Goal: Task Accomplishment & Management: Use online tool/utility

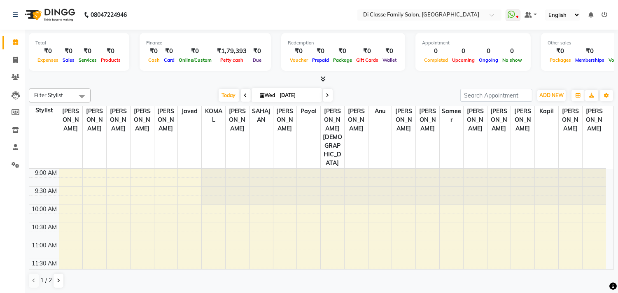
scroll to position [46, 0]
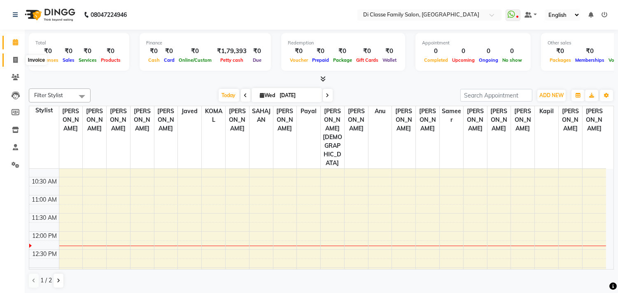
click at [18, 61] on span at bounding box center [15, 60] width 14 height 9
select select "service"
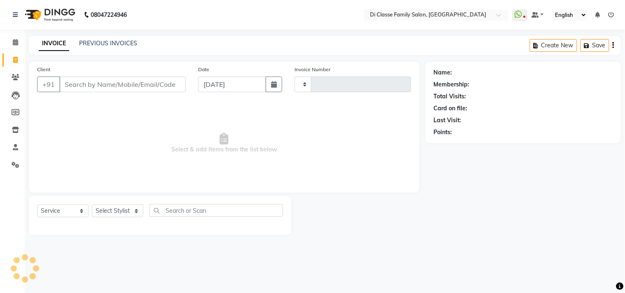
type input "2801"
select select "4704"
drag, startPoint x: 128, startPoint y: 213, endPoint x: 139, endPoint y: 205, distance: 13.4
click at [128, 211] on select "Select Stylist [PERSON_NAME] [PERSON_NAME] [PERSON_NAME] Front Desk Javed [PERS…" at bounding box center [123, 211] width 63 height 13
select select "51560"
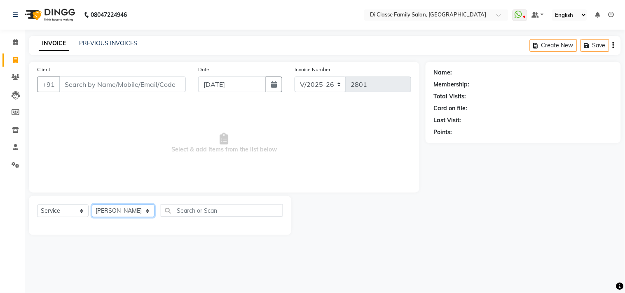
click at [92, 205] on select "Select Stylist [PERSON_NAME] [PERSON_NAME] [PERSON_NAME] Front Desk Javed [PERS…" at bounding box center [123, 211] width 63 height 13
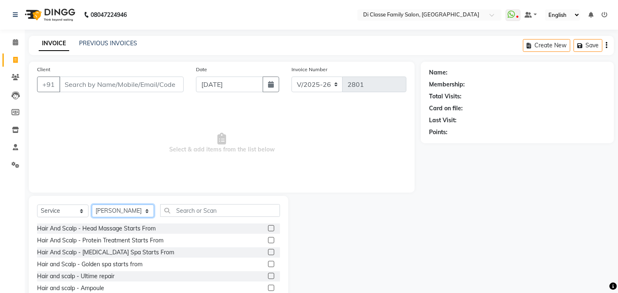
scroll to position [91, 0]
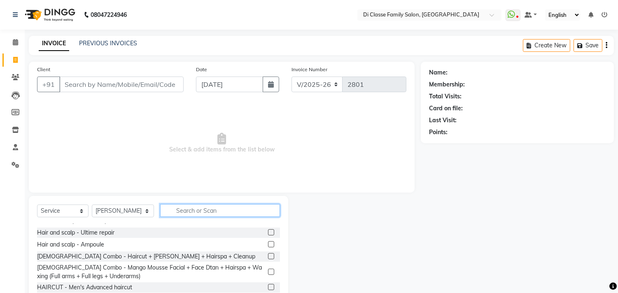
click at [192, 213] on input "text" at bounding box center [220, 210] width 120 height 13
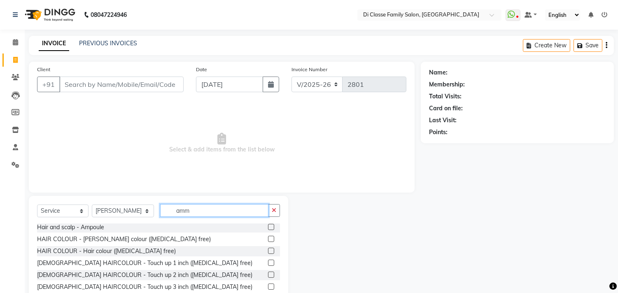
scroll to position [0, 0]
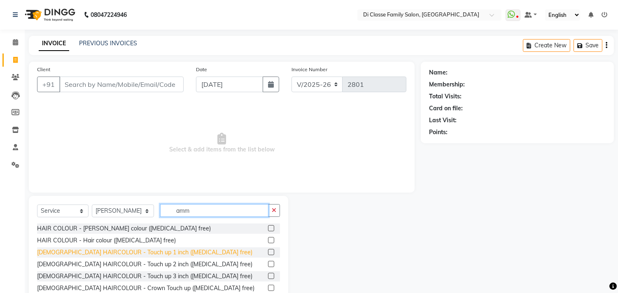
type input "amm"
click at [150, 253] on div "[DEMOGRAPHIC_DATA] HAIRCOLOUR - Touch up 1 inch ([MEDICAL_DATA] free)" at bounding box center [144, 252] width 215 height 9
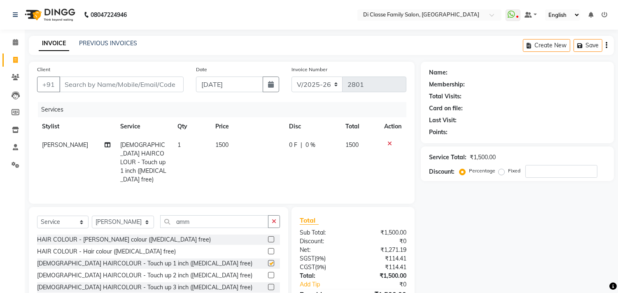
checkbox input "false"
click at [96, 84] on input "Client" at bounding box center [121, 85] width 124 height 16
type input "8"
type input "0"
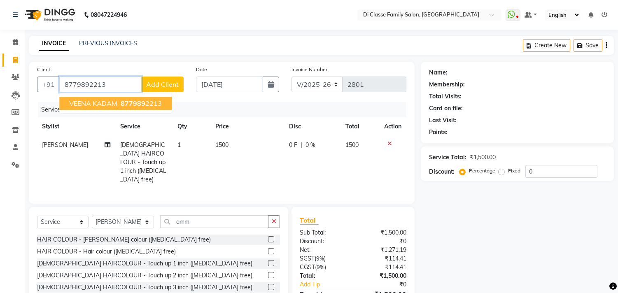
type input "8779892213"
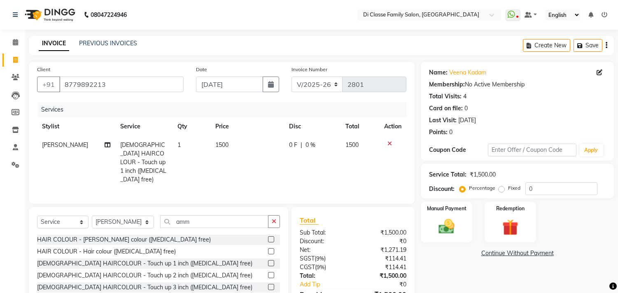
click at [187, 76] on div "Client +91 8779892213" at bounding box center [110, 82] width 159 height 34
click at [151, 84] on input "8779892213" at bounding box center [121, 85] width 124 height 16
click at [150, 85] on input "8779892213" at bounding box center [121, 85] width 124 height 16
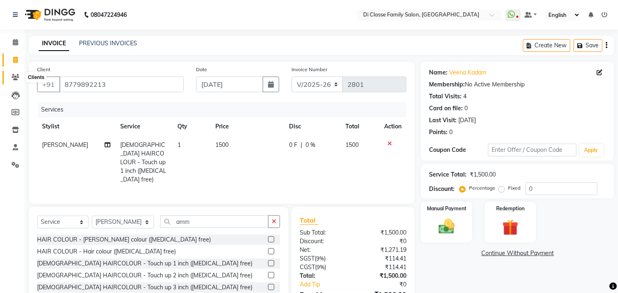
click at [18, 79] on icon at bounding box center [16, 77] width 8 height 6
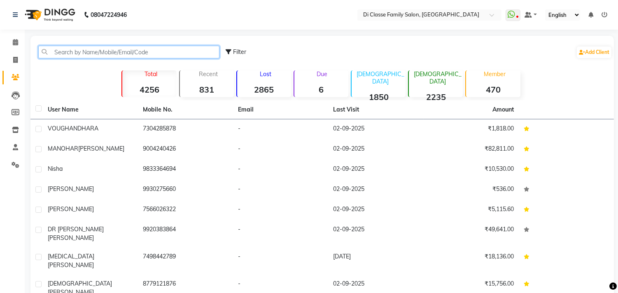
click at [93, 50] on input "text" at bounding box center [128, 52] width 181 height 13
paste input "8779892213"
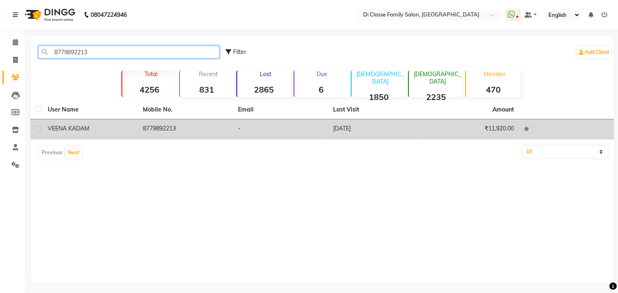
type input "8779892213"
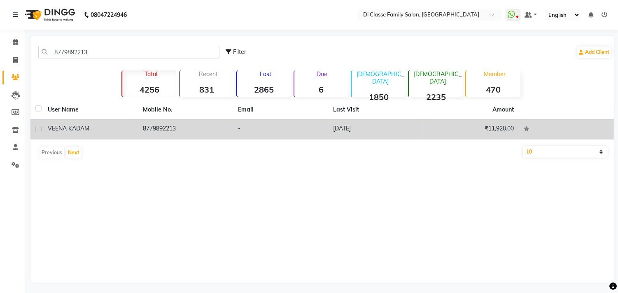
click at [241, 130] on td "-" at bounding box center [280, 129] width 95 height 20
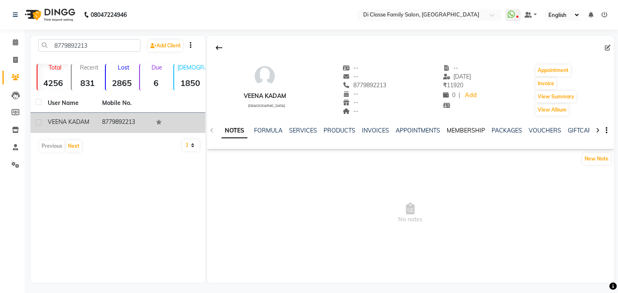
click at [470, 129] on link "MEMBERSHIP" at bounding box center [466, 130] width 38 height 7
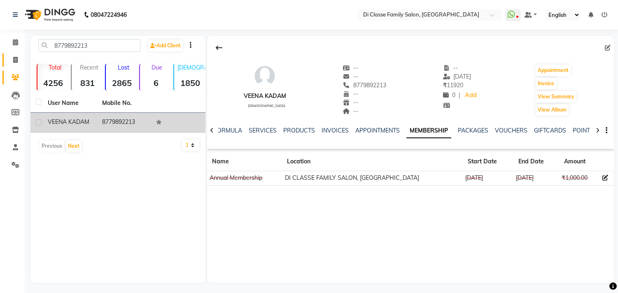
click at [14, 64] on span at bounding box center [15, 60] width 14 height 9
select select "4704"
select select "service"
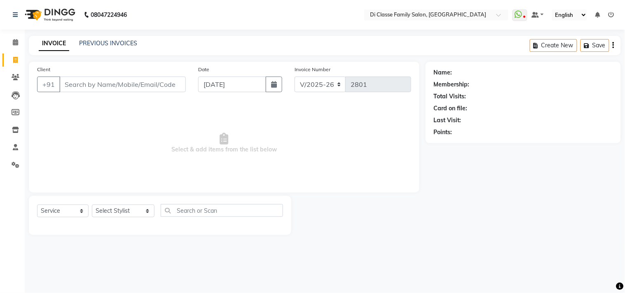
click at [169, 77] on input "Client" at bounding box center [122, 85] width 126 height 16
type input "8779892213"
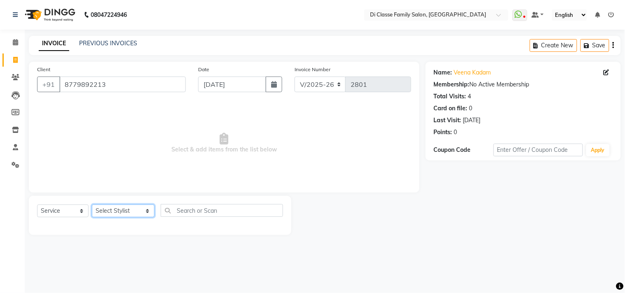
click at [98, 213] on select "Select Stylist [PERSON_NAME] [PERSON_NAME] [PERSON_NAME] Front Desk Javed [PERS…" at bounding box center [123, 211] width 63 height 13
select select "51560"
click at [92, 205] on select "Select Stylist [PERSON_NAME] [PERSON_NAME] [PERSON_NAME] Front Desk Javed [PERS…" at bounding box center [123, 211] width 63 height 13
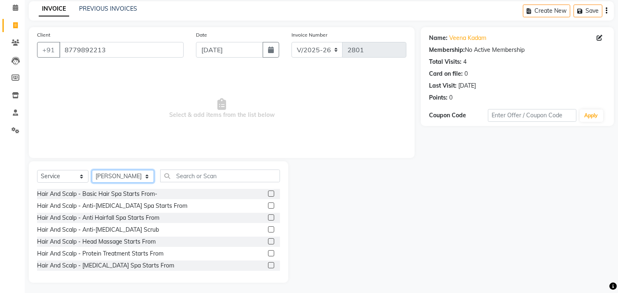
scroll to position [36, 0]
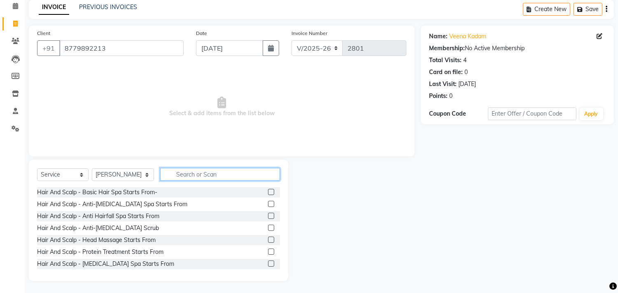
click at [224, 172] on input "text" at bounding box center [220, 174] width 120 height 13
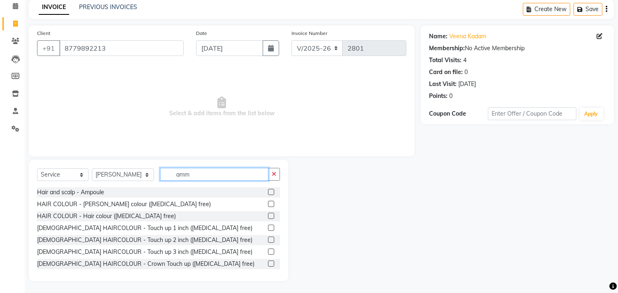
scroll to position [26, 0]
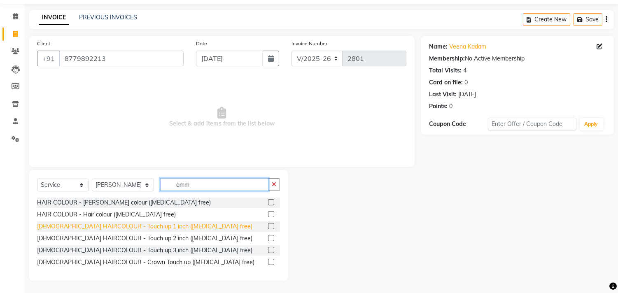
type input "amm"
click at [147, 226] on div "[DEMOGRAPHIC_DATA] HAIRCOLOUR - Touch up 1 inch ([MEDICAL_DATA] free)" at bounding box center [144, 226] width 215 height 9
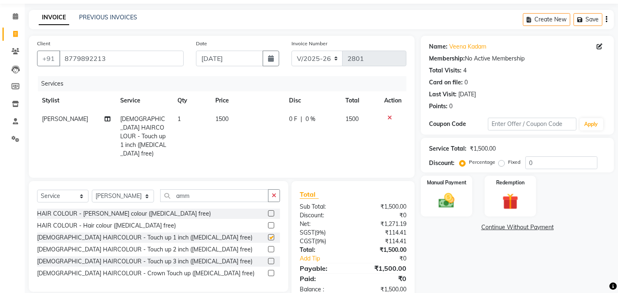
checkbox input "false"
click at [283, 192] on div "Select Service Product Membership Package Voucher Prepaid Gift Card Select Styl…" at bounding box center [159, 236] width 260 height 111
click at [272, 193] on icon "button" at bounding box center [274, 196] width 5 height 6
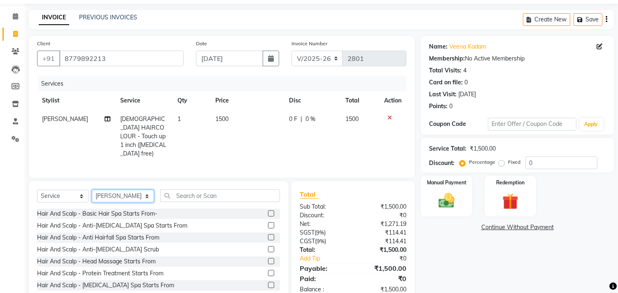
click at [118, 195] on select "Select Stylist [PERSON_NAME] [PERSON_NAME] [PERSON_NAME] Front Desk Javed [PERS…" at bounding box center [123, 196] width 62 height 13
select select "28410"
click at [92, 190] on select "Select Stylist [PERSON_NAME] [PERSON_NAME] [PERSON_NAME] Front Desk Javed [PERS…" at bounding box center [123, 196] width 62 height 13
click at [61, 194] on select "Select Service Product Membership Package Voucher Prepaid Gift Card" at bounding box center [62, 196] width 51 height 13
click at [37, 190] on select "Select Service Product Membership Package Voucher Prepaid Gift Card" at bounding box center [62, 196] width 51 height 13
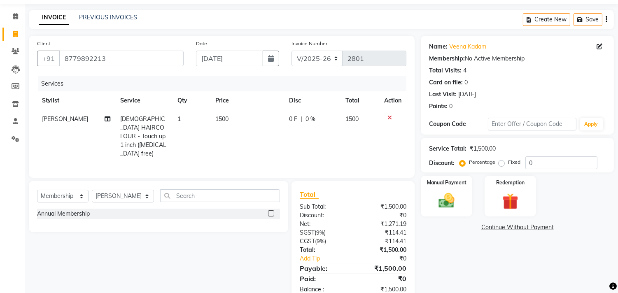
click at [89, 217] on div "Annual Membership" at bounding box center [158, 215] width 243 height 12
click at [90, 213] on div "Annual Membership" at bounding box center [63, 214] width 53 height 9
select select "select"
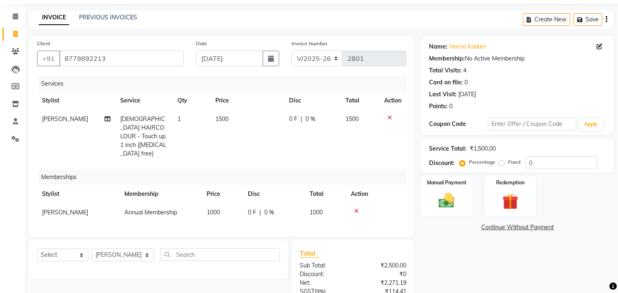
click at [229, 185] on th "Price" at bounding box center [222, 194] width 41 height 19
click at [235, 203] on td "1000" at bounding box center [222, 212] width 41 height 19
select select "28410"
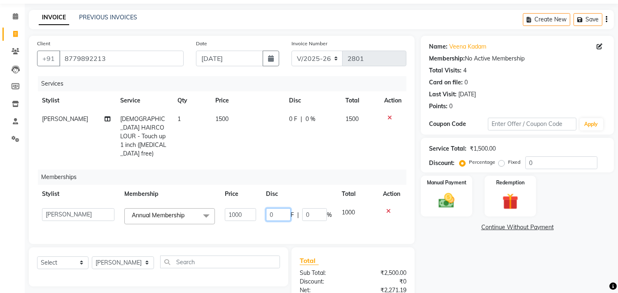
click at [267, 208] on input "0" at bounding box center [278, 214] width 25 height 13
type input "500"
drag, startPoint x: 283, startPoint y: 142, endPoint x: 293, endPoint y: 133, distance: 13.7
click at [284, 141] on td "0 F | 0 %" at bounding box center [312, 136] width 56 height 53
select select "51560"
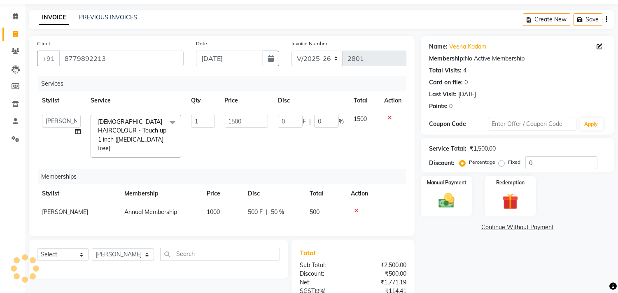
click at [307, 117] on div "0 F | 0 %" at bounding box center [311, 121] width 66 height 13
click at [318, 117] on input "0" at bounding box center [326, 121] width 25 height 13
click at [327, 120] on input "0" at bounding box center [326, 121] width 25 height 13
type input "015"
click at [335, 141] on td "0 F | 015 %" at bounding box center [311, 136] width 76 height 53
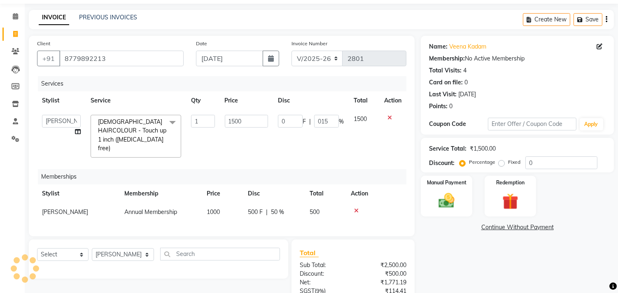
select select "51560"
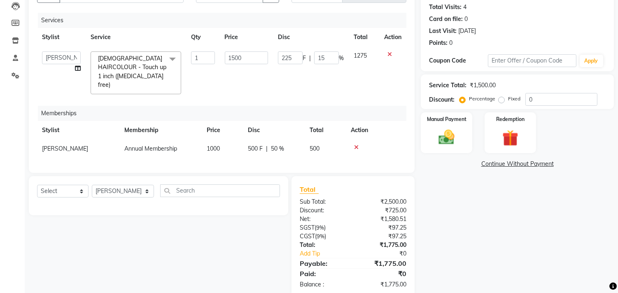
scroll to position [104, 0]
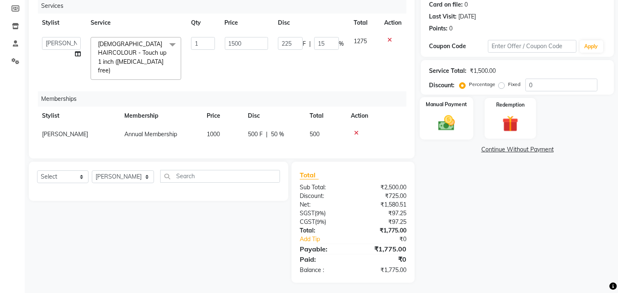
click at [460, 108] on div "Manual Payment" at bounding box center [447, 118] width 54 height 42
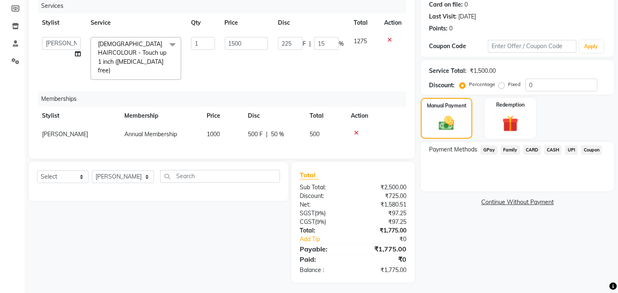
click at [573, 152] on span "UPI" at bounding box center [571, 149] width 13 height 9
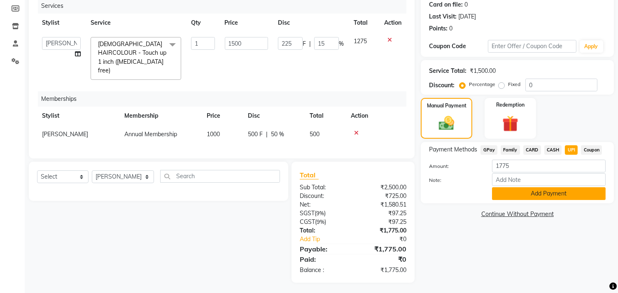
click at [571, 192] on button "Add Payment" at bounding box center [549, 193] width 114 height 13
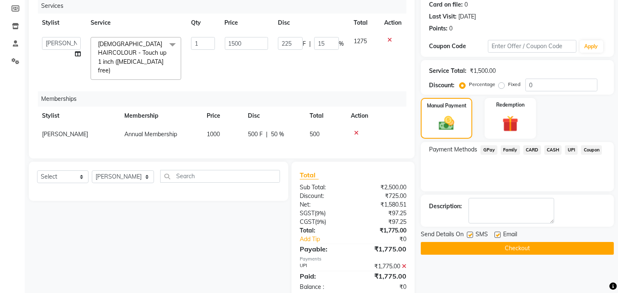
scroll to position [121, 0]
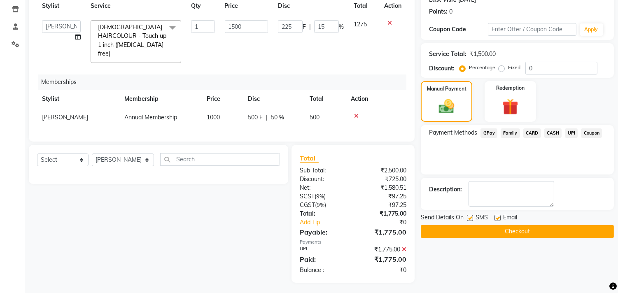
click at [557, 223] on div "Send Details On SMS Email Checkout" at bounding box center [517, 225] width 193 height 25
click at [558, 225] on button "Checkout" at bounding box center [517, 231] width 193 height 13
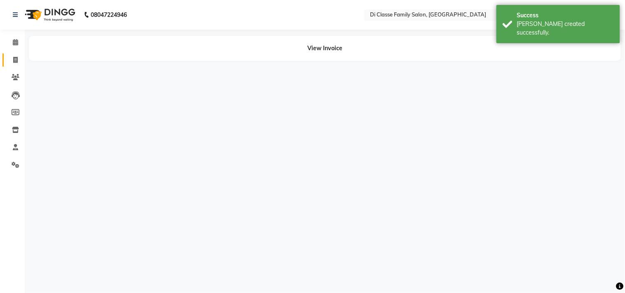
click at [13, 57] on icon at bounding box center [15, 60] width 5 height 6
select select "service"
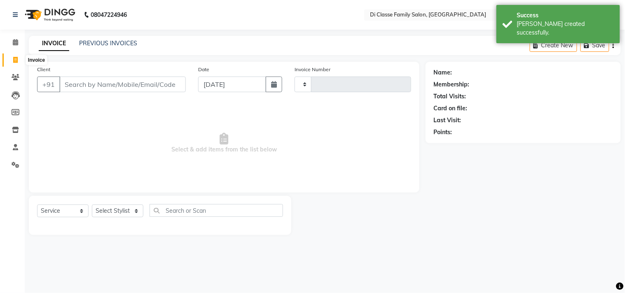
type input "2802"
select select "4704"
click at [101, 52] on div "INVOICE PREVIOUS INVOICES Create New Save" at bounding box center [325, 45] width 592 height 19
click at [111, 42] on link "PREVIOUS INVOICES" at bounding box center [108, 43] width 58 height 7
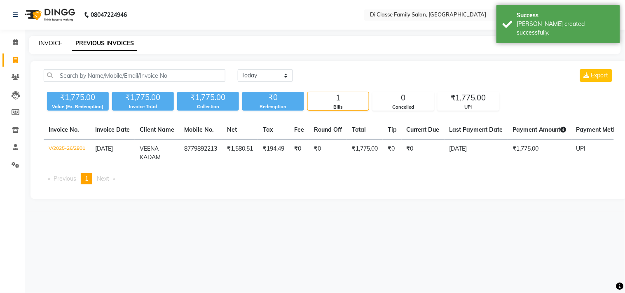
click at [53, 42] on link "INVOICE" at bounding box center [50, 43] width 23 height 7
select select "4704"
select select "service"
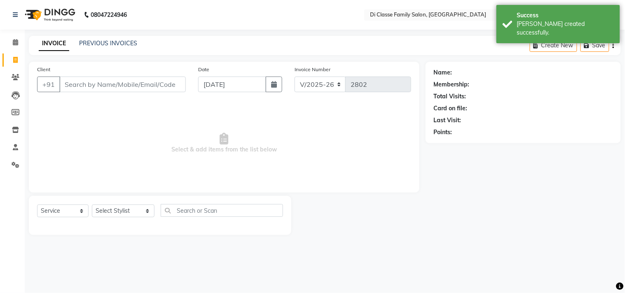
click at [87, 83] on input "Client" at bounding box center [122, 85] width 126 height 16
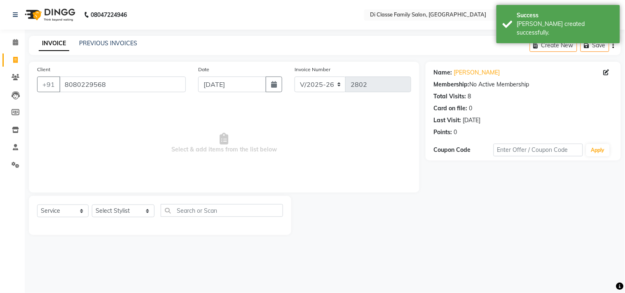
drag, startPoint x: 99, startPoint y: 98, endPoint x: 108, endPoint y: 85, distance: 15.7
click at [99, 98] on div "Client +91 8080229568" at bounding box center [111, 82] width 161 height 34
click at [108, 85] on input "8080229568" at bounding box center [122, 85] width 126 height 16
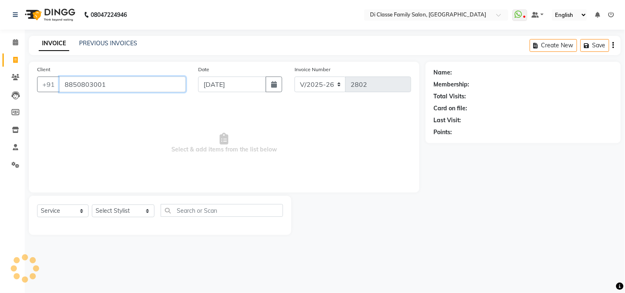
type input "8850803001"
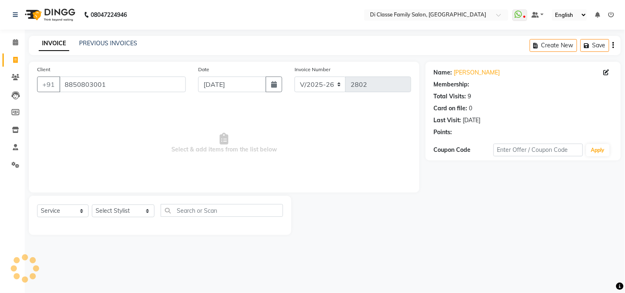
select select "2: Object"
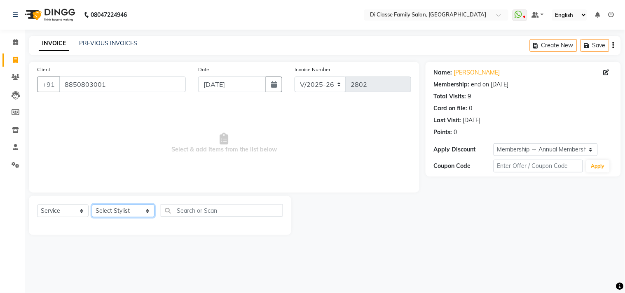
click at [127, 215] on select "Select Stylist aniket Anu AYAZ KADRI Front Desk Javed kapil KOMAL lalita Payal …" at bounding box center [123, 211] width 63 height 13
select select "28410"
click at [92, 205] on select "Select Stylist aniket Anu AYAZ KADRI Front Desk Javed kapil KOMAL lalita Payal …" at bounding box center [123, 211] width 63 height 13
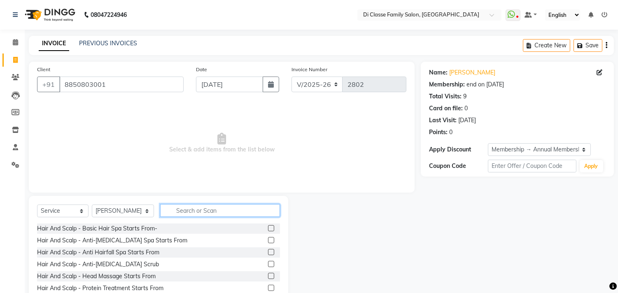
click at [190, 204] on input "text" at bounding box center [220, 210] width 120 height 13
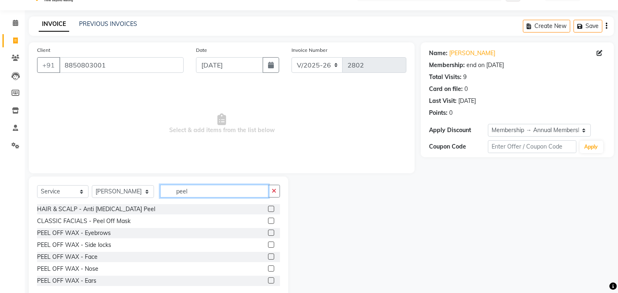
scroll to position [36, 0]
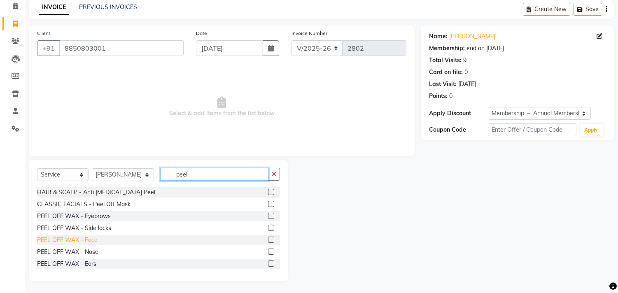
type input "peel"
click at [94, 240] on div "PEEL OFF WAX - Face" at bounding box center [67, 240] width 61 height 9
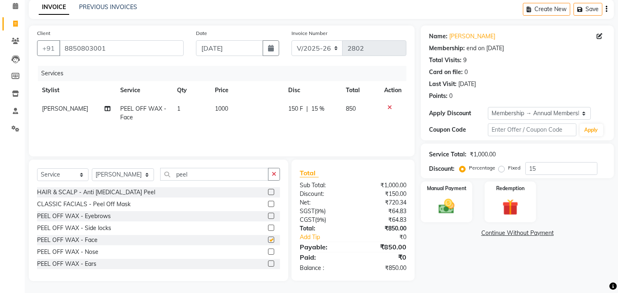
checkbox input "false"
click at [449, 197] on img at bounding box center [446, 206] width 27 height 19
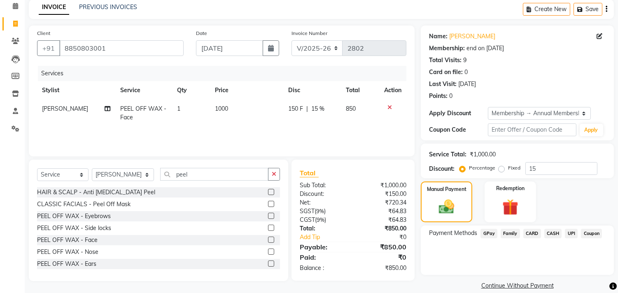
click at [573, 231] on span "UPI" at bounding box center [571, 233] width 13 height 9
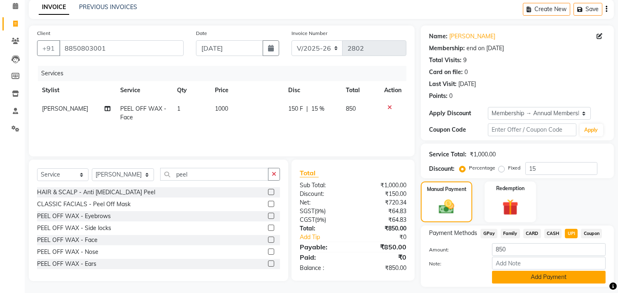
click at [546, 279] on button "Add Payment" at bounding box center [549, 277] width 114 height 13
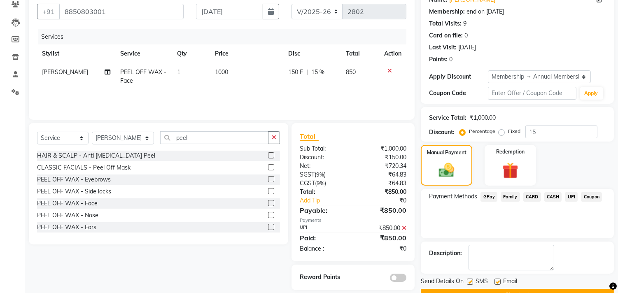
scroll to position [94, 0]
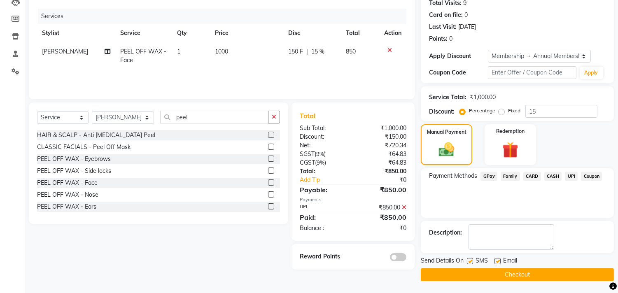
click at [542, 274] on button "Checkout" at bounding box center [517, 275] width 193 height 13
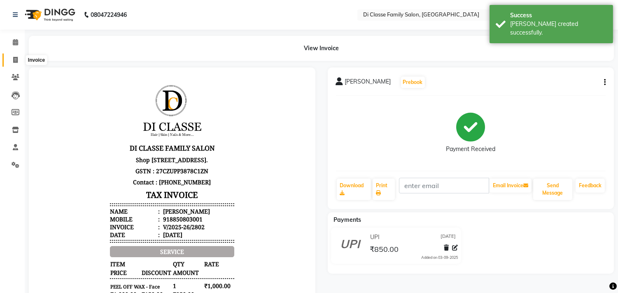
click at [20, 56] on span at bounding box center [15, 60] width 14 height 9
select select "4704"
select select "service"
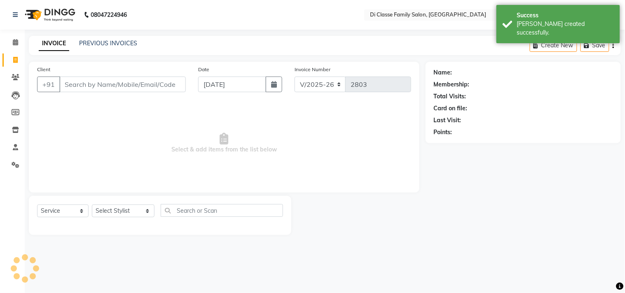
click at [129, 38] on div "INVOICE PREVIOUS INVOICES Create New Save" at bounding box center [325, 45] width 592 height 19
click at [129, 47] on div "PREVIOUS INVOICES" at bounding box center [108, 43] width 58 height 9
click at [127, 44] on link "PREVIOUS INVOICES" at bounding box center [108, 43] width 58 height 7
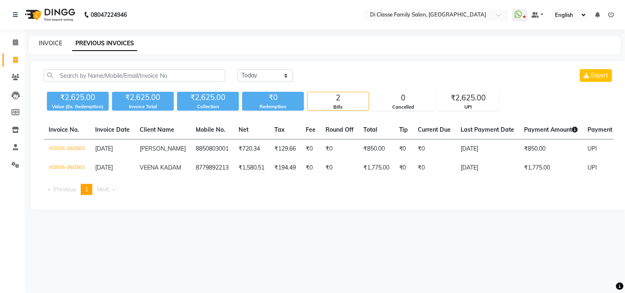
click at [43, 42] on link "INVOICE" at bounding box center [50, 43] width 23 height 7
select select "4704"
select select "service"
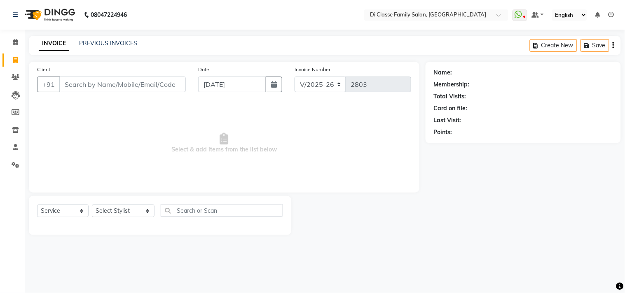
click at [130, 79] on input "Client" at bounding box center [122, 85] width 126 height 16
click at [206, 133] on span "Select & add items from the list below" at bounding box center [224, 143] width 374 height 82
click at [148, 88] on input "Client" at bounding box center [122, 85] width 126 height 16
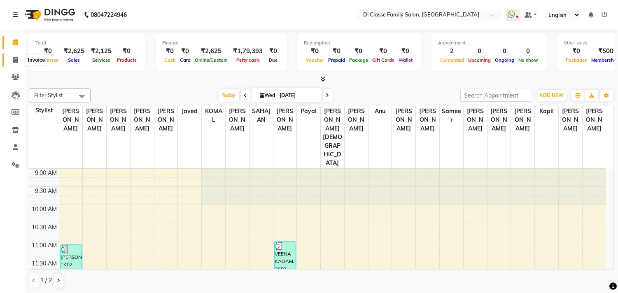
click at [13, 58] on icon at bounding box center [15, 60] width 5 height 6
select select "4704"
select select "service"
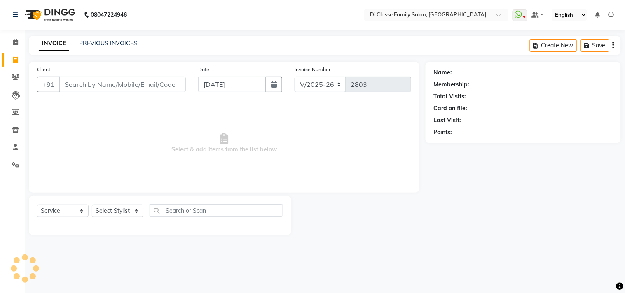
click at [82, 87] on input "Client" at bounding box center [122, 85] width 126 height 16
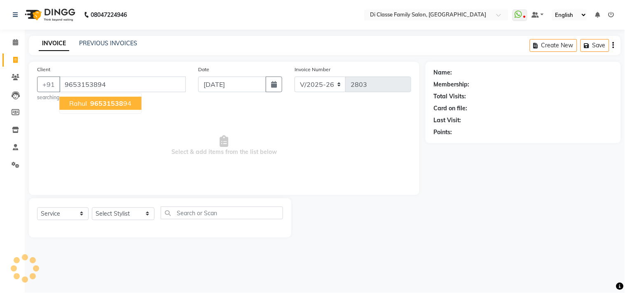
type input "9653153894"
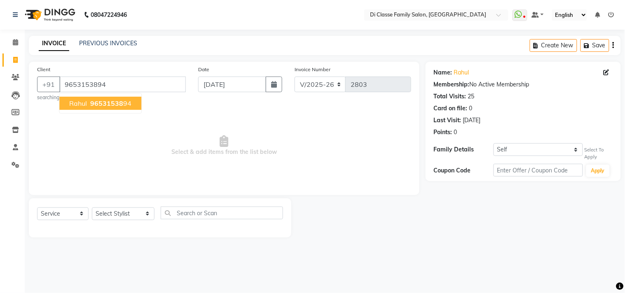
click at [109, 104] on span "96531538" at bounding box center [106, 103] width 33 height 8
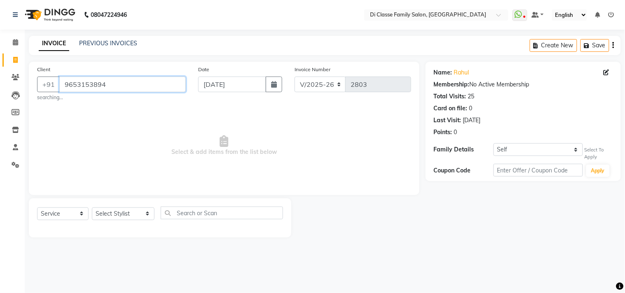
click at [133, 88] on input "9653153894" at bounding box center [122, 85] width 126 height 16
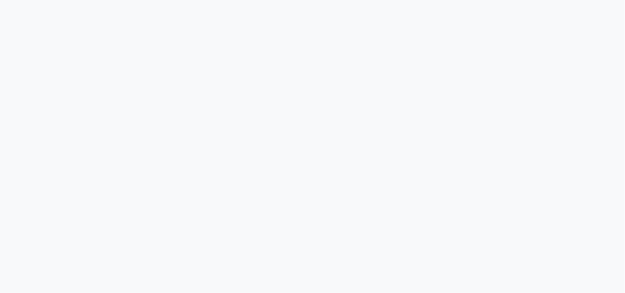
select select "4704"
select select "service"
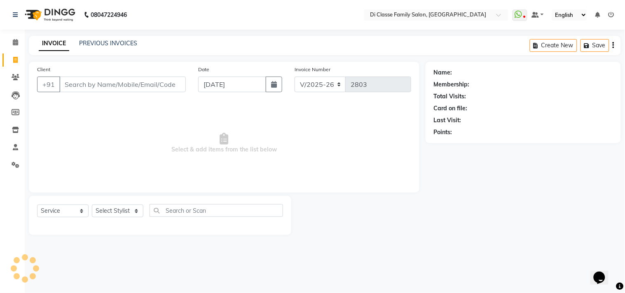
click at [136, 81] on input "Client" at bounding box center [122, 85] width 126 height 16
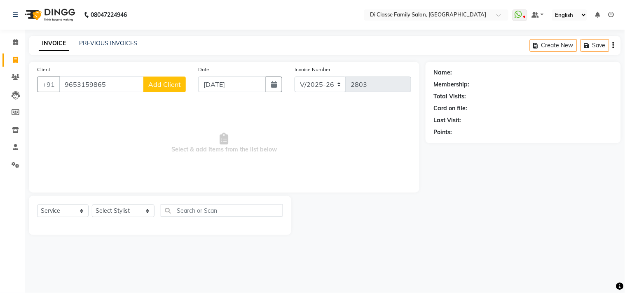
type input "9653159865"
click at [171, 85] on span "Add Client" at bounding box center [164, 84] width 33 height 8
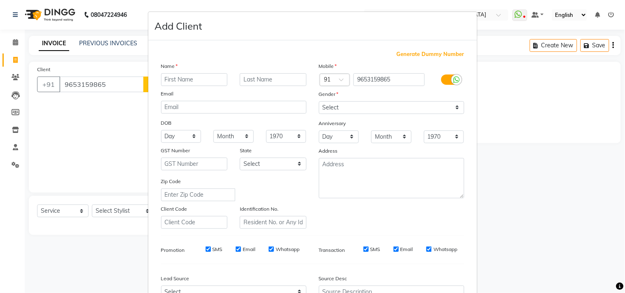
click at [203, 81] on input "text" at bounding box center [194, 79] width 67 height 13
click at [269, 82] on input "text" at bounding box center [273, 79] width 67 height 13
click at [426, 111] on select "Select [DEMOGRAPHIC_DATA] [DEMOGRAPHIC_DATA] Other Prefer Not To Say" at bounding box center [391, 107] width 145 height 13
click at [546, 181] on ngb-modal-window "Add Client Generate Dummy Number Name Email DOB Day 01 02 03 04 05 06 07 08 09 …" at bounding box center [312, 146] width 625 height 293
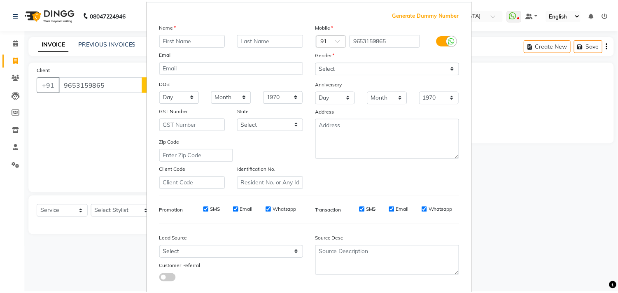
scroll to position [87, 0]
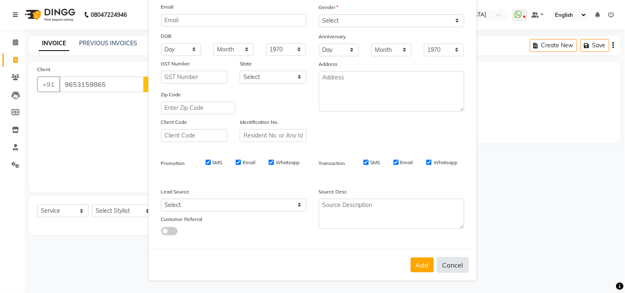
click at [458, 268] on button "Cancel" at bounding box center [453, 265] width 32 height 16
select select
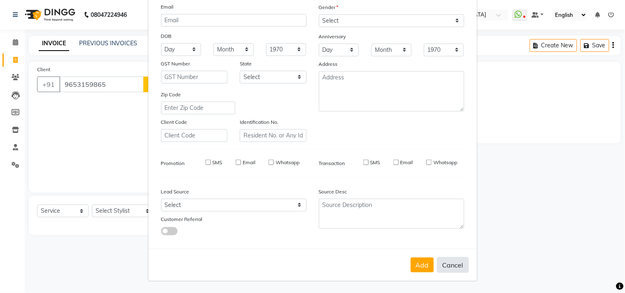
select select
checkbox input "false"
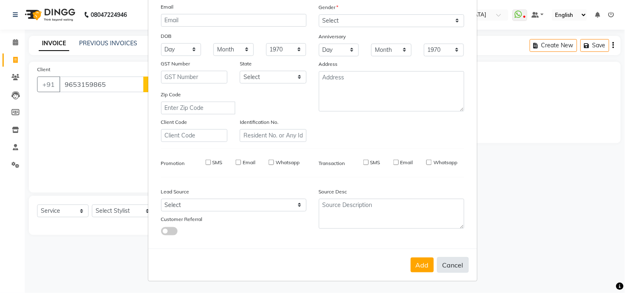
checkbox input "false"
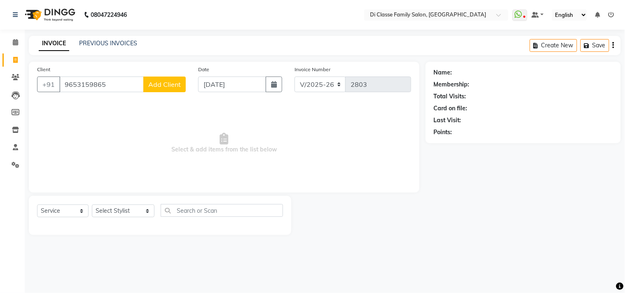
click at [104, 72] on div "Client +91 9653159865 Add Client" at bounding box center [111, 82] width 161 height 34
click at [103, 80] on input "9653159865" at bounding box center [101, 85] width 84 height 16
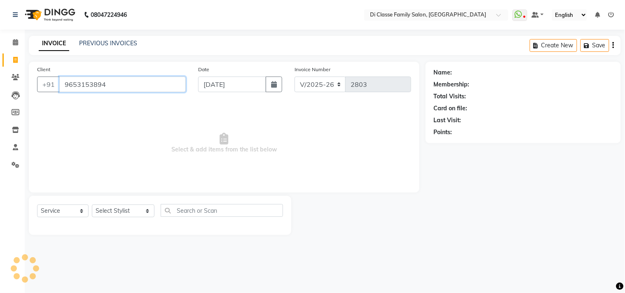
type input "9653153894"
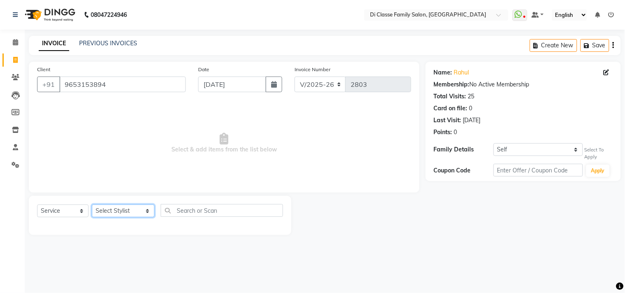
click at [109, 208] on select "Select Stylist [PERSON_NAME] [PERSON_NAME] [PERSON_NAME] Front Desk Javed [PERS…" at bounding box center [123, 211] width 63 height 13
select select "51560"
click at [92, 205] on select "Select Stylist [PERSON_NAME] [PERSON_NAME] [PERSON_NAME] Front Desk Javed [PERS…" at bounding box center [123, 211] width 63 height 13
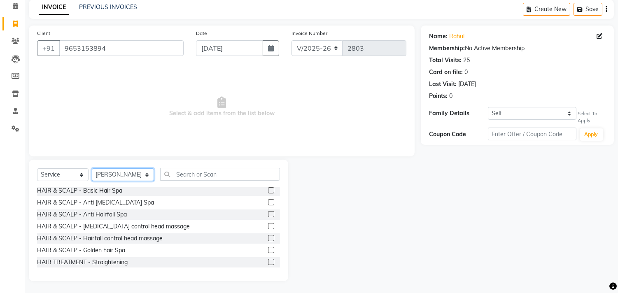
scroll to position [320, 0]
click at [217, 175] on input "text" at bounding box center [220, 174] width 120 height 13
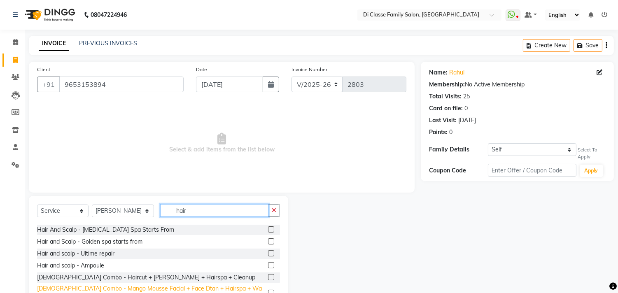
scroll to position [0, 0]
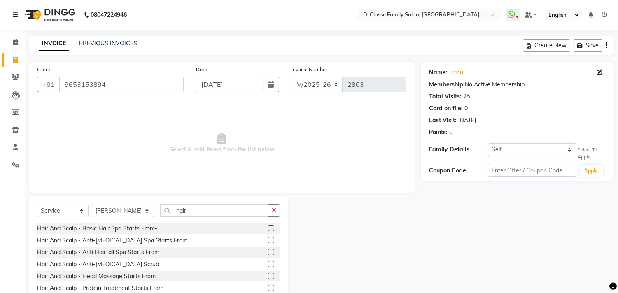
click at [185, 219] on div "Select Service Product Membership Package Voucher Prepaid Gift Card Select Styl…" at bounding box center [158, 213] width 243 height 19
click at [188, 216] on input "hair" at bounding box center [214, 210] width 108 height 13
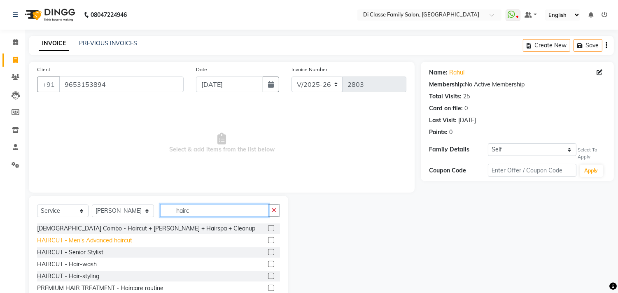
type input "hairc"
click at [101, 239] on div "HAIRCUT - Men's Advanced haircut" at bounding box center [84, 240] width 95 height 9
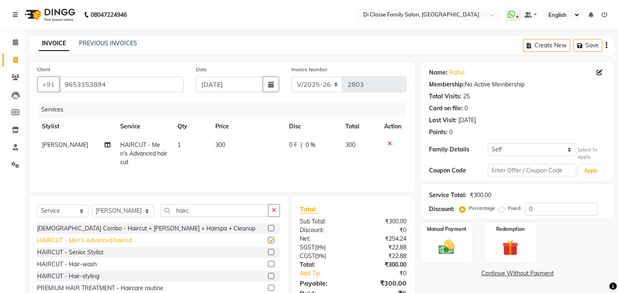
checkbox input "false"
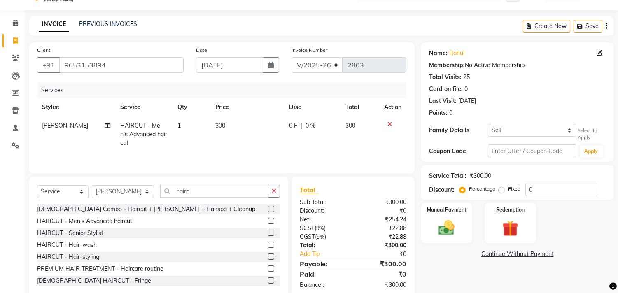
scroll to position [36, 0]
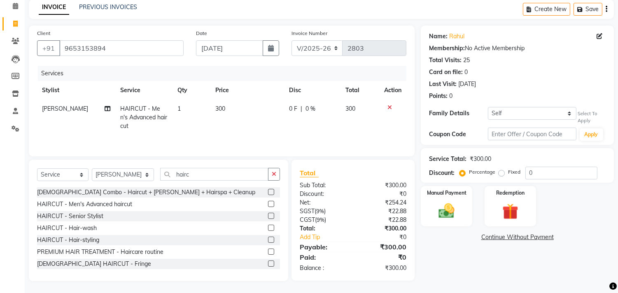
click at [269, 124] on td "300" at bounding box center [247, 118] width 74 height 36
select select "51560"
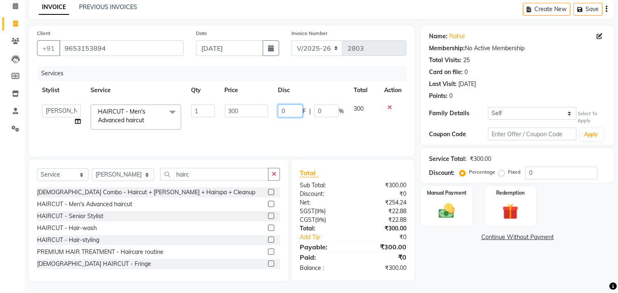
click at [281, 112] on input "0" at bounding box center [290, 111] width 25 height 13
type input "50"
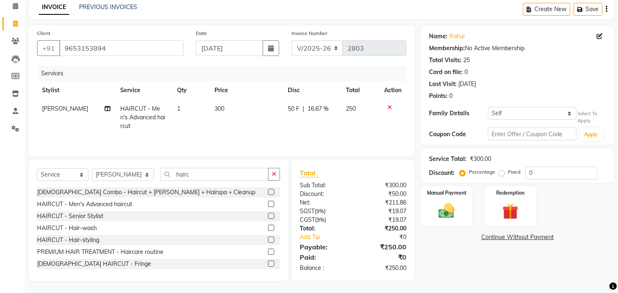
click at [368, 114] on td "250" at bounding box center [360, 118] width 38 height 36
select select "51560"
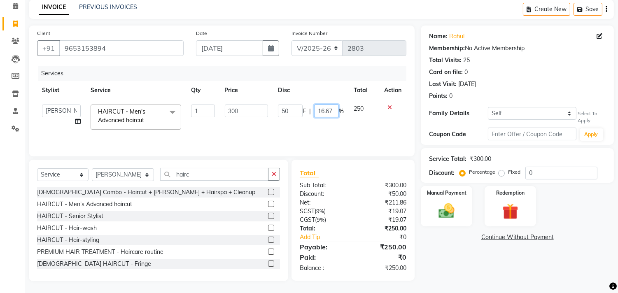
click at [323, 114] on input "16.67" at bounding box center [326, 111] width 25 height 13
click at [335, 134] on div "Services Stylist Service Qty Price Disc Total Action [PERSON_NAME] [PERSON_NAME…" at bounding box center [221, 107] width 369 height 82
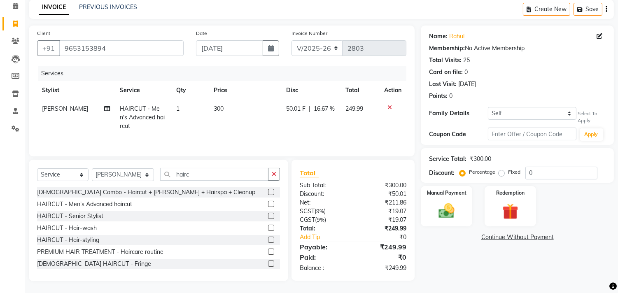
click at [319, 102] on td "50.01 F | 16.67 %" at bounding box center [310, 118] width 59 height 36
select select "51560"
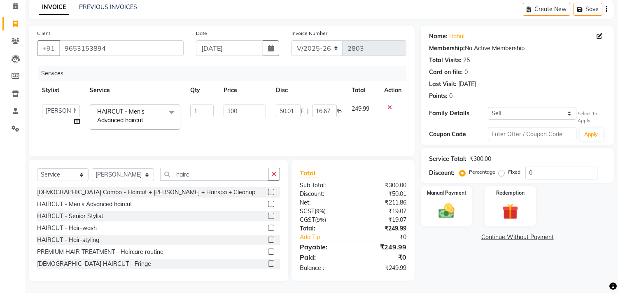
click at [319, 102] on td "50.01 F | 16.67 %" at bounding box center [309, 117] width 76 height 35
click at [324, 108] on input "16.67" at bounding box center [324, 111] width 25 height 13
type input "15"
click at [335, 84] on th "Disc" at bounding box center [309, 90] width 76 height 19
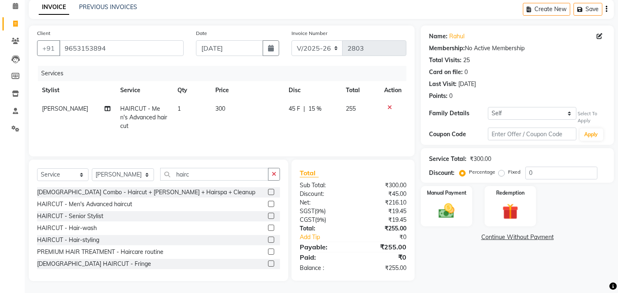
click at [323, 126] on div "Services Stylist Service Qty Price Disc Total Action SANU HAIRCUT - Men's Advan…" at bounding box center [221, 107] width 369 height 82
click at [306, 118] on td "45 F | 15 %" at bounding box center [312, 118] width 57 height 36
select select "51560"
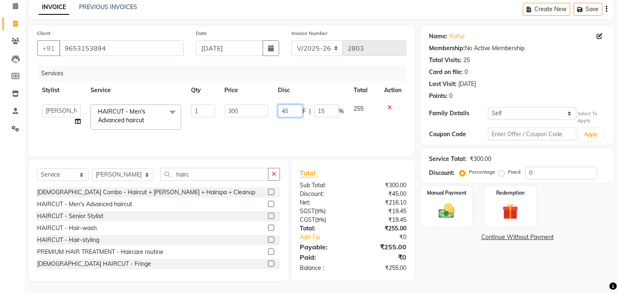
click at [286, 115] on input "45" at bounding box center [290, 111] width 25 height 13
click at [301, 121] on td "F | 15 %" at bounding box center [311, 117] width 76 height 35
select select "51560"
click at [438, 197] on div "Manual Payment" at bounding box center [447, 206] width 54 height 42
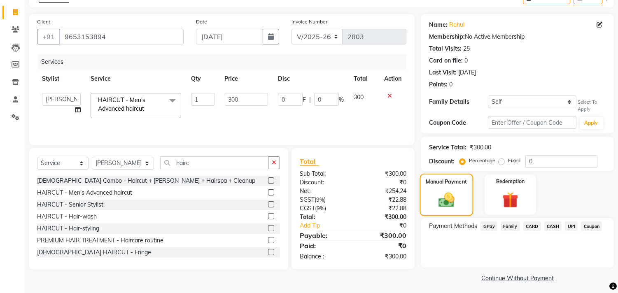
scroll to position [51, 0]
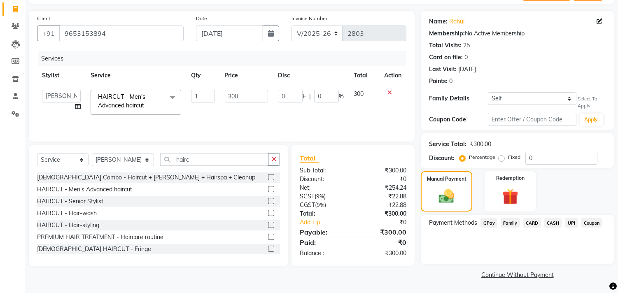
click at [566, 222] on span "UPI" at bounding box center [571, 222] width 13 height 9
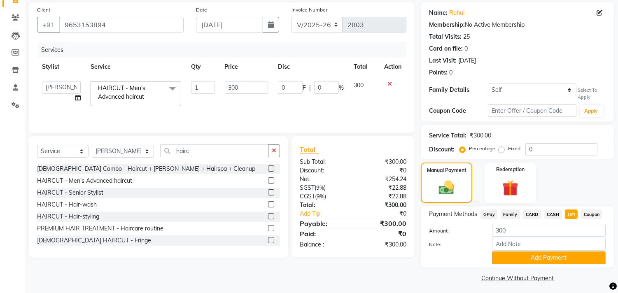
scroll to position [63, 0]
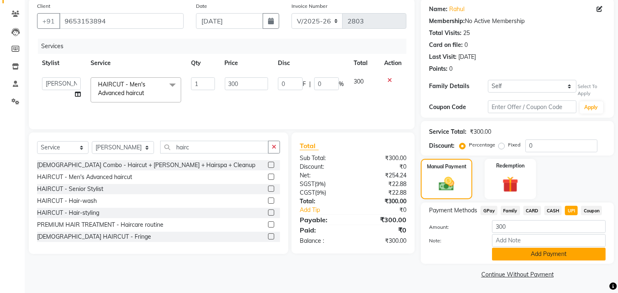
click at [574, 249] on button "Add Payment" at bounding box center [549, 254] width 114 height 13
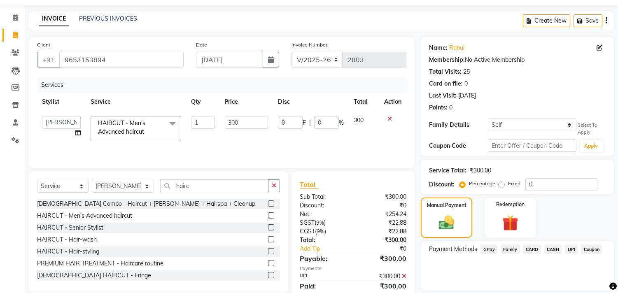
scroll to position [0, 0]
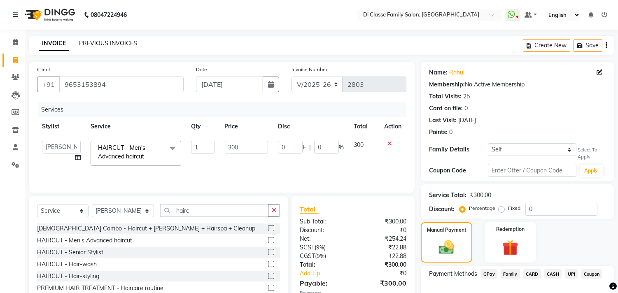
click at [94, 39] on div "INVOICE PREVIOUS INVOICES Create New Save" at bounding box center [321, 45] width 585 height 19
click at [94, 40] on link "PREVIOUS INVOICES" at bounding box center [108, 43] width 58 height 7
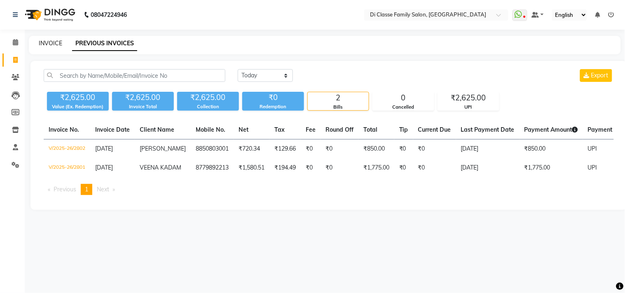
click at [42, 41] on link "INVOICE" at bounding box center [50, 43] width 23 height 7
select select "4704"
select select "service"
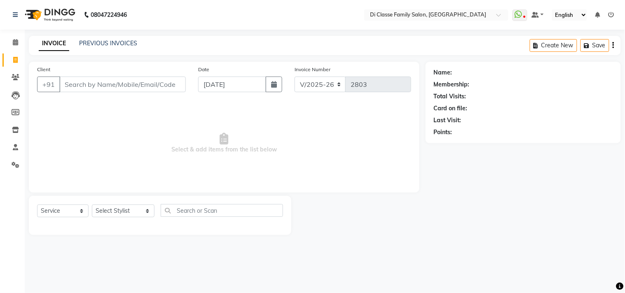
click at [151, 87] on input "Client" at bounding box center [122, 85] width 126 height 16
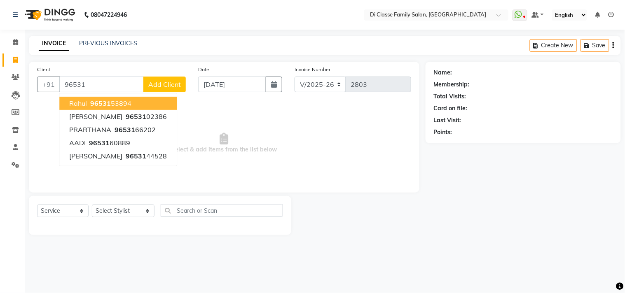
click at [65, 105] on button "rahul 96531 53894" at bounding box center [117, 103] width 117 height 13
type input "9653153894"
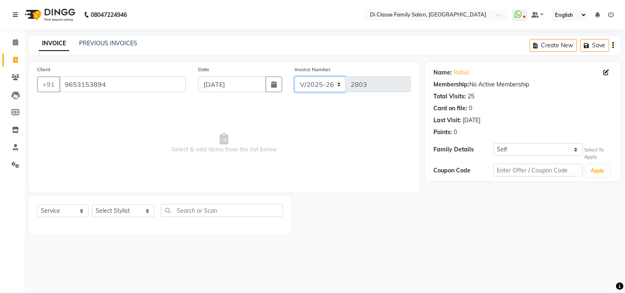
click at [332, 85] on select "INV/2025 V/2025-26" at bounding box center [320, 85] width 51 height 16
drag, startPoint x: 344, startPoint y: 163, endPoint x: 267, endPoint y: 171, distance: 78.3
click at [345, 163] on span "Select & add items from the list below" at bounding box center [224, 143] width 374 height 82
click at [81, 215] on select "Select Service Product Membership Package Voucher Prepaid Gift Card" at bounding box center [62, 211] width 51 height 13
click at [37, 205] on select "Select Service Product Membership Package Voucher Prepaid Gift Card" at bounding box center [62, 211] width 51 height 13
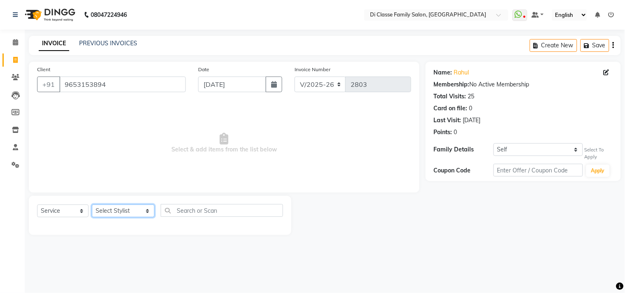
click at [130, 213] on select "Select Stylist aniket Anu AYAZ KADRI Front Desk Javed kapil KOMAL lalita Payal …" at bounding box center [123, 211] width 63 height 13
select select "49349"
click at [92, 205] on select "Select Stylist aniket Anu AYAZ KADRI Front Desk Javed kapil KOMAL lalita Payal …" at bounding box center [123, 211] width 63 height 13
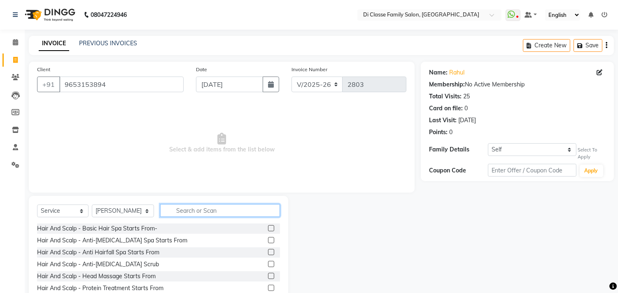
click at [203, 212] on input "text" at bounding box center [220, 210] width 120 height 13
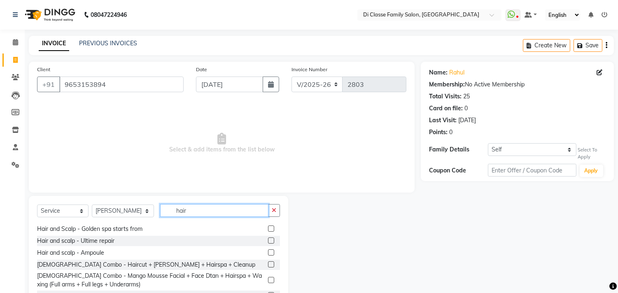
scroll to position [91, 0]
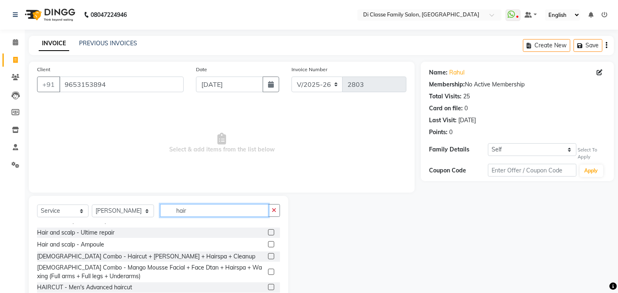
click at [210, 212] on input "hair" at bounding box center [214, 210] width 108 height 13
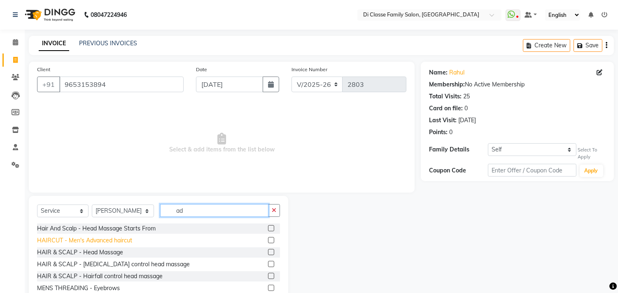
type input "ad"
click at [107, 238] on div "HAIRCUT - Men's Advanced haircut" at bounding box center [84, 240] width 95 height 9
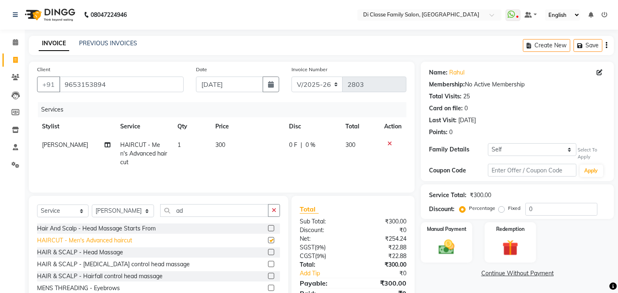
checkbox input "false"
click at [220, 145] on span "300" at bounding box center [220, 144] width 10 height 7
select select "49349"
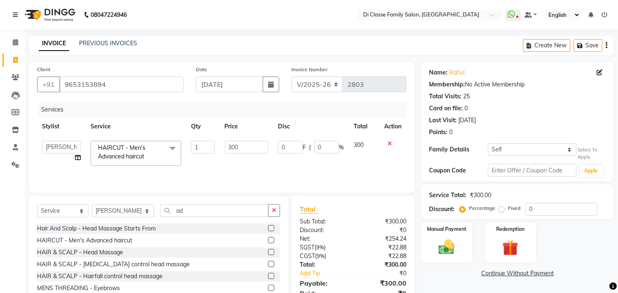
click at [17, 69] on li "Clients" at bounding box center [12, 78] width 25 height 18
click at [15, 75] on icon at bounding box center [16, 77] width 8 height 6
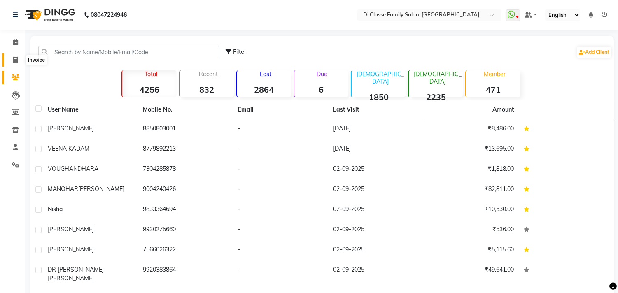
click at [13, 64] on span at bounding box center [15, 60] width 14 height 9
select select "service"
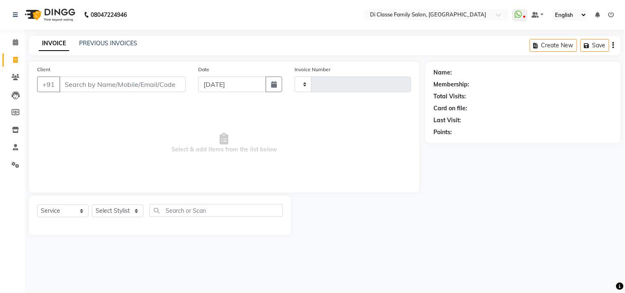
type input "2803"
select select "4704"
click at [113, 83] on input "Client" at bounding box center [122, 85] width 126 height 16
type input "9004240426"
select select "2: Object"
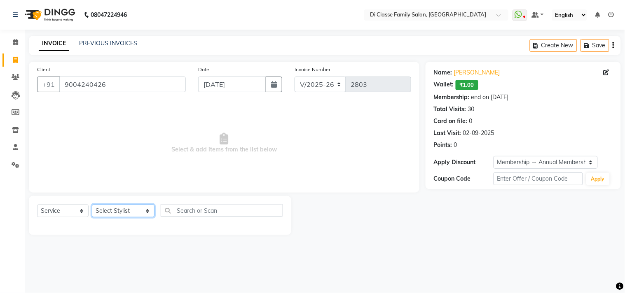
click at [117, 209] on select "Select Stylist aniket Anu AYAZ KADRI Front Desk Javed kapil KOMAL lalita Payal …" at bounding box center [123, 211] width 63 height 13
select select "49937"
click at [92, 205] on select "Select Stylist aniket Anu AYAZ KADRI Front Desk Javed kapil KOMAL lalita Payal …" at bounding box center [123, 211] width 63 height 13
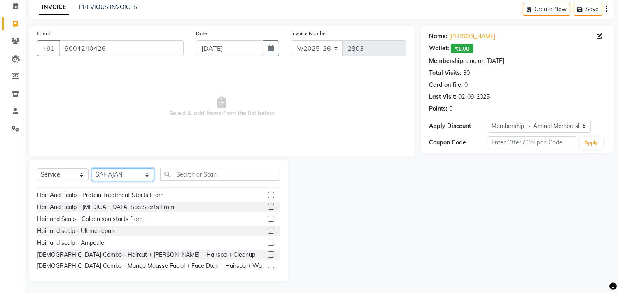
scroll to position [91, 0]
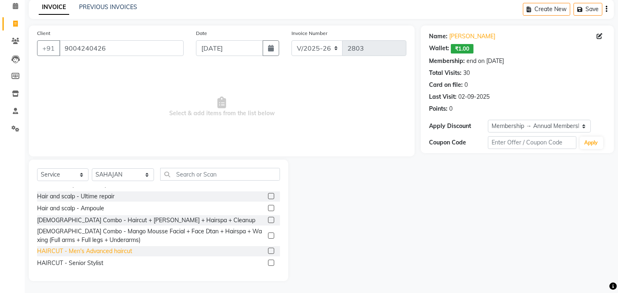
click at [118, 253] on div "HAIRCUT - Men's Advanced haircut" at bounding box center [84, 251] width 95 height 9
checkbox input "false"
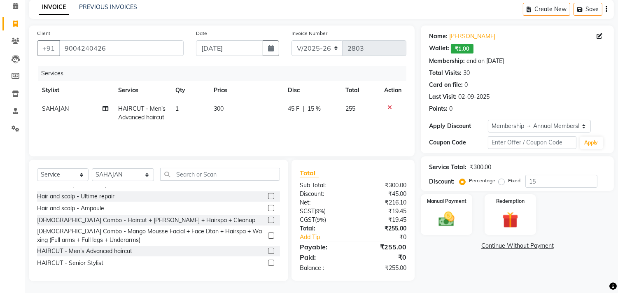
click at [490, 62] on div "end on 29-09-2025" at bounding box center [485, 61] width 37 height 9
click at [520, 61] on div "Membership: end on 29-09-2025" at bounding box center [517, 61] width 177 height 9
click at [389, 105] on icon at bounding box center [390, 108] width 5 height 6
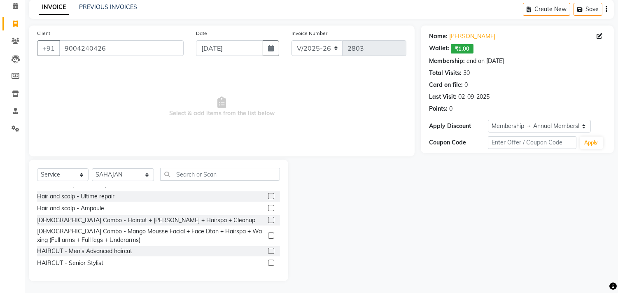
click at [16, 17] on link "Invoice" at bounding box center [12, 24] width 20 height 14
select select "service"
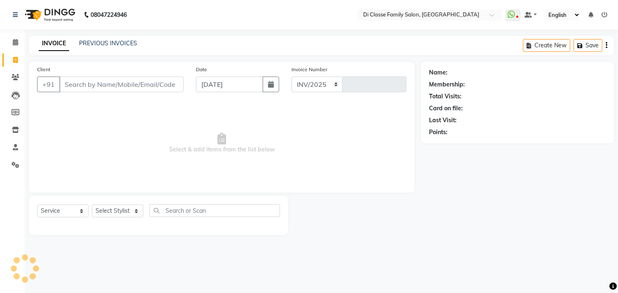
select select "4704"
type input "2803"
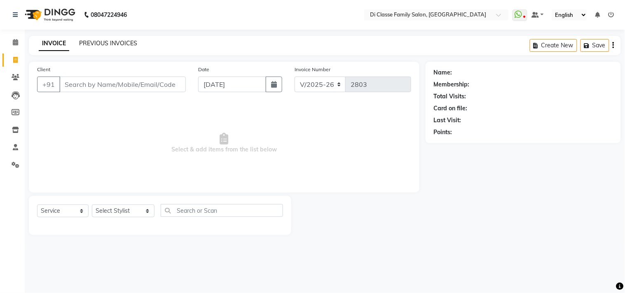
click at [109, 42] on link "PREVIOUS INVOICES" at bounding box center [108, 43] width 58 height 7
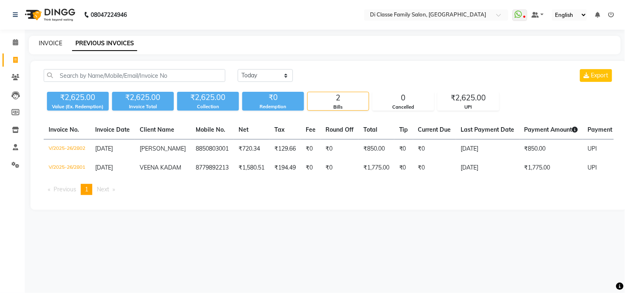
click at [42, 46] on link "INVOICE" at bounding box center [50, 43] width 23 height 7
select select "service"
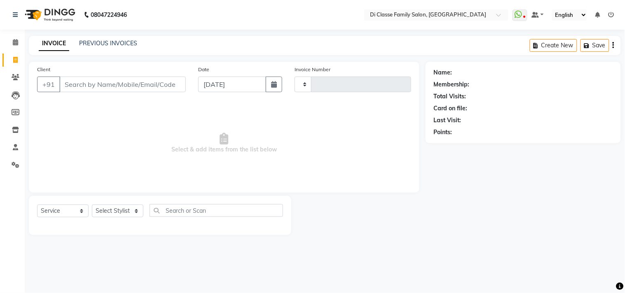
type input "2803"
select select "4704"
click at [140, 82] on input "Client" at bounding box center [122, 85] width 126 height 16
click at [137, 85] on input "Client" at bounding box center [122, 85] width 126 height 16
type input "95"
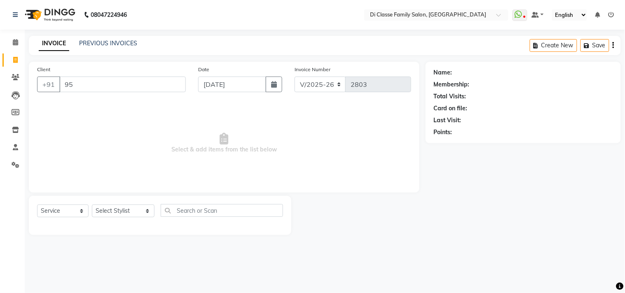
click at [137, 87] on input "95" at bounding box center [122, 85] width 126 height 16
type input "7021486884"
click at [130, 215] on select "Select Stylist aniket Anu AYAZ KADRI Front Desk Javed kapil KOMAL lalita Payal …" at bounding box center [123, 211] width 63 height 13
select select "79582"
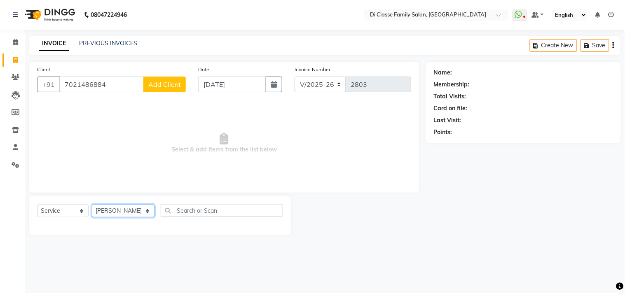
click at [92, 205] on select "Select Stylist aniket Anu AYAZ KADRI Front Desk Javed kapil KOMAL lalita Payal …" at bounding box center [123, 211] width 63 height 13
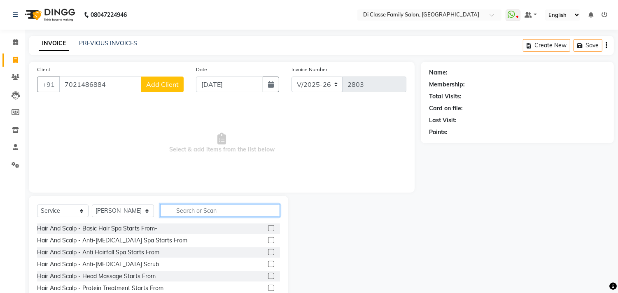
click at [172, 211] on input "text" at bounding box center [220, 210] width 120 height 13
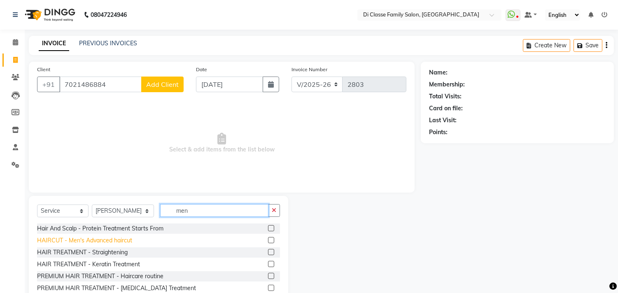
type input "men"
click at [89, 243] on div "HAIRCUT - Men's Advanced haircut" at bounding box center [84, 240] width 95 height 9
checkbox input "false"
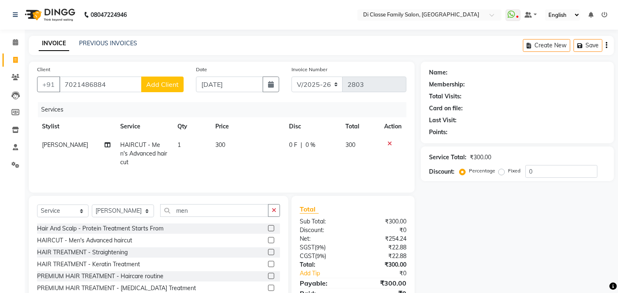
click at [291, 145] on span "0 F" at bounding box center [293, 145] width 8 height 9
select select "79582"
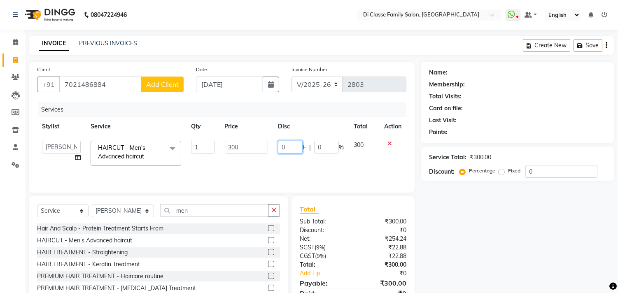
click at [287, 150] on input "0" at bounding box center [290, 147] width 25 height 13
type input "050"
drag, startPoint x: 346, startPoint y: 116, endPoint x: 343, endPoint y: 120, distance: 5.3
click at [343, 120] on div "Services Stylist Service Qty Price Disc Total Action aniket Anu AYAZ KADRI Fron…" at bounding box center [221, 143] width 369 height 82
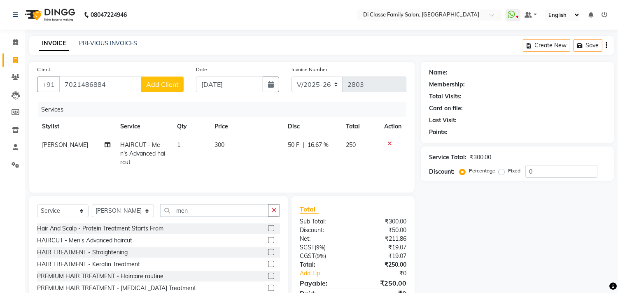
click at [316, 163] on td "50 F | 16.67 %" at bounding box center [312, 154] width 58 height 36
select select "79582"
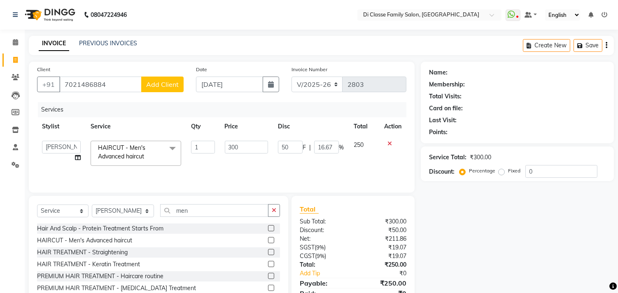
click at [316, 163] on td "50 F | 16.67 %" at bounding box center [311, 153] width 76 height 35
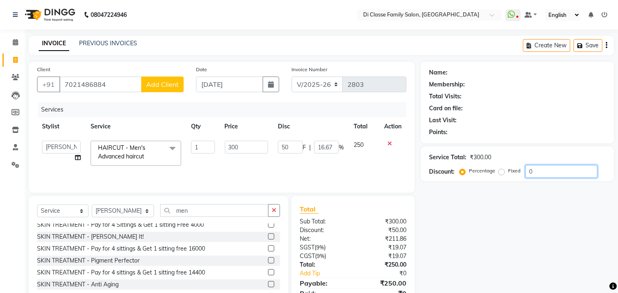
click at [569, 193] on div "Name: Membership: Total Visits: Card on file: Last Visit: Points: Service Total…" at bounding box center [520, 190] width 199 height 256
click at [547, 170] on input "0" at bounding box center [562, 171] width 72 height 13
type input "05"
type input "15"
type input "5"
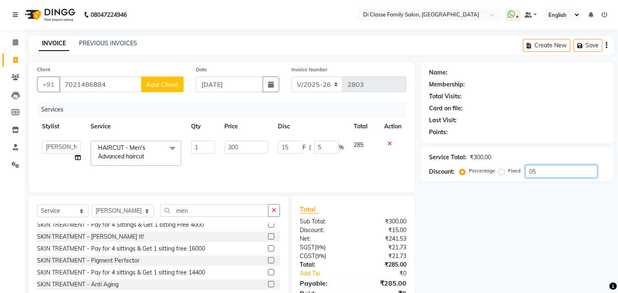
type input "052"
type input "156"
type input "52"
type input "100"
type input "300"
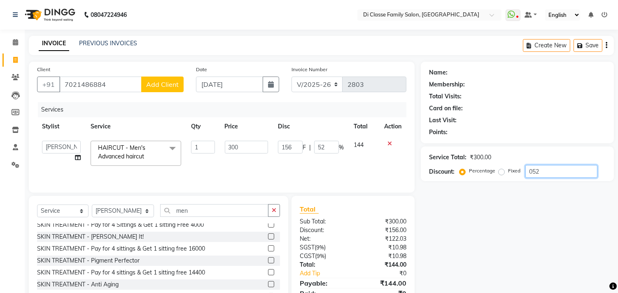
type input "100"
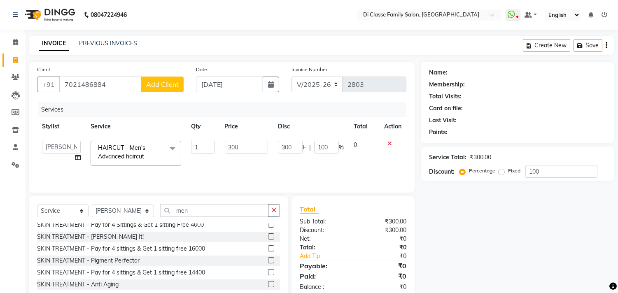
click at [7, 50] on li "Calendar" at bounding box center [12, 43] width 25 height 18
click at [10, 44] on span at bounding box center [15, 42] width 14 height 9
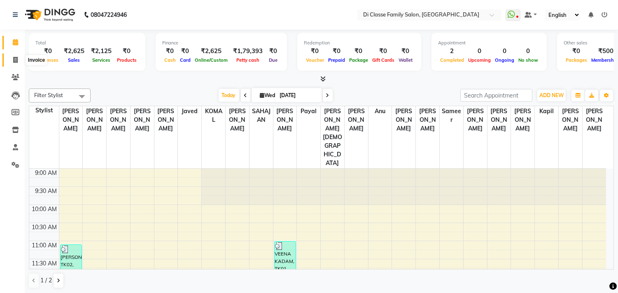
click at [21, 57] on span at bounding box center [15, 60] width 14 height 9
select select "4704"
select select "service"
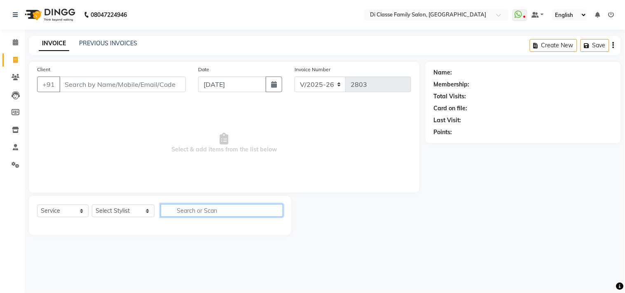
click at [168, 216] on input "text" at bounding box center [222, 210] width 122 height 13
click at [14, 101] on link "Leads" at bounding box center [12, 96] width 20 height 14
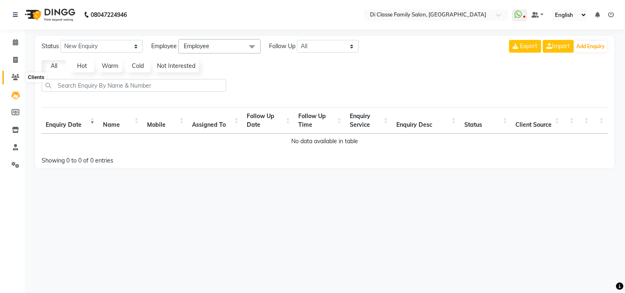
click at [13, 81] on span at bounding box center [15, 77] width 14 height 9
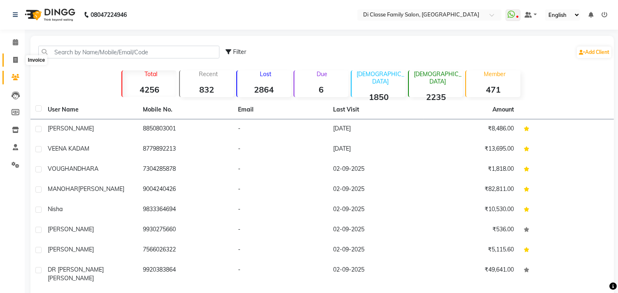
click at [19, 58] on span at bounding box center [15, 60] width 14 height 9
select select "service"
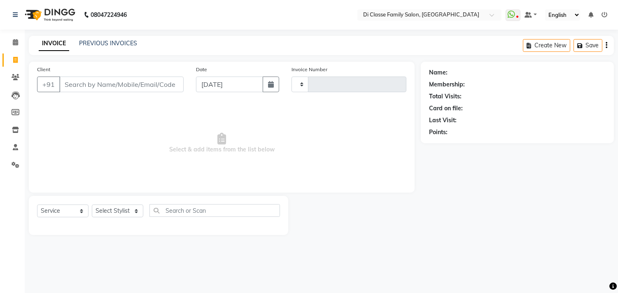
type input "2803"
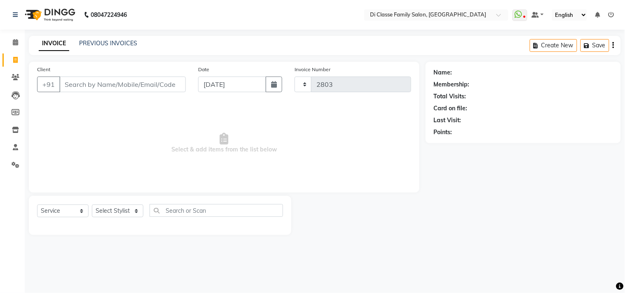
select select "4704"
click at [328, 88] on select "INV/2025 V/2025-26" at bounding box center [320, 85] width 51 height 16
click at [130, 93] on div "Client +91" at bounding box center [111, 82] width 161 height 34
click at [127, 88] on input "Client" at bounding box center [122, 85] width 126 height 16
click at [127, 89] on input "Client" at bounding box center [122, 85] width 126 height 16
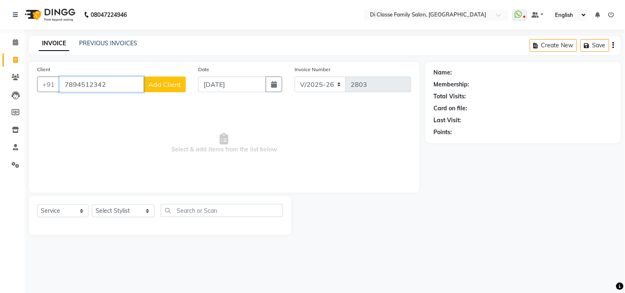
type input "7894512342"
click at [158, 87] on span "Add Client" at bounding box center [164, 84] width 33 height 8
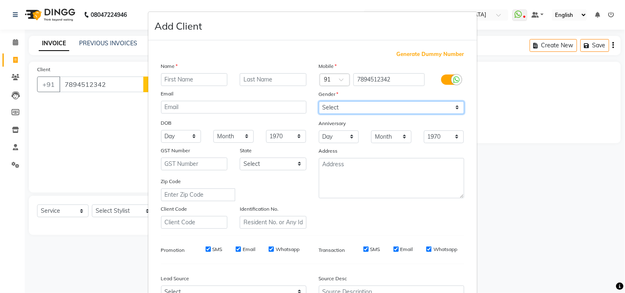
click at [375, 105] on select "Select Male Female Other Prefer Not To Say" at bounding box center [391, 107] width 145 height 13
click at [375, 104] on select "Select Male Female Other Prefer Not To Say" at bounding box center [391, 107] width 145 height 13
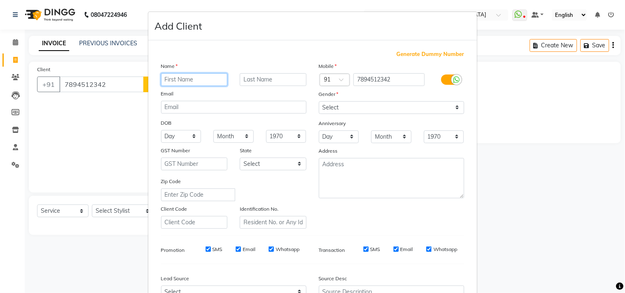
click at [179, 82] on input "text" at bounding box center [194, 79] width 67 height 13
click at [262, 84] on input "text" at bounding box center [273, 79] width 67 height 13
drag, startPoint x: 164, startPoint y: 84, endPoint x: 165, endPoint y: 77, distance: 7.5
click at [169, 76] on input "shivsh" at bounding box center [194, 79] width 67 height 13
drag, startPoint x: 172, startPoint y: 78, endPoint x: 150, endPoint y: 79, distance: 21.4
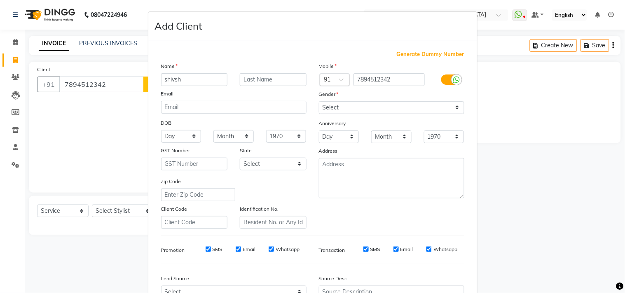
click at [150, 79] on div "Generate Dummy Number Name shivsh Email DOB Day 01 02 03 04 05 06 07 08 09 10 1…" at bounding box center [312, 187] width 329 height 295
click at [184, 80] on input "shivsh" at bounding box center [194, 79] width 67 height 13
type input "shivam"
click at [106, 120] on ngb-modal-window "Add Client Generate Dummy Number Name shivam Email DOB Day 01 02 03 04 05 06 07…" at bounding box center [312, 146] width 625 height 293
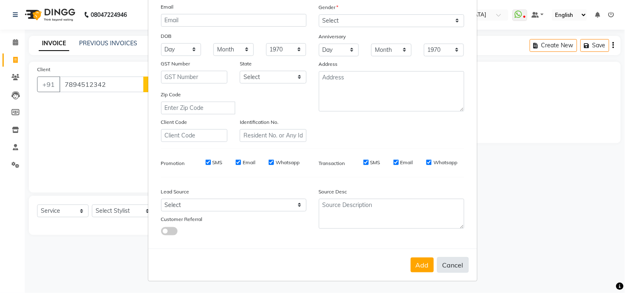
click at [447, 262] on button "Cancel" at bounding box center [453, 265] width 32 height 16
select select
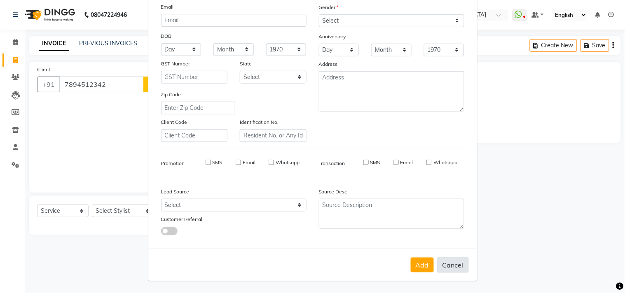
select select
checkbox input "false"
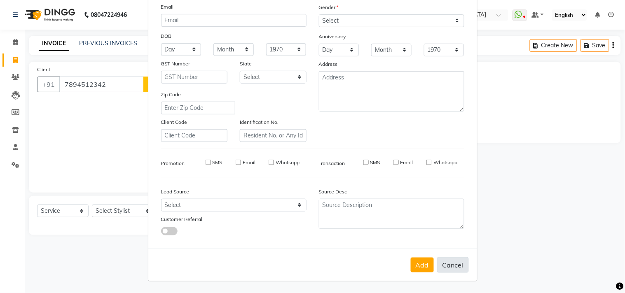
checkbox input "false"
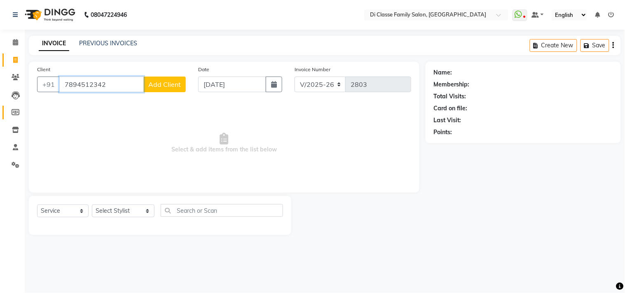
drag, startPoint x: 119, startPoint y: 87, endPoint x: 5, endPoint y: 112, distance: 116.1
click at [5, 112] on app-home "08047224946 Select Location × Di Classe Family Salon, Sanpada WhatsApp Status ✕…" at bounding box center [312, 124] width 625 height 248
click at [137, 86] on input "Client" at bounding box center [122, 85] width 126 height 16
type input "7021486884"
click at [161, 82] on span "Add Client" at bounding box center [164, 84] width 33 height 8
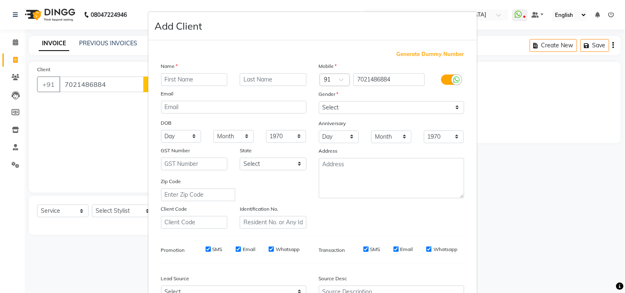
click at [110, 122] on ngb-modal-window "Add Client Generate Dummy Number Name Email DOB Day 01 02 03 04 05 06 07 08 09 …" at bounding box center [312, 146] width 625 height 293
click at [121, 215] on ngb-modal-window "Add Client Generate Dummy Number Name Email DOB Day 01 02 03 04 05 06 07 08 09 …" at bounding box center [312, 146] width 625 height 293
click at [71, 215] on ngb-modal-window "Add Client Generate Dummy Number Name Email DOB Day 01 02 03 04 05 06 07 08 09 …" at bounding box center [312, 146] width 625 height 293
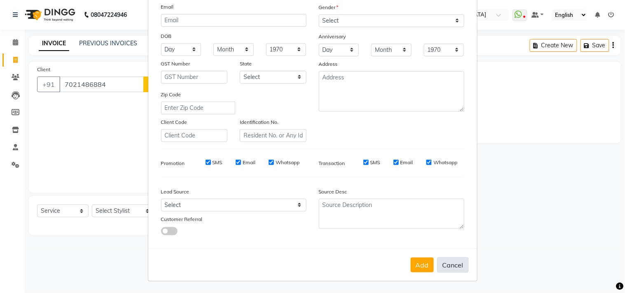
click at [449, 260] on button "Cancel" at bounding box center [453, 265] width 32 height 16
select select
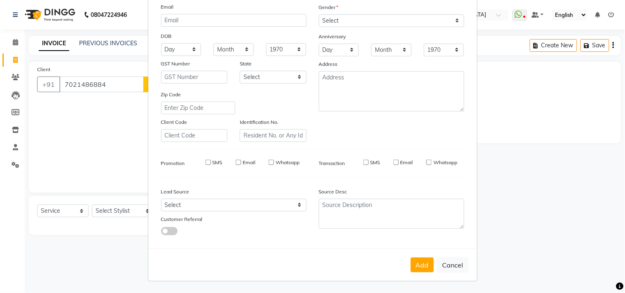
select select
checkbox input "false"
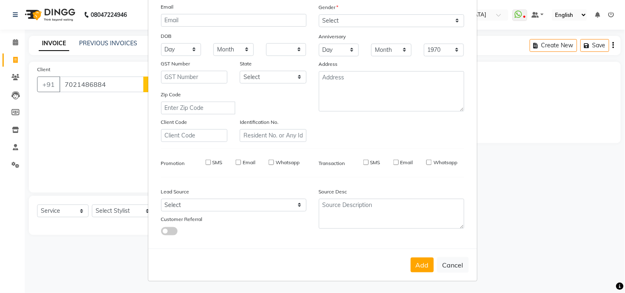
checkbox input "false"
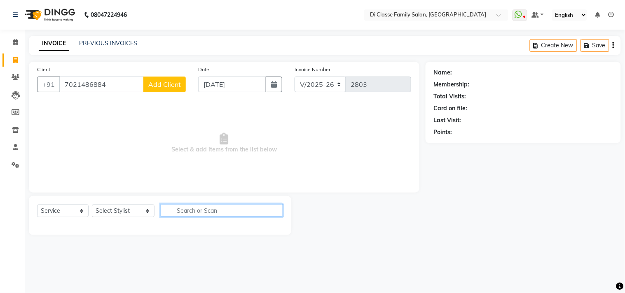
click at [178, 216] on input "text" at bounding box center [222, 210] width 122 height 13
click at [182, 213] on input "text" at bounding box center [222, 210] width 122 height 13
type input "d"
click at [127, 203] on div "Select Service Product Membership Package Voucher Prepaid Gift Card Select Styl…" at bounding box center [160, 215] width 262 height 39
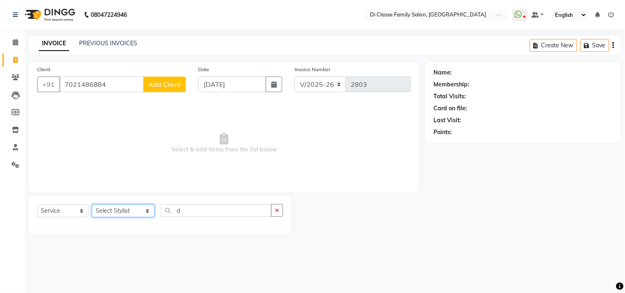
click at [120, 217] on select "Select Stylist aniket Anu AYAZ KADRI Front Desk Javed kapil KOMAL lalita Payal …" at bounding box center [123, 211] width 63 height 13
select select "28411"
click at [92, 205] on select "Select Stylist aniket Anu AYAZ KADRI Front Desk Javed kapil KOMAL lalita Payal …" at bounding box center [123, 211] width 63 height 13
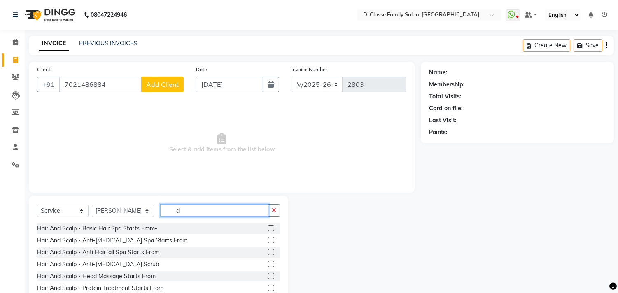
click at [171, 215] on input "d" at bounding box center [214, 210] width 108 height 13
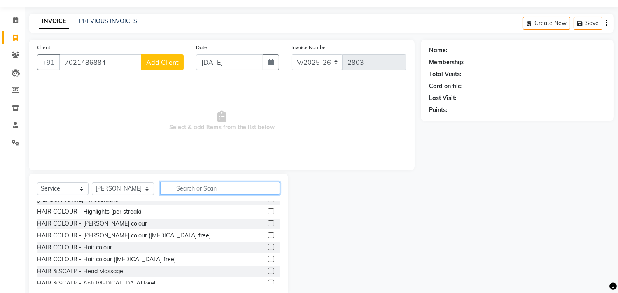
scroll to position [0, 0]
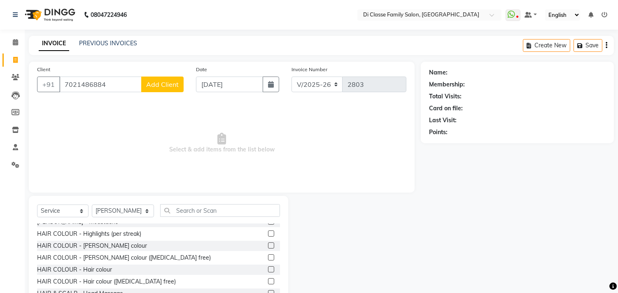
click at [123, 47] on div "PREVIOUS INVOICES" at bounding box center [108, 43] width 58 height 9
click at [126, 44] on link "PREVIOUS INVOICES" at bounding box center [108, 43] width 58 height 7
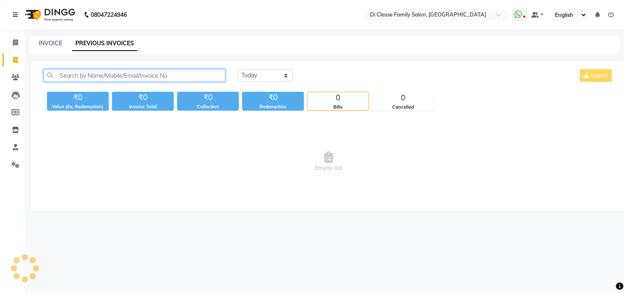
drag, startPoint x: 182, startPoint y: 70, endPoint x: 179, endPoint y: 75, distance: 5.9
click at [180, 72] on input "text" at bounding box center [135, 75] width 182 height 13
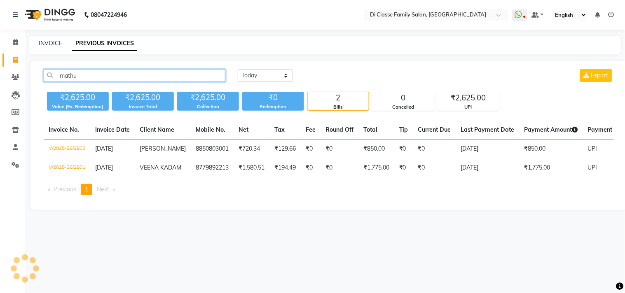
type input "mathur"
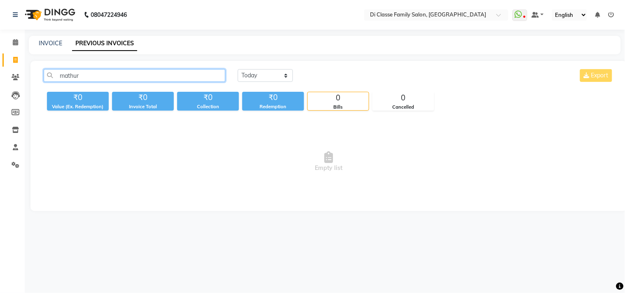
click at [167, 71] on input "mathur" at bounding box center [135, 75] width 182 height 13
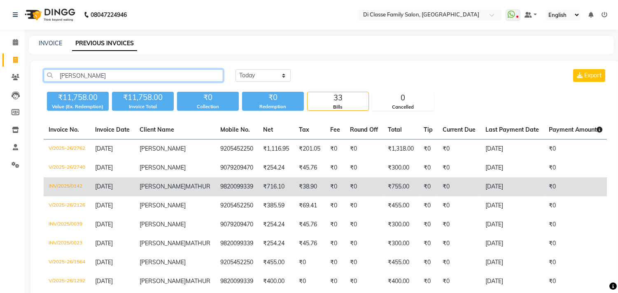
type input "anshul"
click at [215, 196] on td "9820099339" at bounding box center [236, 187] width 43 height 19
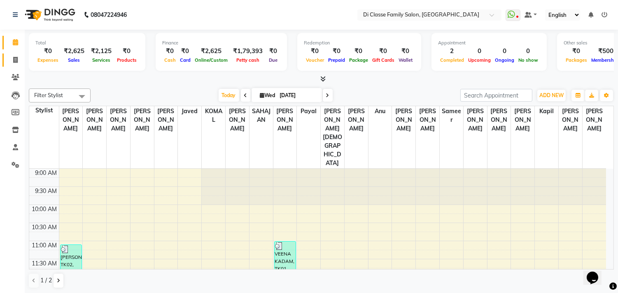
click at [10, 62] on span at bounding box center [15, 60] width 14 height 9
select select "service"
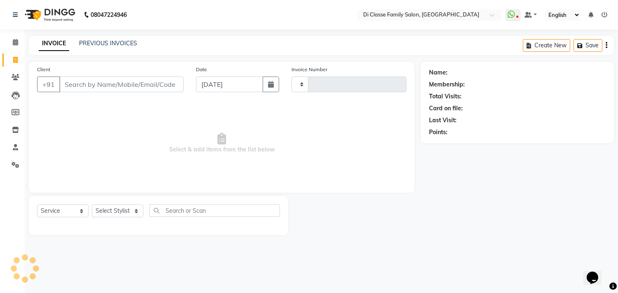
type input "2803"
select select "4704"
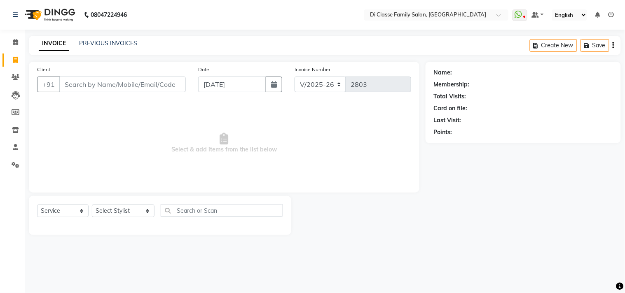
click at [91, 91] on input "Client" at bounding box center [122, 85] width 126 height 16
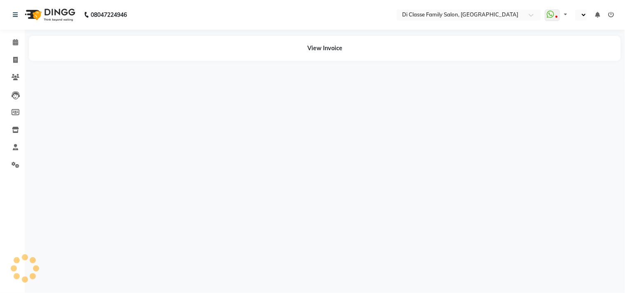
select select "en"
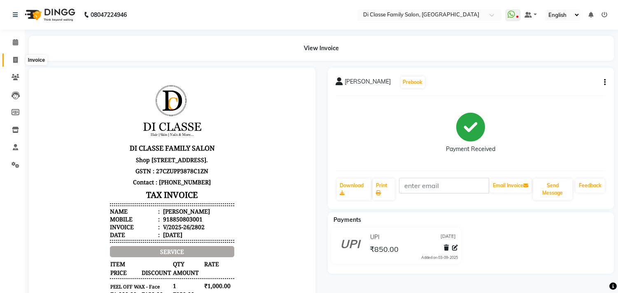
click at [16, 64] on span at bounding box center [15, 60] width 14 height 9
select select "service"
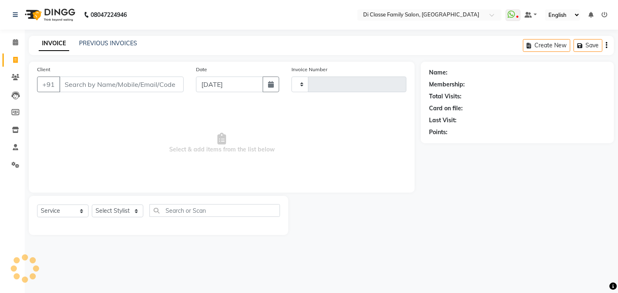
type input "2803"
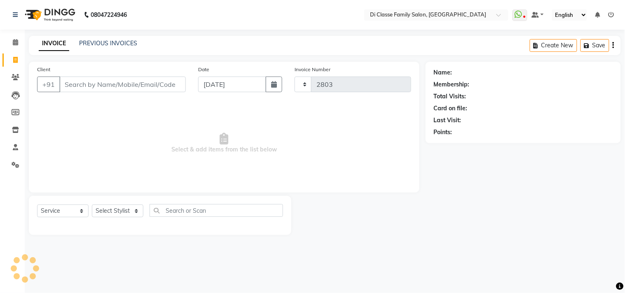
select select "4704"
click at [150, 89] on input "Client" at bounding box center [122, 85] width 126 height 16
type input "9653153894"
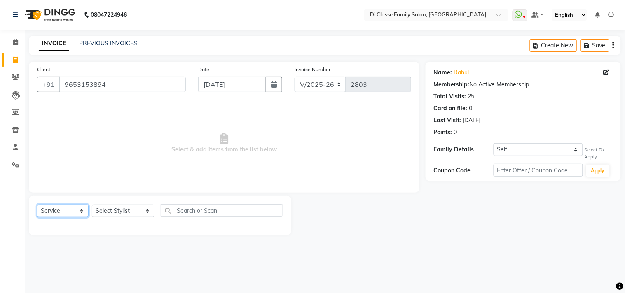
click at [69, 212] on select "Select Service Product Membership Package Voucher Prepaid Gift Card" at bounding box center [62, 211] width 51 height 13
click at [159, 149] on span "Select & add items from the list below" at bounding box center [224, 143] width 374 height 82
click at [71, 213] on select "Select Service Product Membership Package Voucher Prepaid Gift Card" at bounding box center [62, 211] width 51 height 13
click at [37, 205] on select "Select Service Product Membership Package Voucher Prepaid Gift Card" at bounding box center [62, 211] width 51 height 13
drag, startPoint x: 116, startPoint y: 215, endPoint x: 113, endPoint y: 208, distance: 7.4
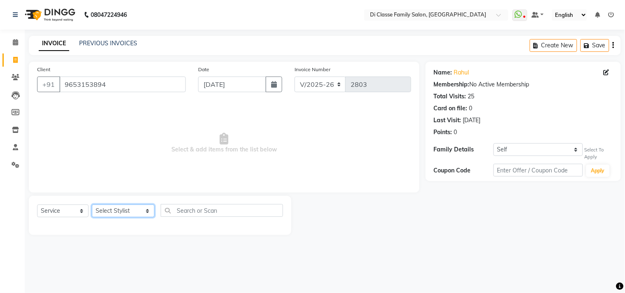
click at [113, 211] on select "Select Stylist [PERSON_NAME] [PERSON_NAME] [PERSON_NAME] Front Desk Javed [PERS…" at bounding box center [123, 211] width 63 height 13
select select "79582"
click at [92, 205] on select "Select Stylist [PERSON_NAME] [PERSON_NAME] [PERSON_NAME] Front Desk Javed [PERS…" at bounding box center [123, 211] width 63 height 13
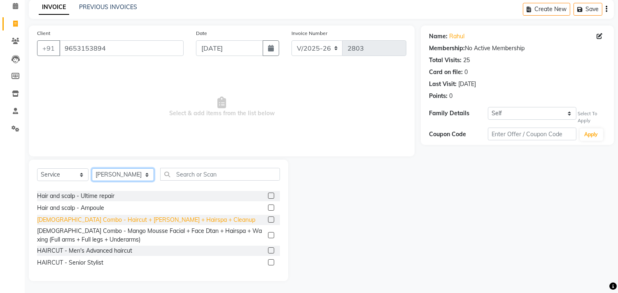
scroll to position [91, 0]
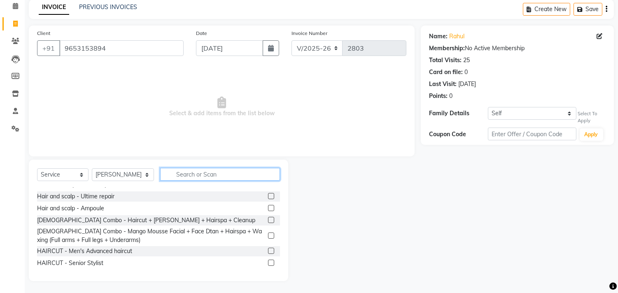
click at [183, 180] on input "text" at bounding box center [220, 174] width 120 height 13
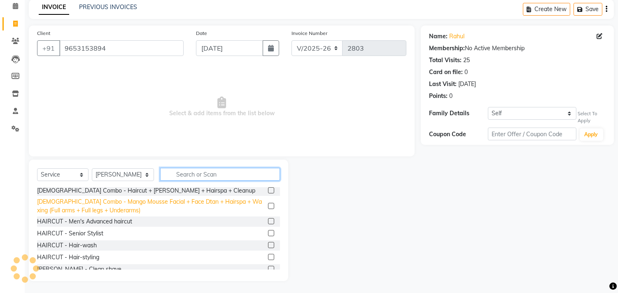
scroll to position [137, 0]
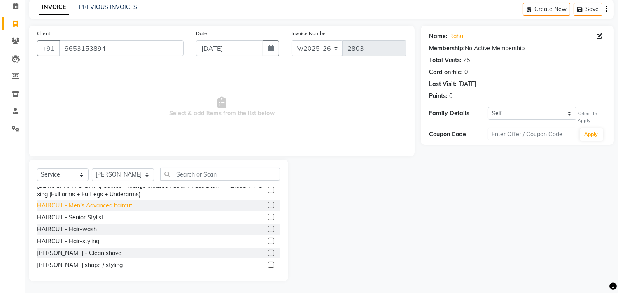
click at [87, 207] on div "HAIRCUT - Men's Advanced haircut" at bounding box center [84, 205] width 95 height 9
checkbox input "false"
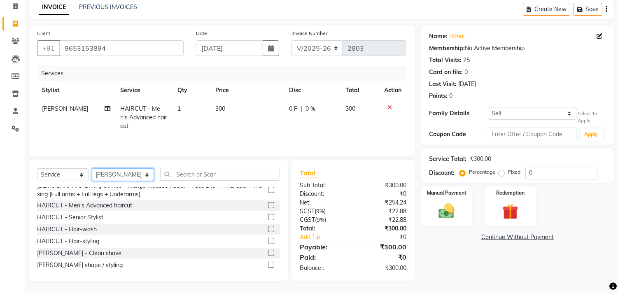
click at [112, 175] on select "Select Stylist [PERSON_NAME] [PERSON_NAME] [PERSON_NAME] Front Desk Javed [PERS…" at bounding box center [123, 174] width 62 height 13
select select "28410"
click at [92, 168] on select "Select Stylist [PERSON_NAME] [PERSON_NAME] [PERSON_NAME] Front Desk Javed [PERS…" at bounding box center [123, 174] width 62 height 13
click at [72, 171] on select "Select Service Product Membership Package Voucher Prepaid Gift Card" at bounding box center [62, 174] width 51 height 13
click at [69, 172] on select "Select Service Product Membership Package Voucher Prepaid Gift Card" at bounding box center [62, 174] width 51 height 13
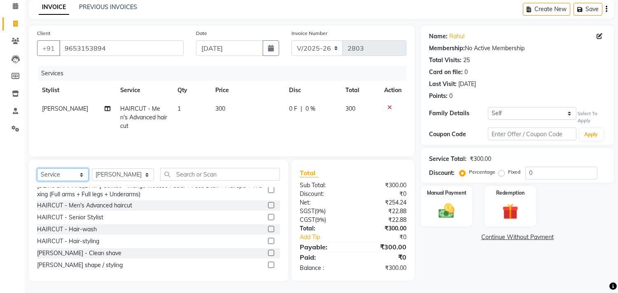
click at [69, 172] on select "Select Service Product Membership Package Voucher Prepaid Gift Card" at bounding box center [62, 174] width 51 height 13
click at [37, 169] on select "Select Service Product Membership Package Voucher Prepaid Gift Card" at bounding box center [62, 174] width 51 height 13
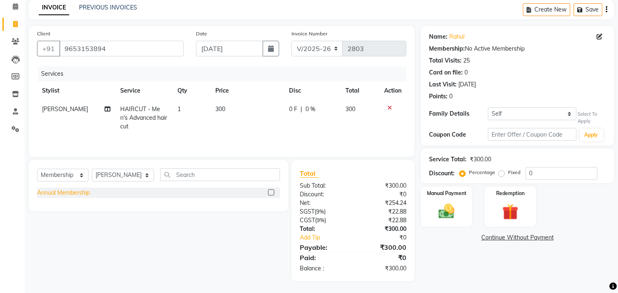
click at [59, 189] on div "Annual Membership" at bounding box center [63, 193] width 53 height 9
select select "select"
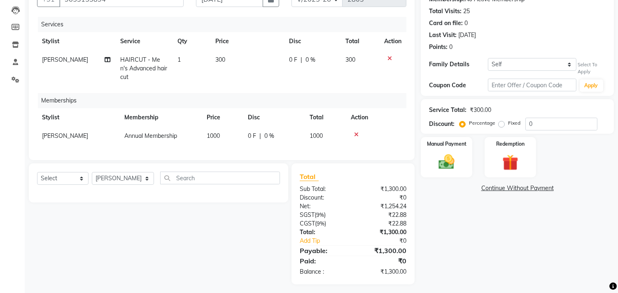
scroll to position [87, 0]
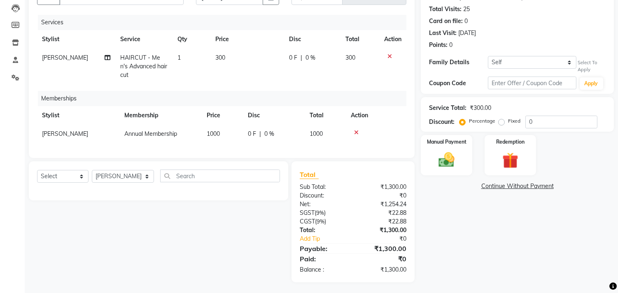
click at [254, 130] on span "0 F" at bounding box center [252, 134] width 8 height 9
select select "28410"
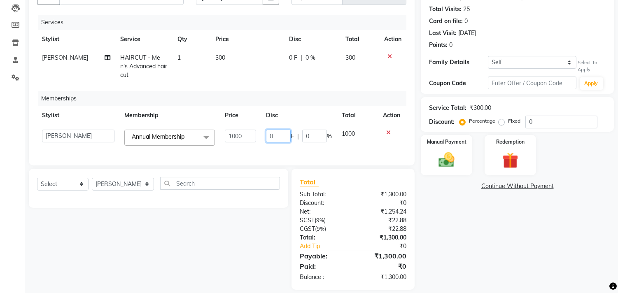
click at [269, 131] on input "0" at bounding box center [278, 136] width 25 height 13
type input "500"
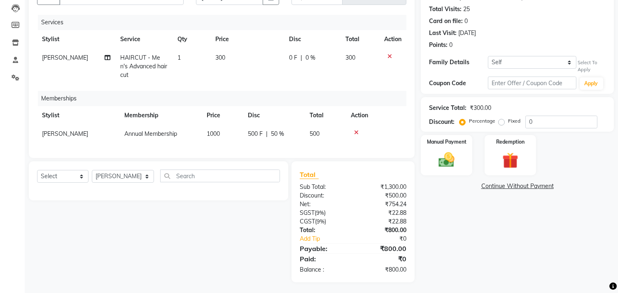
click at [311, 108] on tr "Stylist Membership Price Disc Total Action" at bounding box center [221, 115] width 369 height 19
click at [291, 72] on td "0 F | 0 %" at bounding box center [312, 67] width 56 height 36
select select "79582"
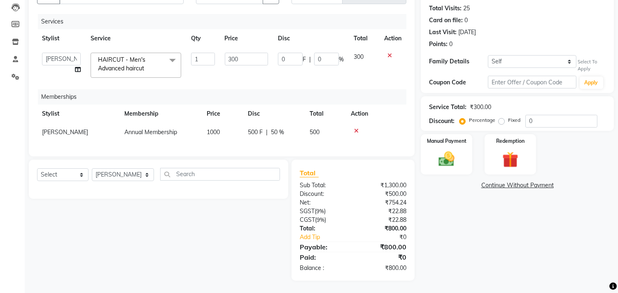
scroll to position [95, 0]
click at [294, 62] on td "0 F | 0 %" at bounding box center [311, 65] width 76 height 35
click at [328, 53] on input "0" at bounding box center [326, 59] width 25 height 13
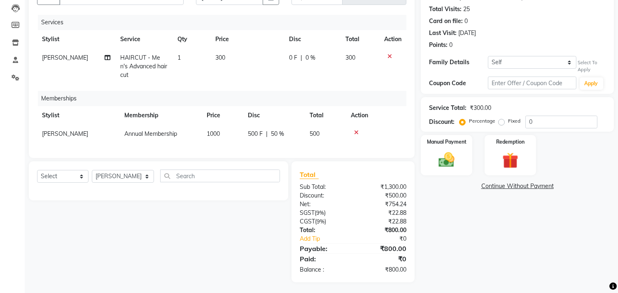
click at [342, 61] on td "300" at bounding box center [360, 67] width 39 height 36
select select "79582"
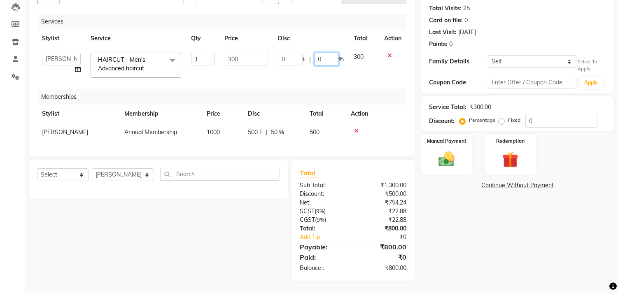
click at [331, 53] on input "0" at bounding box center [326, 59] width 25 height 13
type input "015"
click at [311, 77] on div "Services Stylist Service Qty Price Disc Total Action aniket Anu AYAZ KADRI Fron…" at bounding box center [221, 81] width 369 height 134
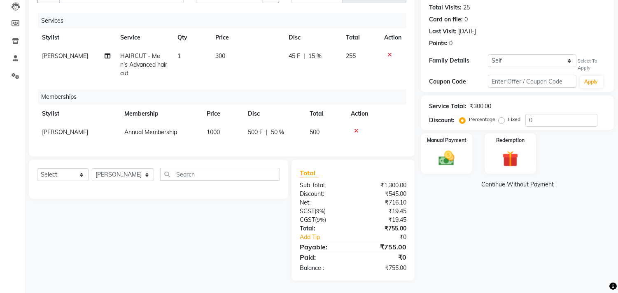
scroll to position [87, 0]
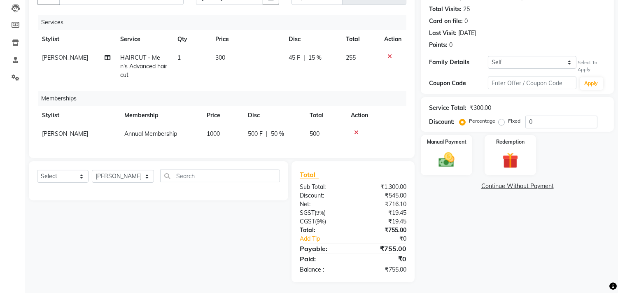
click at [318, 62] on td "45 F | 15 %" at bounding box center [312, 67] width 57 height 36
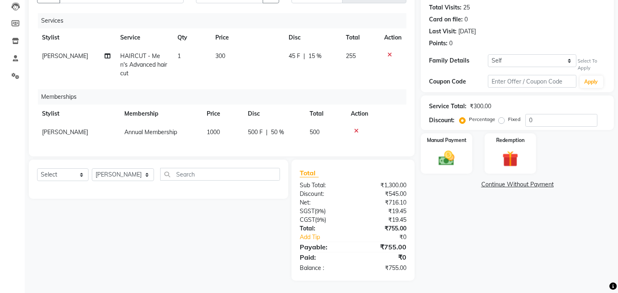
select select "79582"
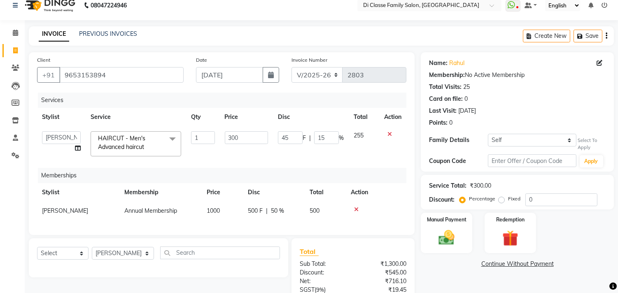
scroll to position [0, 0]
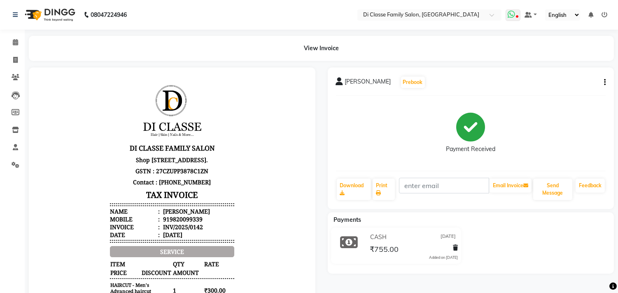
click at [515, 15] on icon at bounding box center [511, 14] width 7 height 8
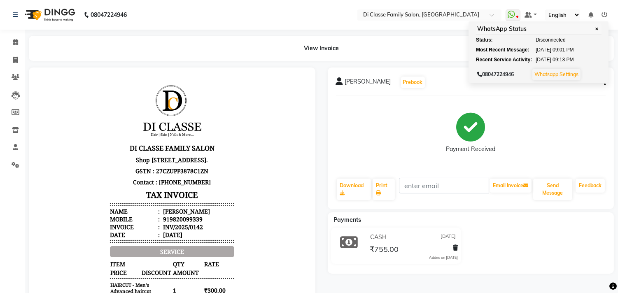
drag, startPoint x: 515, startPoint y: 135, endPoint x: 521, endPoint y: 133, distance: 5.9
click at [516, 133] on div "Payment Received" at bounding box center [471, 134] width 270 height 62
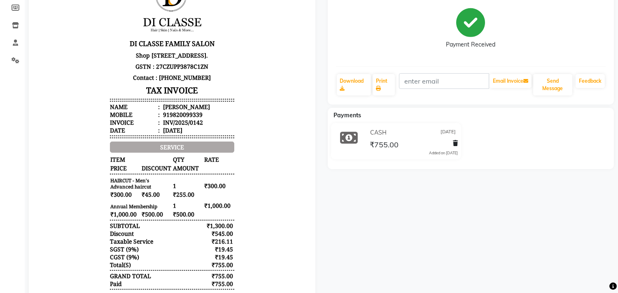
scroll to position [88, 0]
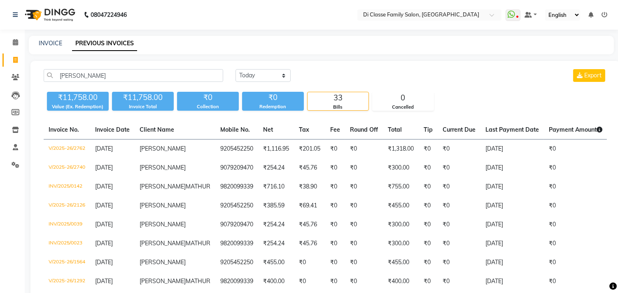
click at [63, 40] on div "INVOICE PREVIOUS INVOICES" at bounding box center [316, 43] width 575 height 9
click at [55, 43] on link "INVOICE" at bounding box center [50, 43] width 23 height 7
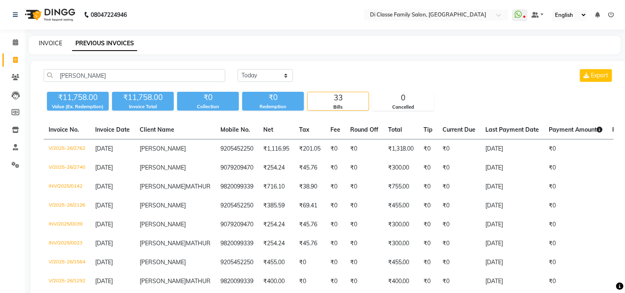
select select "4704"
select select "service"
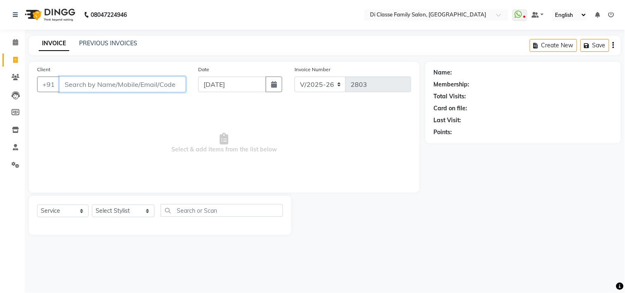
click at [120, 83] on input "Client" at bounding box center [122, 85] width 126 height 16
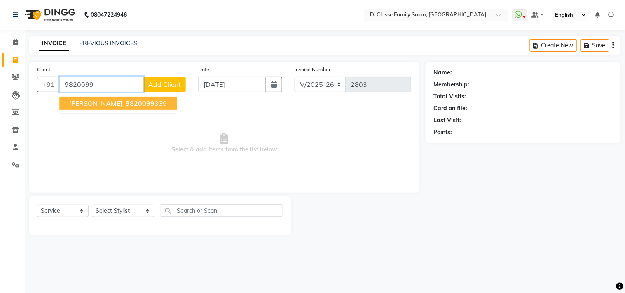
click at [129, 105] on ngb-highlight "9820099 339" at bounding box center [145, 103] width 43 height 8
type input "9820099339"
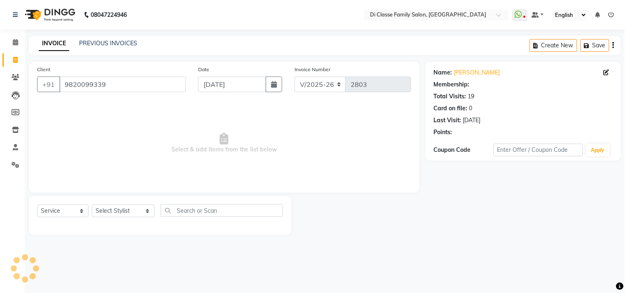
select select "2: Object"
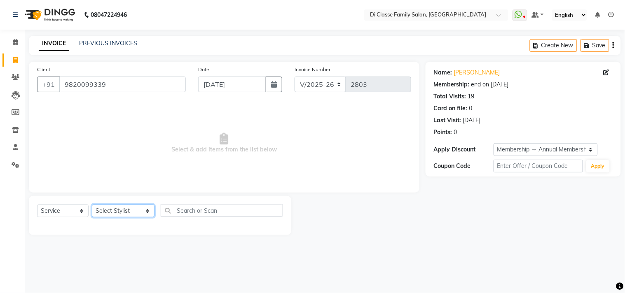
click at [100, 212] on select "Select Stylist aniket Anu AYAZ KADRI Front Desk Javed kapil KOMAL lalita Payal …" at bounding box center [123, 211] width 63 height 13
click at [257, 180] on span "Select & add items from the list below" at bounding box center [224, 143] width 374 height 82
click at [106, 213] on select "Select Stylist aniket Anu AYAZ KADRI Front Desk Javed kapil KOMAL lalita Payal …" at bounding box center [123, 211] width 63 height 13
click at [283, 140] on span "Select & add items from the list below" at bounding box center [224, 143] width 374 height 82
click at [109, 211] on select "Select Stylist aniket Anu AYAZ KADRI Front Desk Javed kapil KOMAL lalita Payal …" at bounding box center [123, 211] width 63 height 13
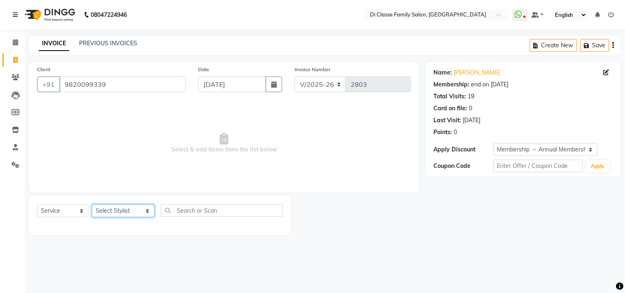
select select "28413"
click at [92, 205] on select "Select Stylist aniket Anu AYAZ KADRI Front Desk Javed kapil KOMAL lalita Payal …" at bounding box center [123, 211] width 63 height 13
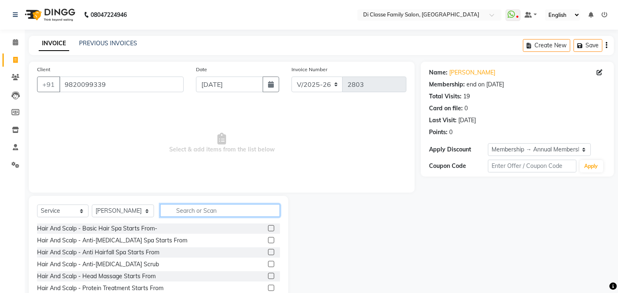
click at [253, 213] on input "text" at bounding box center [220, 210] width 120 height 13
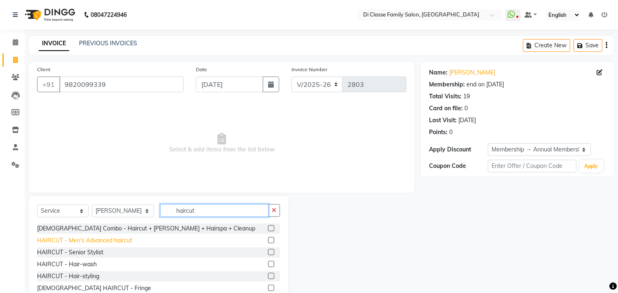
type input "haircut"
click at [96, 242] on div "HAIRCUT - Men's Advanced haircut" at bounding box center [84, 240] width 95 height 9
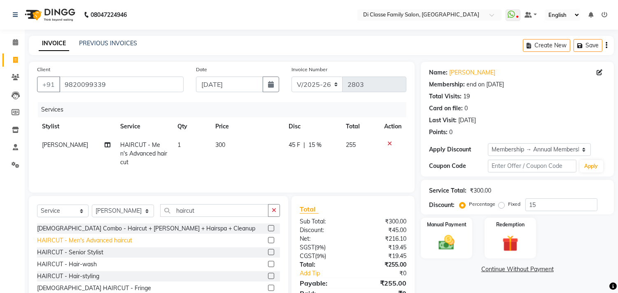
click at [77, 241] on div "HAIRCUT - Men's Advanced haircut" at bounding box center [84, 240] width 95 height 9
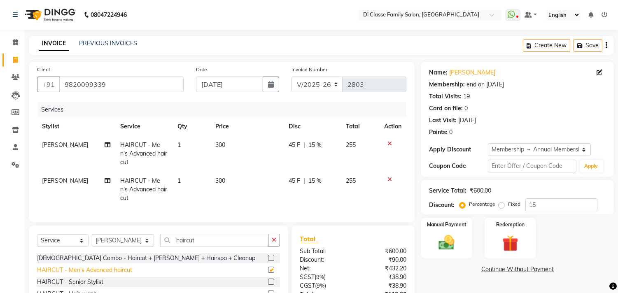
checkbox input "false"
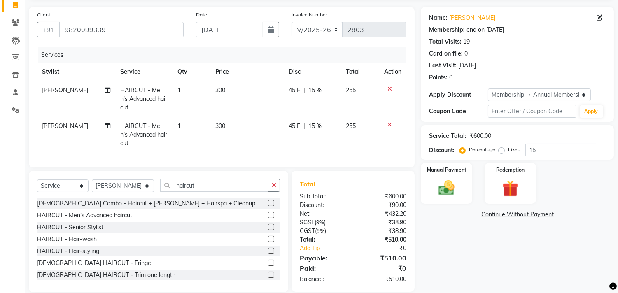
scroll to position [56, 0]
click at [442, 188] on img at bounding box center [446, 187] width 27 height 19
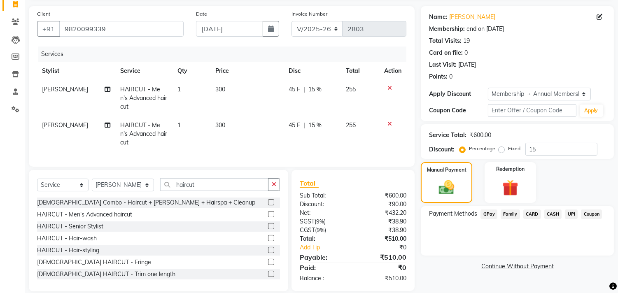
click at [555, 213] on span "CASH" at bounding box center [554, 214] width 18 height 9
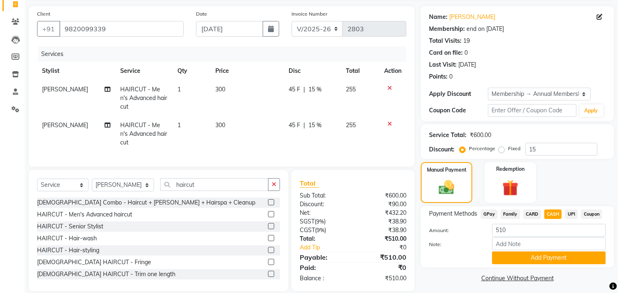
scroll to position [59, 0]
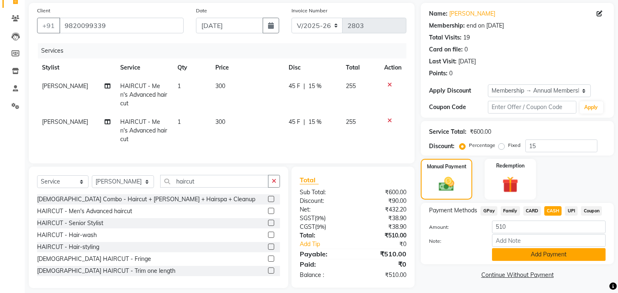
click at [544, 253] on button "Add Payment" at bounding box center [549, 254] width 114 height 13
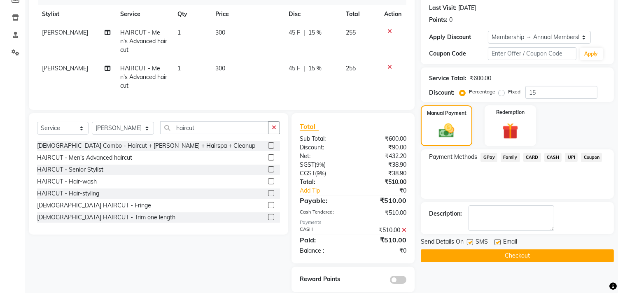
scroll to position [113, 0]
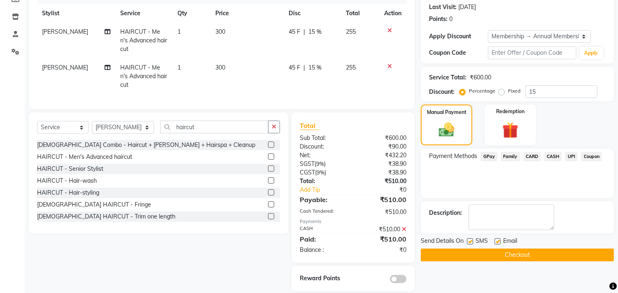
click at [503, 254] on button "Checkout" at bounding box center [517, 255] width 193 height 13
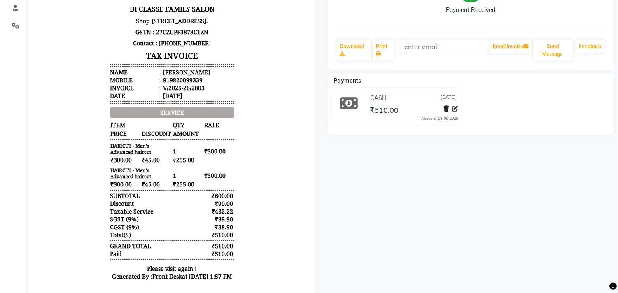
scroll to position [185, 0]
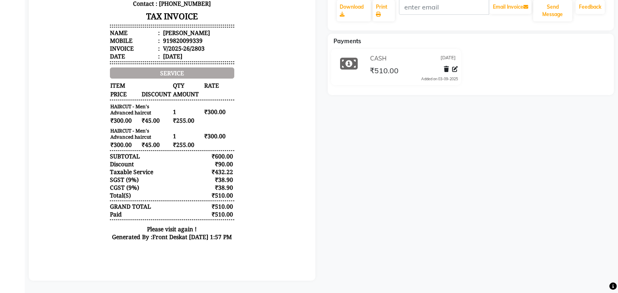
click at [92, 239] on body "DI CLASSE FAMILY SALON Shop no - 01, Satyam 17, west, Railway Carshed Road, Sec…" at bounding box center [172, 75] width 264 height 349
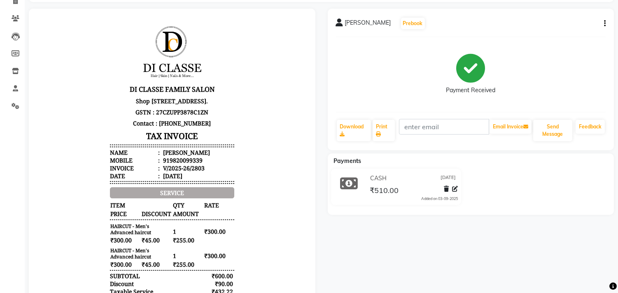
scroll to position [0, 0]
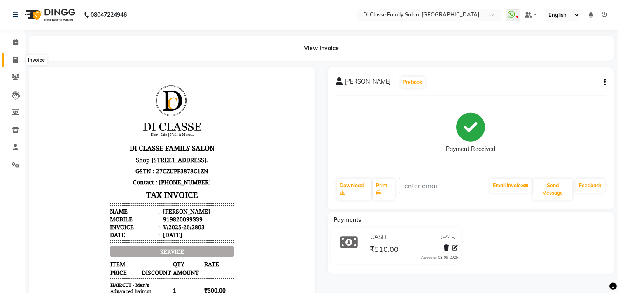
click at [17, 57] on icon at bounding box center [15, 60] width 5 height 6
select select "4704"
select select "service"
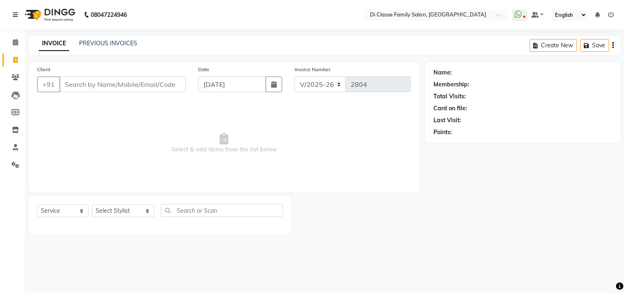
click at [87, 50] on div "INVOICE PREVIOUS INVOICES Create New Save" at bounding box center [325, 45] width 592 height 19
click at [92, 44] on link "PREVIOUS INVOICES" at bounding box center [108, 43] width 58 height 7
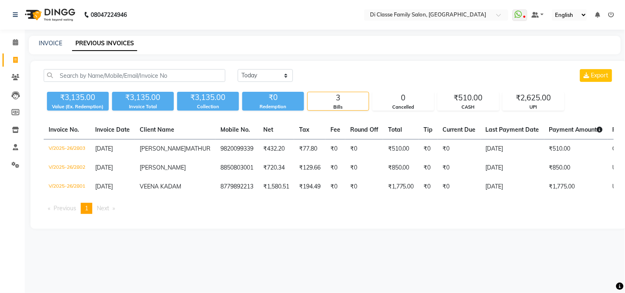
click at [52, 49] on div "INVOICE PREVIOUS INVOICES" at bounding box center [325, 45] width 592 height 19
click at [52, 44] on link "INVOICE" at bounding box center [50, 43] width 23 height 7
select select "4704"
select select "service"
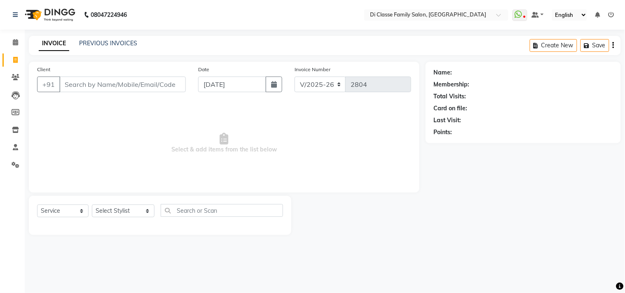
click at [108, 85] on input "Client" at bounding box center [122, 85] width 126 height 16
type input "4567891233"
click at [124, 205] on div "Select Service Product Membership Package Voucher Prepaid Gift Card Select Styl…" at bounding box center [160, 215] width 262 height 39
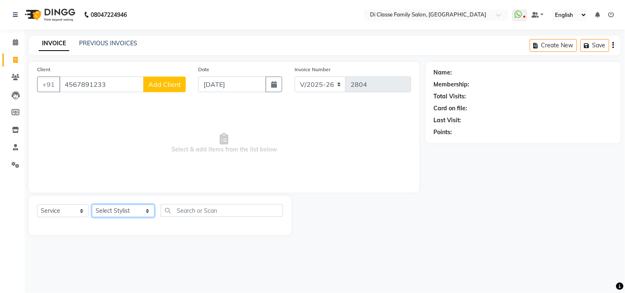
click at [118, 215] on select "Select Stylist aniket Anu AYAZ KADRI Front Desk Javed kapil KOMAL lalita Payal …" at bounding box center [123, 211] width 63 height 13
select select "49937"
click at [92, 205] on select "Select Stylist aniket Anu AYAZ KADRI Front Desk Javed kapil KOMAL lalita Payal …" at bounding box center [123, 211] width 63 height 13
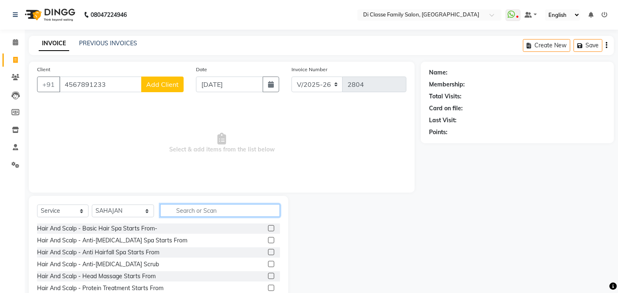
click at [171, 215] on input "text" at bounding box center [220, 210] width 120 height 13
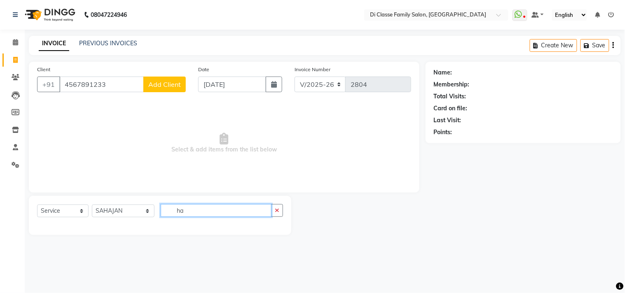
type input "h"
type input "p"
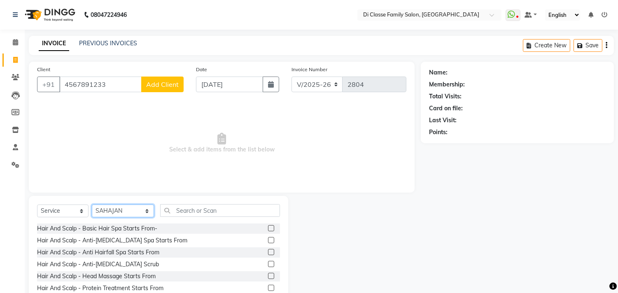
click at [125, 213] on select "Select Stylist aniket Anu AYAZ KADRI Front Desk Javed kapil KOMAL lalita Payal …" at bounding box center [123, 211] width 62 height 13
click at [205, 192] on div "Client +91 4567891233 Add Client Date 03-09-2025 Invoice Number INV/2025 V/2025…" at bounding box center [222, 127] width 386 height 131
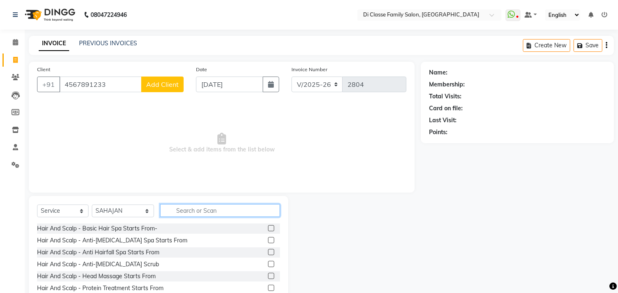
drag, startPoint x: 181, startPoint y: 210, endPoint x: 186, endPoint y: 212, distance: 5.0
click at [186, 212] on input "text" at bounding box center [220, 210] width 120 height 13
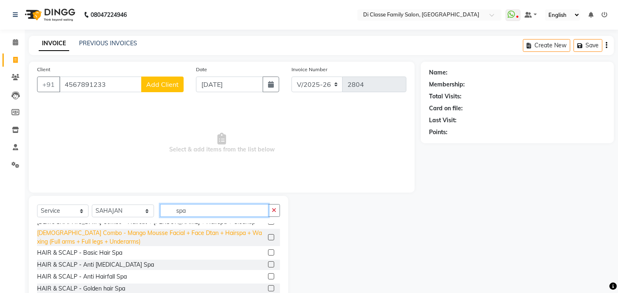
scroll to position [46, 0]
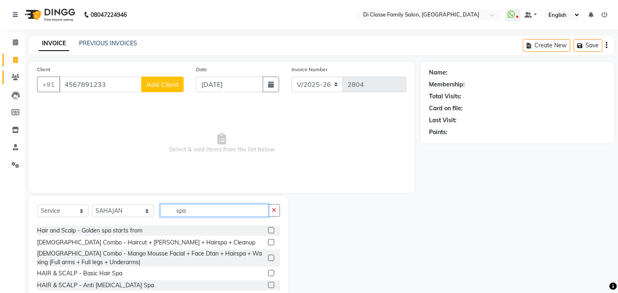
type input "spa"
click at [11, 81] on span at bounding box center [15, 77] width 14 height 9
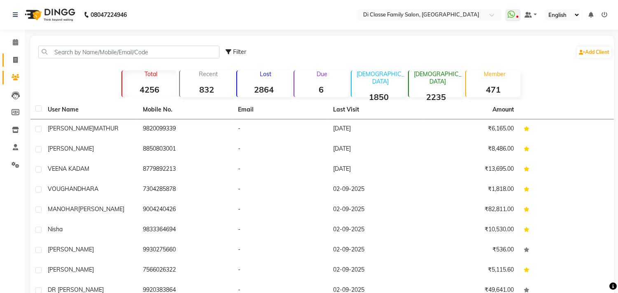
click at [21, 59] on li "Invoice" at bounding box center [12, 60] width 25 height 18
click at [17, 61] on icon at bounding box center [15, 60] width 5 height 6
select select "4704"
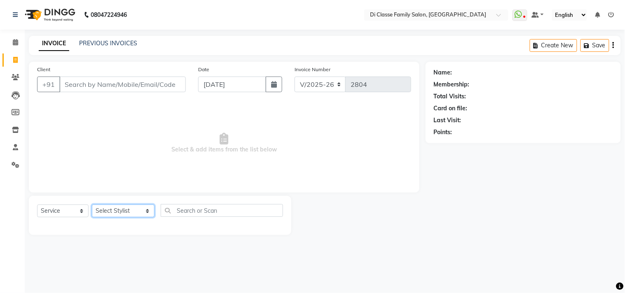
click at [104, 209] on select "Select Stylist aniket Anu AYAZ KADRI Front Desk Javed kapil KOMAL lalita Payal …" at bounding box center [123, 211] width 63 height 13
click at [246, 129] on span "Select & add items from the list below" at bounding box center [224, 143] width 374 height 82
click at [63, 213] on select "Select Service Product Membership Package Voucher Prepaid Gift Card" at bounding box center [62, 211] width 51 height 13
select select "membership"
click at [37, 205] on select "Select Service Product Membership Package Voucher Prepaid Gift Card" at bounding box center [62, 211] width 51 height 13
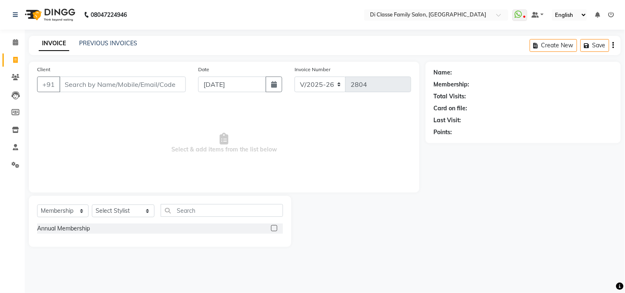
click at [95, 228] on div "Annual Membership" at bounding box center [160, 229] width 246 height 10
click at [275, 228] on label at bounding box center [274, 228] width 6 height 6
click at [275, 228] on input "checkbox" at bounding box center [273, 228] width 5 height 5
checkbox input "false"
click at [122, 209] on select "Select Stylist aniket Anu AYAZ KADRI Front Desk Javed kapil KOMAL lalita Payal …" at bounding box center [123, 211] width 63 height 13
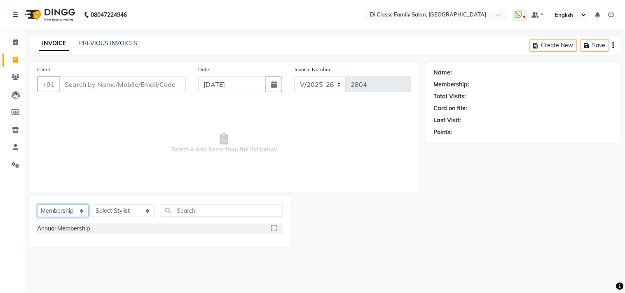
click at [60, 217] on select "Select Service Product Membership Package Voucher Prepaid Gift Card" at bounding box center [62, 211] width 51 height 13
select select "service"
click at [37, 205] on select "Select Service Product Membership Package Voucher Prepaid Gift Card" at bounding box center [62, 211] width 51 height 13
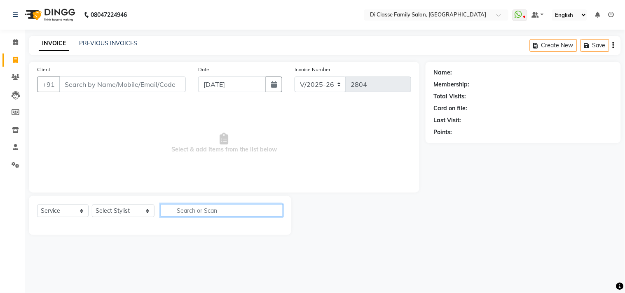
click at [182, 210] on input "text" at bounding box center [222, 210] width 122 height 13
click at [161, 72] on div "Client +91" at bounding box center [111, 82] width 161 height 34
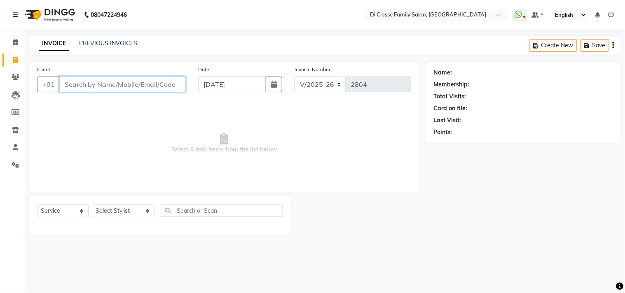
click at [155, 89] on input "Client" at bounding box center [122, 85] width 126 height 16
type input "4545454545"
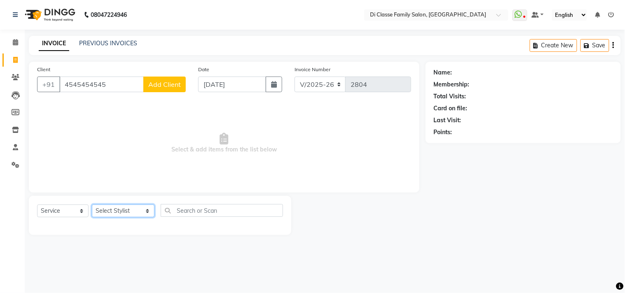
click at [110, 210] on select "Select Stylist aniket Anu AYAZ KADRI Front Desk Javed kapil KOMAL lalita Payal …" at bounding box center [123, 211] width 63 height 13
select select "49937"
click at [92, 205] on select "Select Stylist aniket Anu AYAZ KADRI Front Desk Javed kapil KOMAL lalita Payal …" at bounding box center [123, 211] width 63 height 13
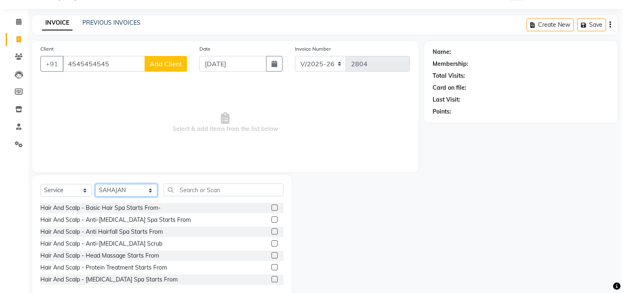
scroll to position [36, 0]
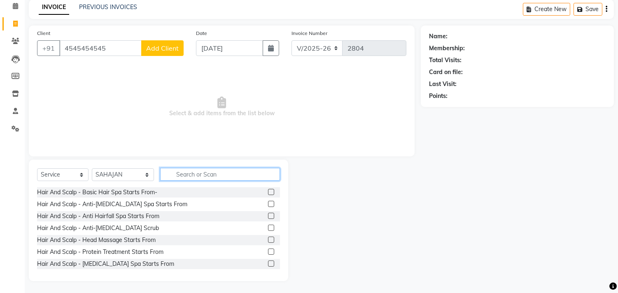
click at [164, 176] on input "text" at bounding box center [220, 174] width 120 height 13
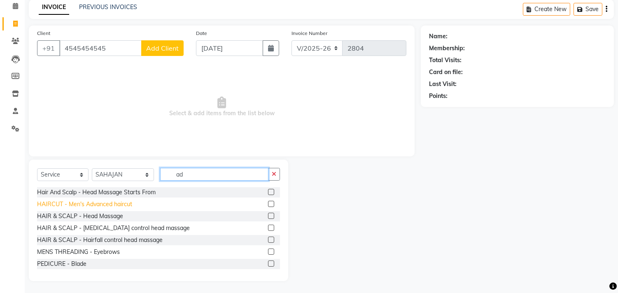
type input "ad"
click at [120, 202] on div "HAIRCUT - Men's Advanced haircut" at bounding box center [84, 204] width 95 height 9
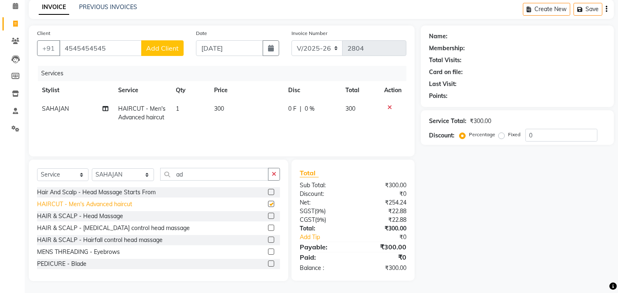
checkbox input "false"
click at [175, 44] on span "Add Client" at bounding box center [162, 48] width 33 height 8
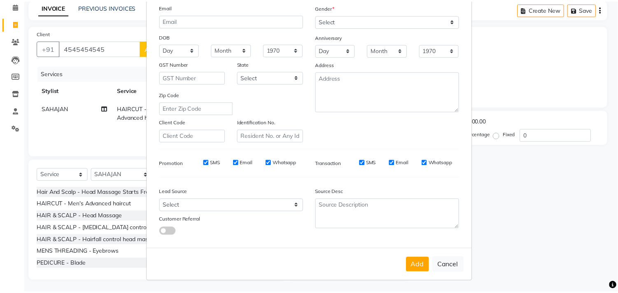
scroll to position [87, 0]
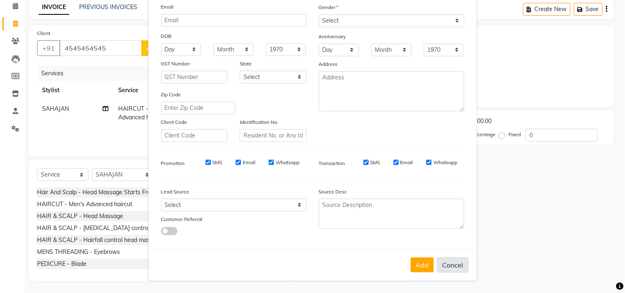
click at [451, 262] on button "Cancel" at bounding box center [453, 265] width 32 height 16
select select
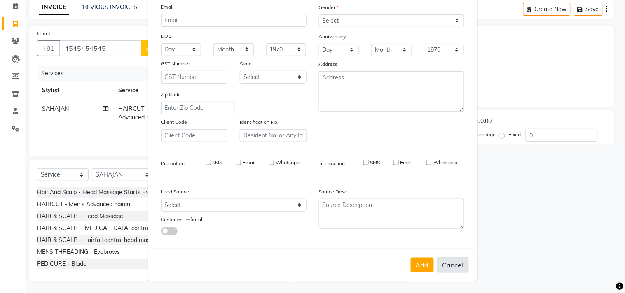
select select
checkbox input "false"
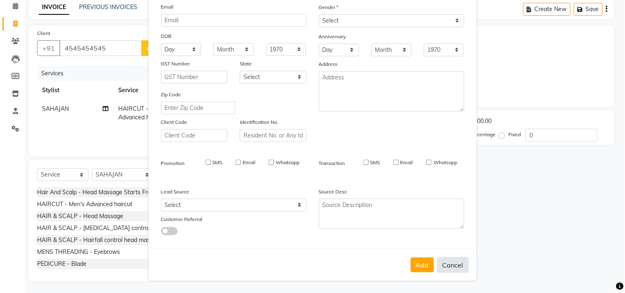
checkbox input "false"
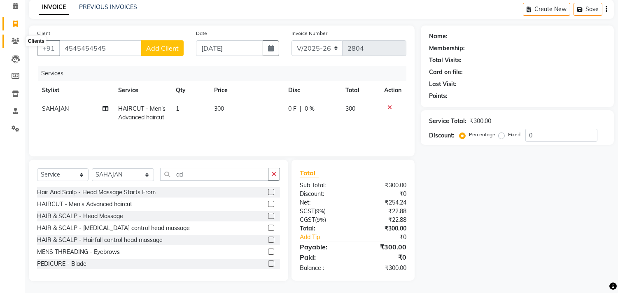
click at [15, 38] on icon at bounding box center [16, 41] width 8 height 6
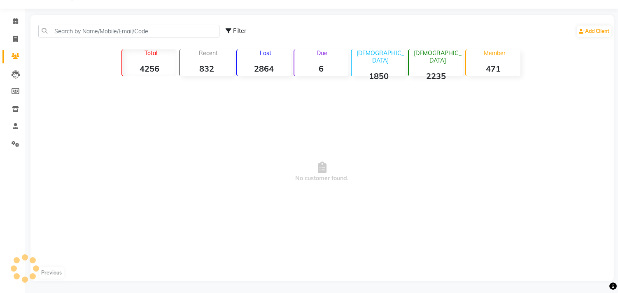
scroll to position [36, 0]
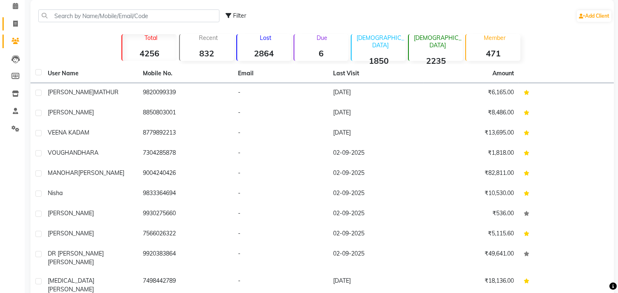
click at [16, 29] on link "Invoice" at bounding box center [12, 24] width 20 height 14
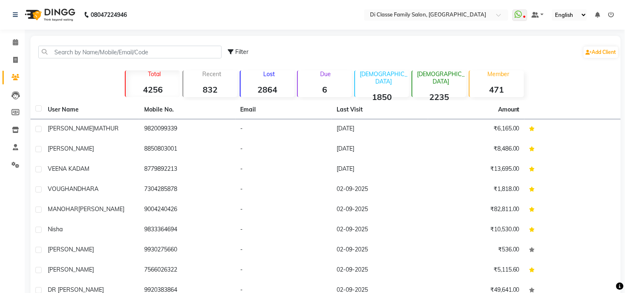
select select "4704"
select select "service"
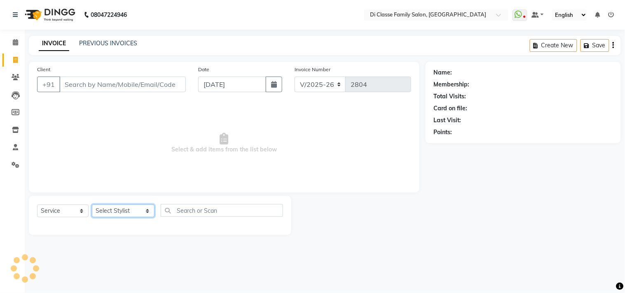
click at [117, 215] on select "Select Stylist aniket Anu AYAZ KADRI Front Desk Javed kapil KOMAL lalita Payal …" at bounding box center [123, 211] width 63 height 13
click at [221, 160] on span "Select & add items from the list below" at bounding box center [224, 143] width 374 height 82
click at [87, 215] on select "Select Service Product Membership Package Voucher Prepaid Gift Card" at bounding box center [62, 211] width 51 height 13
click at [104, 206] on select "Select Stylist aniket Anu AYAZ KADRI Front Desk Javed kapil KOMAL lalita Payal …" at bounding box center [123, 211] width 63 height 13
select select "79582"
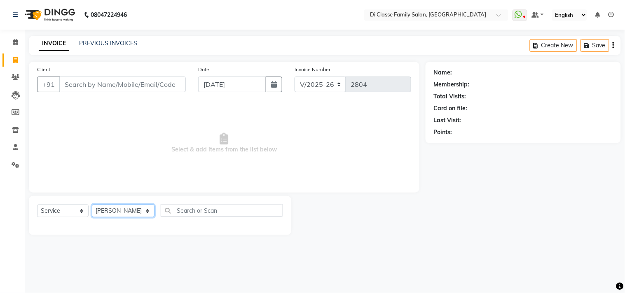
click at [92, 205] on select "Select Stylist aniket Anu AYAZ KADRI Front Desk Javed kapil KOMAL lalita Payal …" at bounding box center [123, 211] width 63 height 13
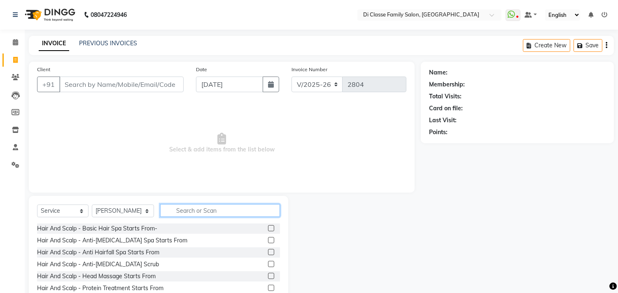
click at [172, 208] on input "text" at bounding box center [220, 210] width 120 height 13
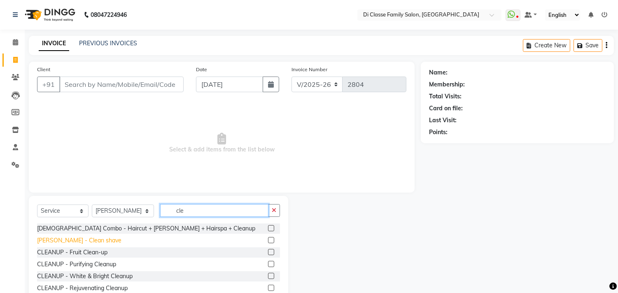
type input "cle"
click at [64, 242] on div "BEARD - Clean shave" at bounding box center [79, 240] width 84 height 9
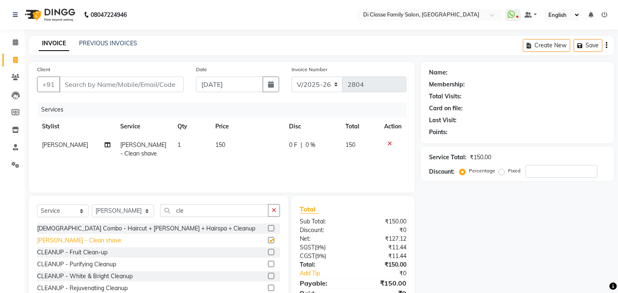
checkbox input "false"
click at [115, 93] on div "Client +91" at bounding box center [110, 82] width 159 height 34
click at [115, 84] on input "Client" at bounding box center [121, 85] width 124 height 16
type input "8"
type input "0"
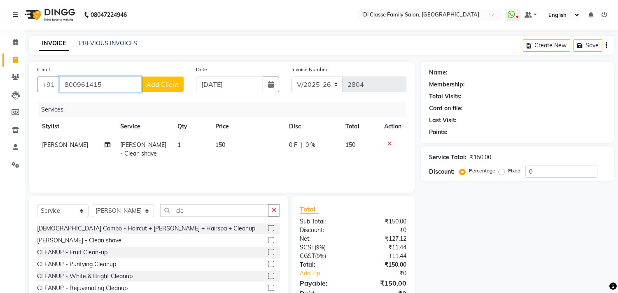
click at [74, 82] on input "800961415" at bounding box center [100, 85] width 82 height 16
click at [87, 83] on input "877961415" at bounding box center [100, 85] width 82 height 16
type input "8779610415"
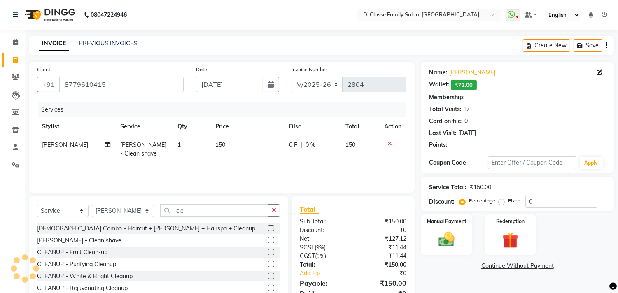
type input "15"
select select "2: Object"
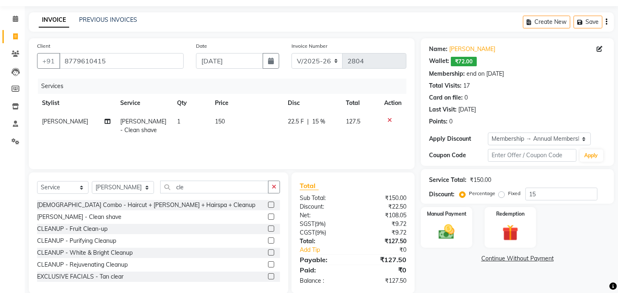
scroll to position [36, 0]
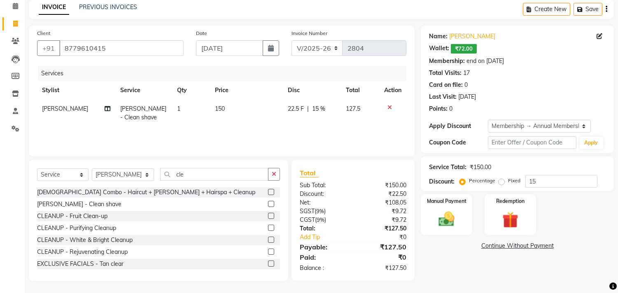
click at [269, 85] on div "Services Stylist Service Qty Price Disc Total Action SACHIN SAKPAL BEARD - Clea…" at bounding box center [221, 107] width 369 height 82
click at [296, 123] on td "22.5 F | 15 %" at bounding box center [312, 113] width 58 height 27
select select "79582"
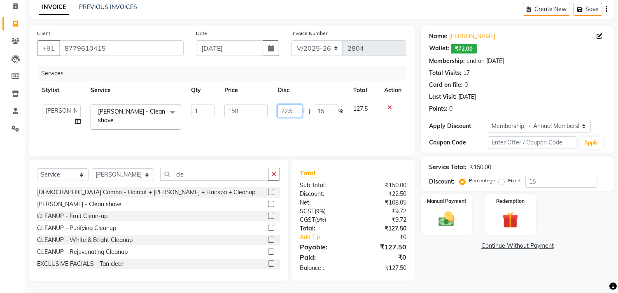
click at [300, 112] on input "22.5" at bounding box center [290, 111] width 25 height 13
type input "22"
click at [389, 121] on td at bounding box center [392, 117] width 27 height 35
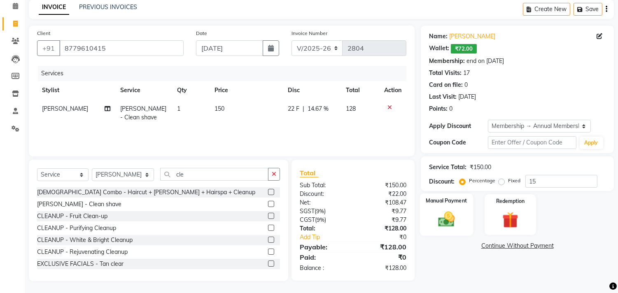
click at [441, 210] on img at bounding box center [446, 219] width 27 height 19
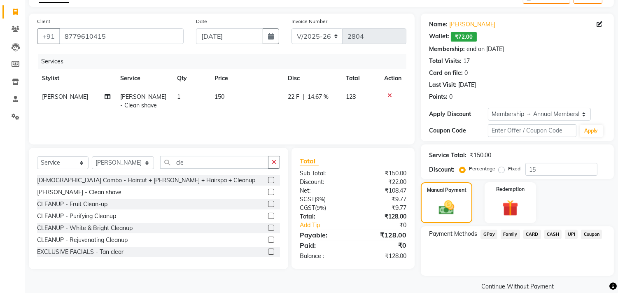
scroll to position [59, 0]
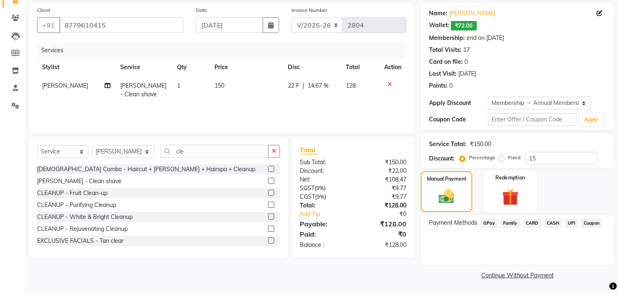
click at [503, 194] on img at bounding box center [510, 197] width 27 height 21
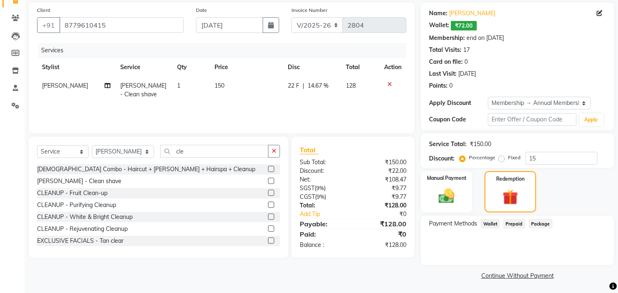
click at [491, 221] on span "Wallet" at bounding box center [490, 223] width 19 height 9
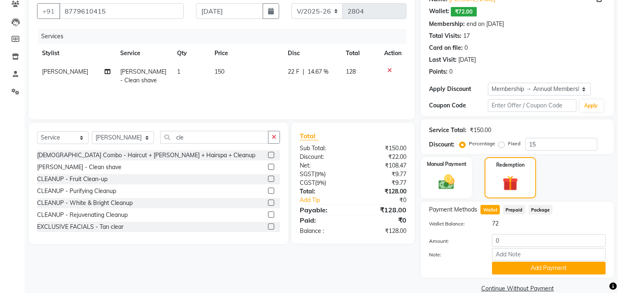
scroll to position [87, 0]
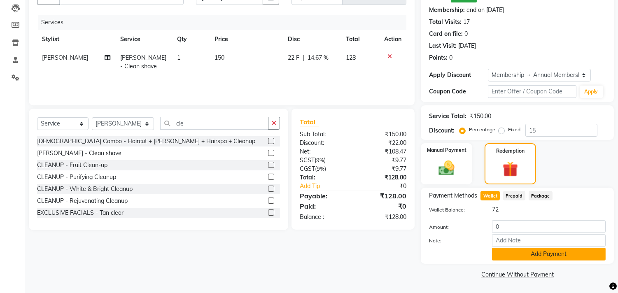
click at [526, 251] on button "Add Payment" at bounding box center [549, 254] width 114 height 13
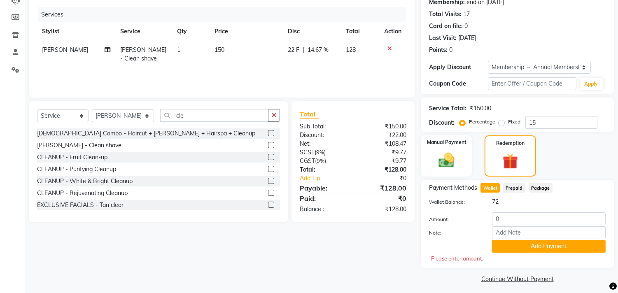
scroll to position [99, 0]
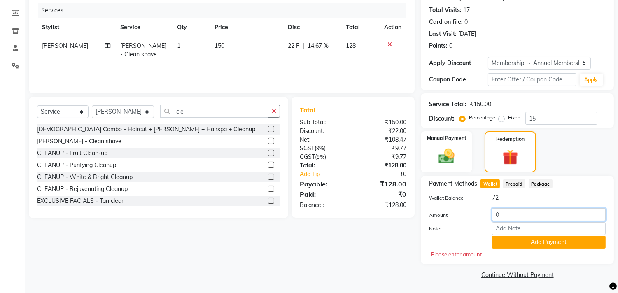
click at [509, 217] on input "0" at bounding box center [549, 214] width 114 height 13
type input "072"
click at [547, 241] on button "Add Payment" at bounding box center [549, 242] width 114 height 13
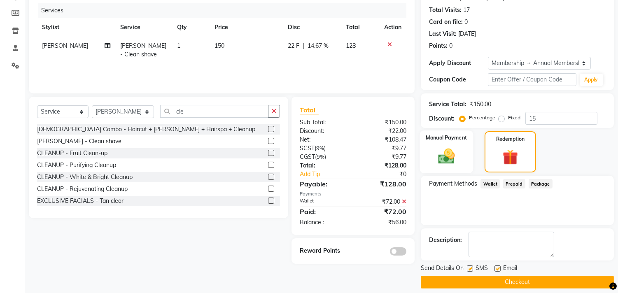
click at [460, 146] on div "Manual Payment" at bounding box center [447, 152] width 54 height 43
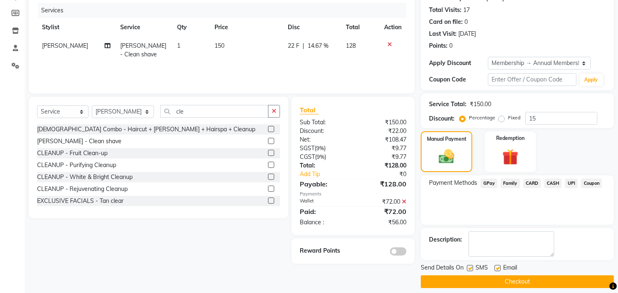
click at [570, 182] on span "UPI" at bounding box center [571, 183] width 13 height 9
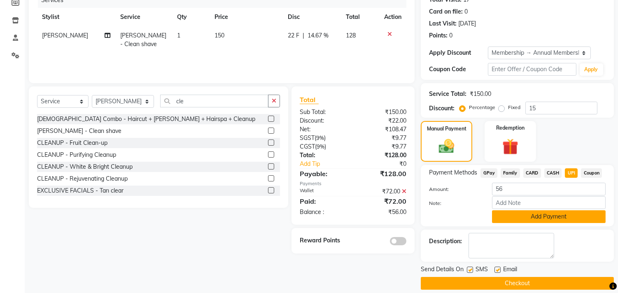
scroll to position [118, 0]
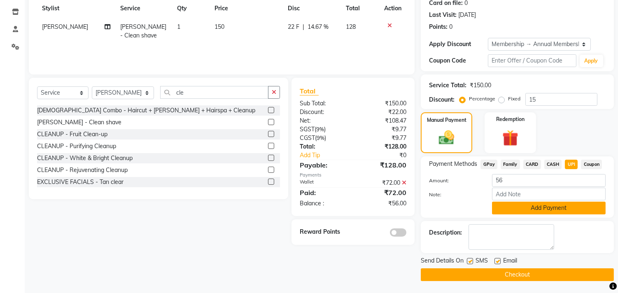
click at [533, 210] on button "Add Payment" at bounding box center [549, 208] width 114 height 13
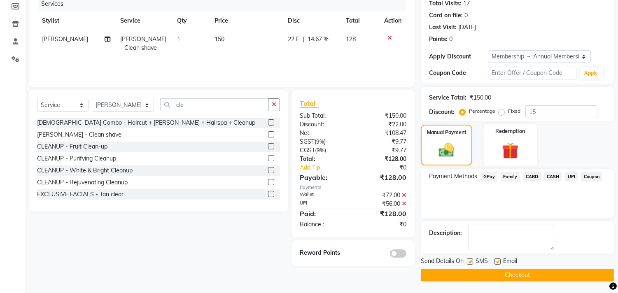
click at [512, 128] on label "Redemption" at bounding box center [511, 131] width 30 height 8
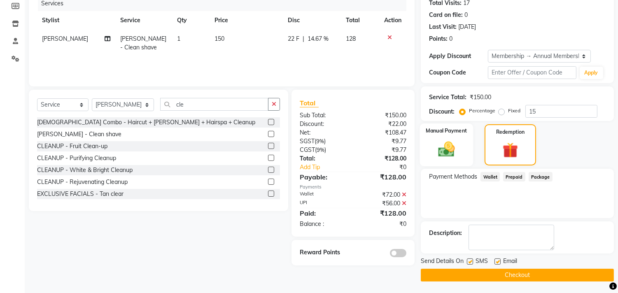
click at [445, 138] on div "Manual Payment" at bounding box center [447, 145] width 54 height 43
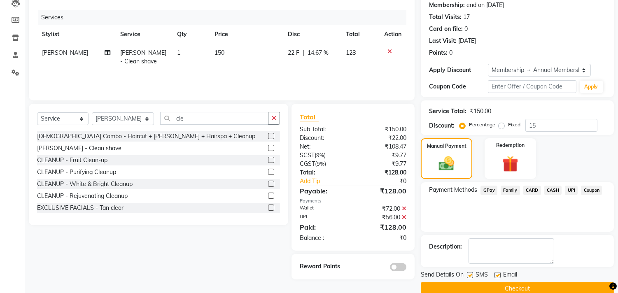
scroll to position [106, 0]
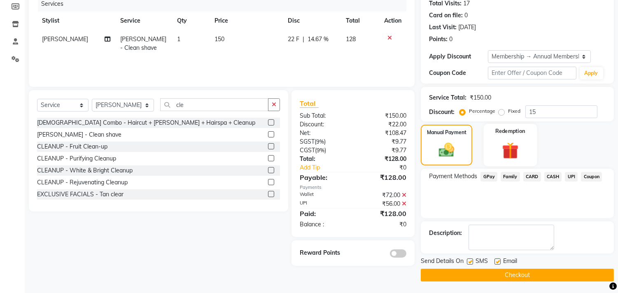
click at [515, 159] on img at bounding box center [510, 150] width 27 height 21
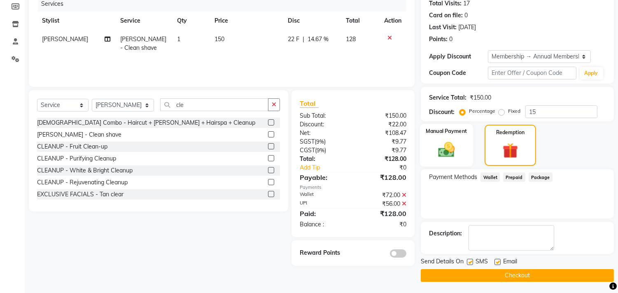
click at [440, 150] on img at bounding box center [446, 149] width 27 height 19
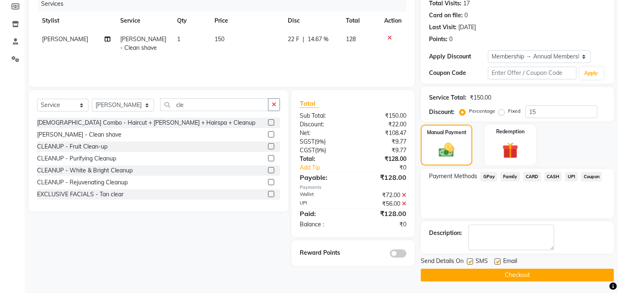
click at [503, 274] on button "Checkout" at bounding box center [517, 275] width 193 height 13
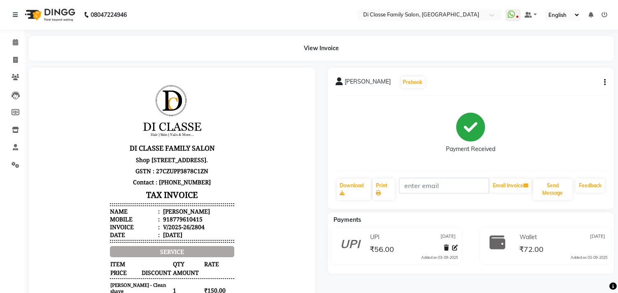
click at [152, 176] on p "GSTN : 27CZUPP3878C1ZN" at bounding box center [172, 170] width 124 height 11
click at [11, 61] on span at bounding box center [15, 60] width 14 height 9
select select "4704"
select select "service"
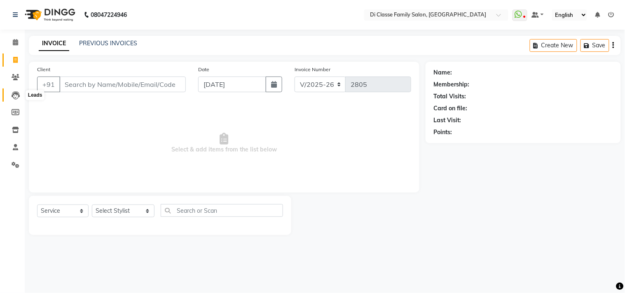
click at [10, 92] on span at bounding box center [15, 95] width 14 height 9
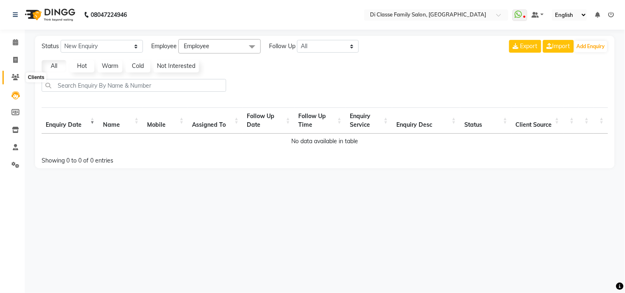
click at [12, 78] on icon at bounding box center [16, 77] width 8 height 6
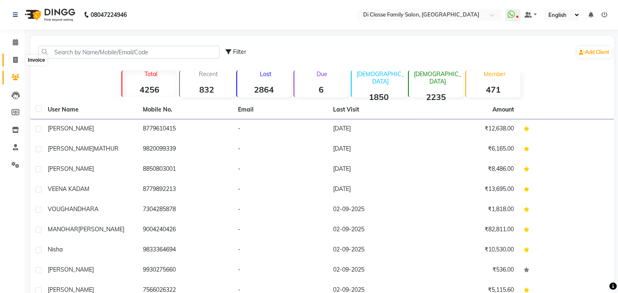
click at [16, 62] on icon at bounding box center [15, 60] width 5 height 6
select select "4704"
select select "service"
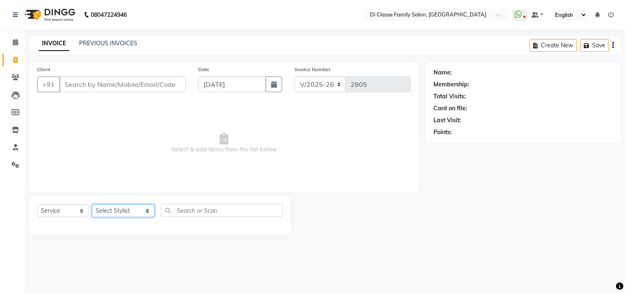
click at [118, 216] on select "Select Stylist aniket Anu AYAZ KADRI Front Desk Javed kapil KOMAL lalita Payal …" at bounding box center [123, 211] width 63 height 13
click at [75, 91] on input "Client" at bounding box center [122, 85] width 126 height 16
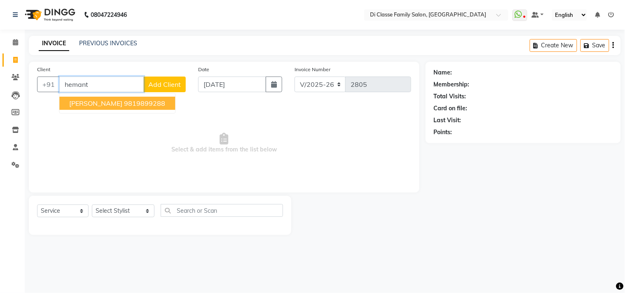
click at [143, 105] on ngb-highlight "9819899288" at bounding box center [144, 103] width 41 height 8
type input "9819899288"
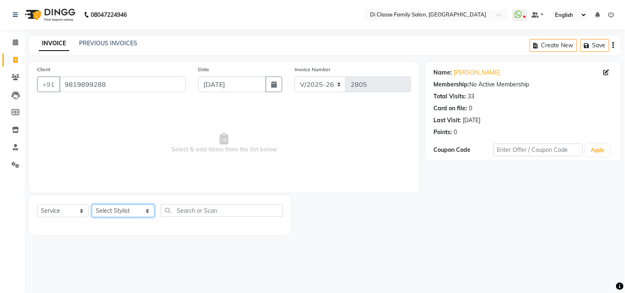
click at [105, 210] on select "Select Stylist aniket Anu AYAZ KADRI Front Desk Javed kapil KOMAL lalita Payal …" at bounding box center [123, 211] width 63 height 13
select select "51560"
click at [92, 205] on select "Select Stylist aniket Anu AYAZ KADRI Front Desk Javed kapil KOMAL lalita Payal …" at bounding box center [123, 211] width 63 height 13
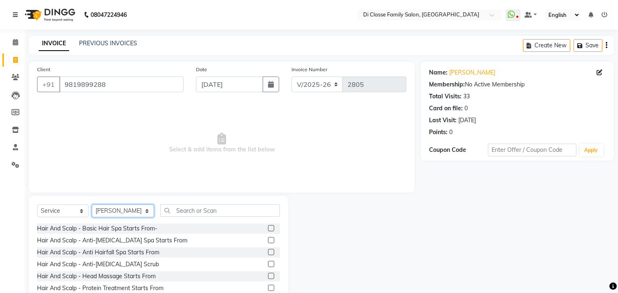
scroll to position [36, 0]
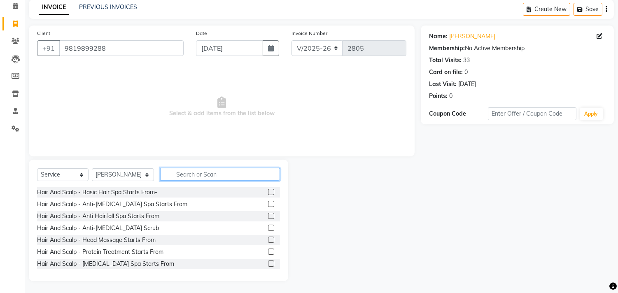
click at [181, 174] on input "text" at bounding box center [220, 174] width 120 height 13
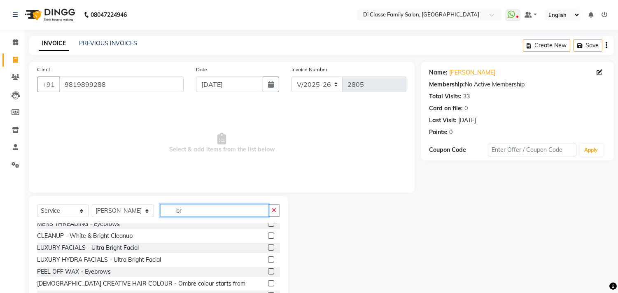
scroll to position [0, 0]
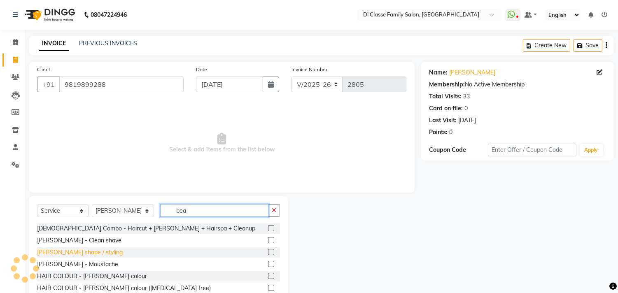
type input "bea"
click at [87, 253] on div "BEARD - Beard shape / styling" at bounding box center [80, 252] width 86 height 9
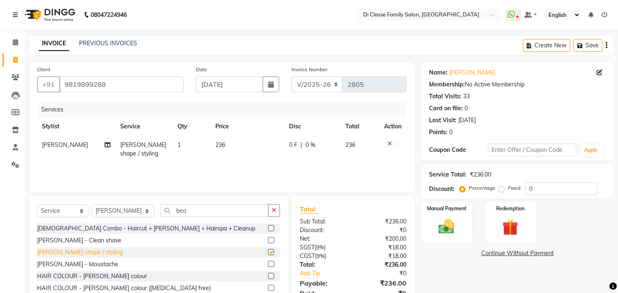
checkbox input "false"
click at [188, 211] on input "bea" at bounding box center [214, 210] width 108 height 13
click at [186, 210] on input "bea" at bounding box center [214, 210] width 108 height 13
type input "b"
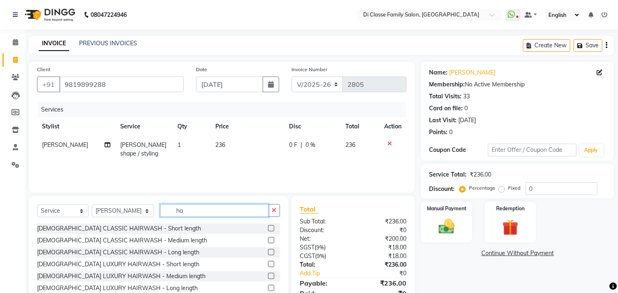
type input "h"
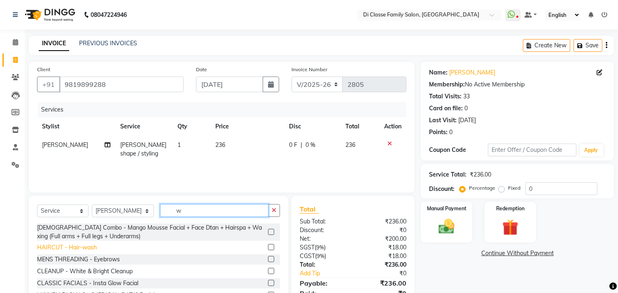
type input "w"
click at [81, 246] on div "HAIRCUT - Hair-wash" at bounding box center [67, 247] width 60 height 9
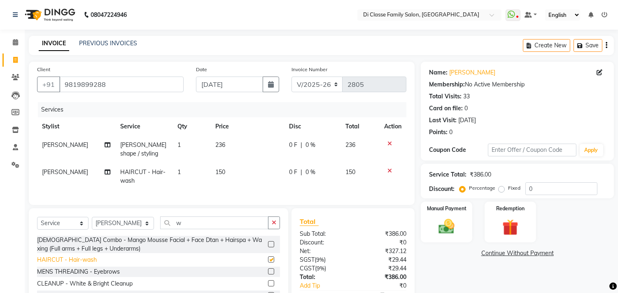
checkbox input "false"
click at [112, 85] on input "9819899288" at bounding box center [121, 85] width 124 height 16
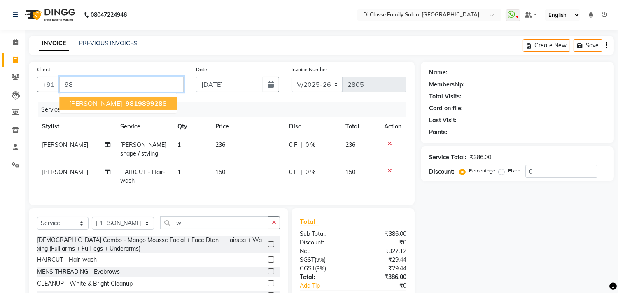
type input "9"
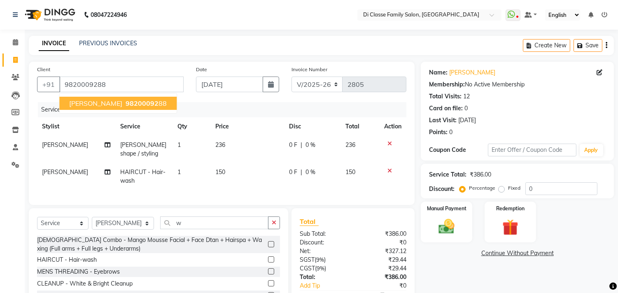
click at [121, 105] on button "TUSHAR PARAB 98200092 88" at bounding box center [117, 103] width 117 height 13
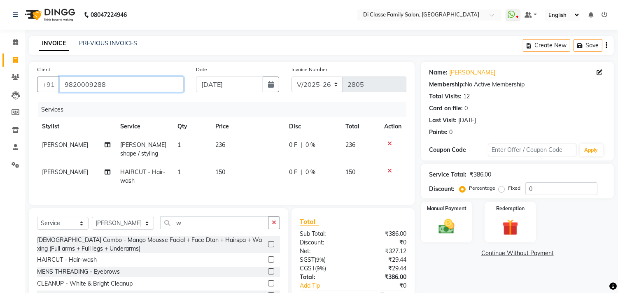
click at [125, 84] on input "9820009288" at bounding box center [121, 85] width 124 height 16
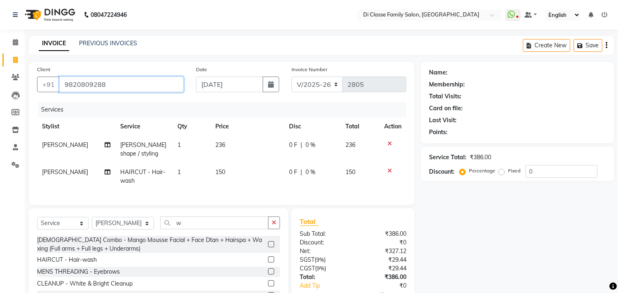
type input "9820809288"
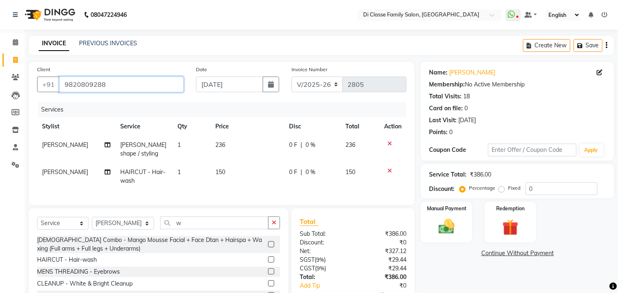
click at [125, 80] on input "9820809288" at bounding box center [121, 85] width 124 height 16
type input "m"
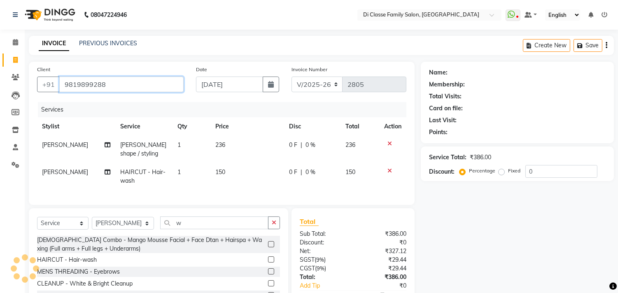
type input "9819899288"
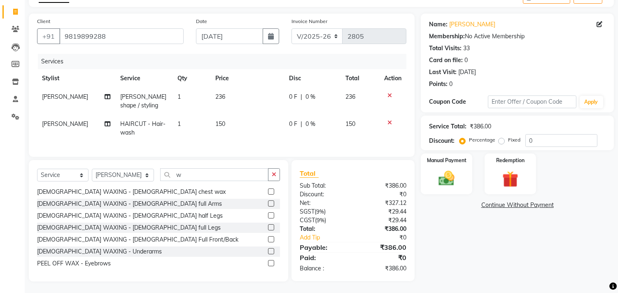
scroll to position [56, 0]
click at [552, 133] on input "0" at bounding box center [562, 139] width 72 height 13
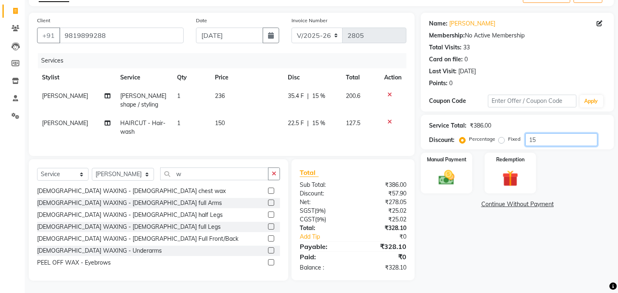
type input "15"
click at [571, 219] on div "Name: Hemant Parab Membership: No Active Membership Total Visits: 33 Card on fi…" at bounding box center [520, 147] width 199 height 268
click at [297, 92] on span "35.4 F" at bounding box center [296, 96] width 16 height 9
select select "51560"
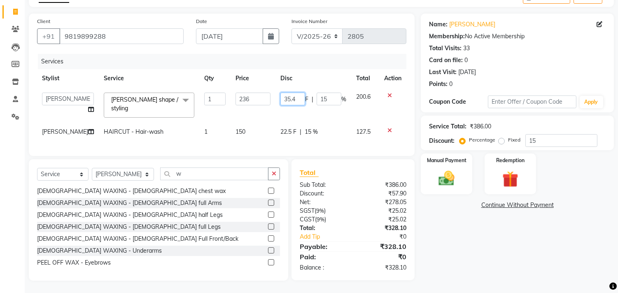
click at [295, 96] on input "35.4" at bounding box center [293, 99] width 25 height 13
type input "3"
type input "36"
click at [312, 107] on td "36 F | 15 %" at bounding box center [314, 105] width 76 height 35
select select "51560"
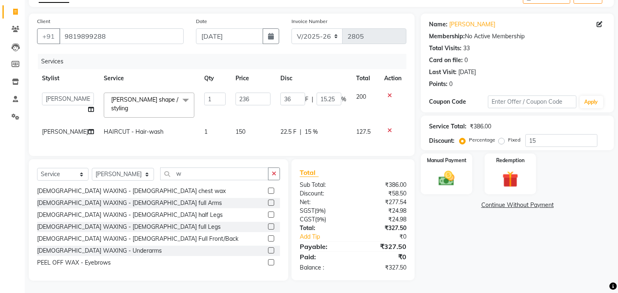
click at [287, 128] on span "22.5 F" at bounding box center [289, 132] width 16 height 9
select select "51560"
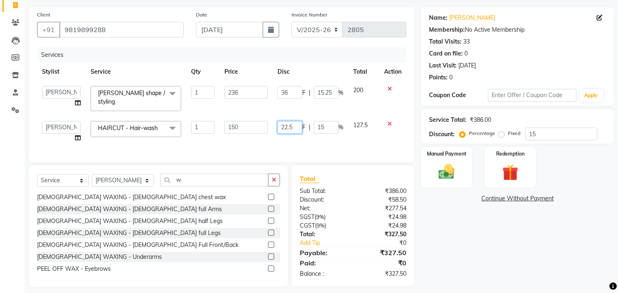
click at [294, 128] on input "22.5" at bounding box center [290, 127] width 25 height 13
type input "22"
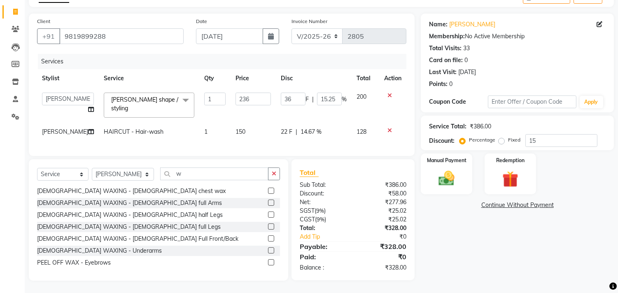
click at [299, 136] on div "Services Stylist Service Qty Price Disc Total Action aniket Anu AYAZ KADRI Fron…" at bounding box center [221, 101] width 369 height 94
click at [285, 128] on span "22 F" at bounding box center [287, 132] width 12 height 9
select select "51560"
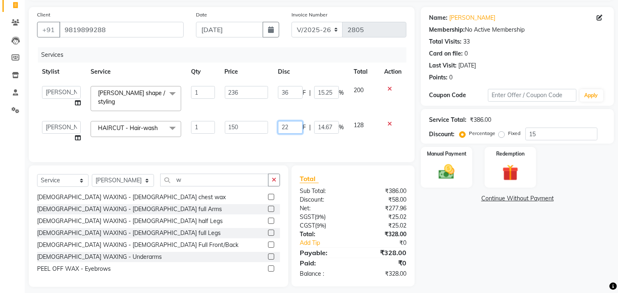
click at [287, 125] on input "22" at bounding box center [290, 127] width 25 height 13
type input "23"
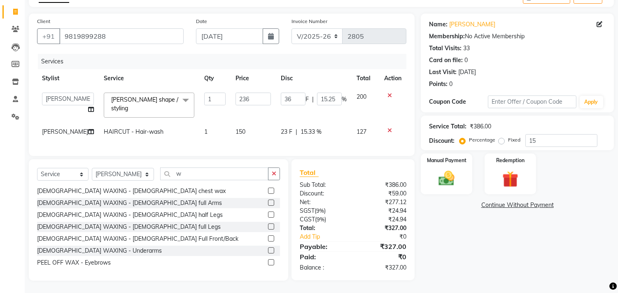
click at [327, 141] on div "Services Stylist Service Qty Price Disc Total Action aniket Anu AYAZ KADRI Fron…" at bounding box center [221, 101] width 369 height 94
click at [143, 32] on input "9819899288" at bounding box center [121, 36] width 124 height 16
type input "981989928"
type input "0"
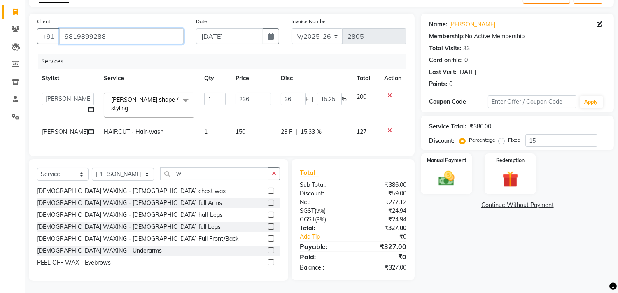
type input "0"
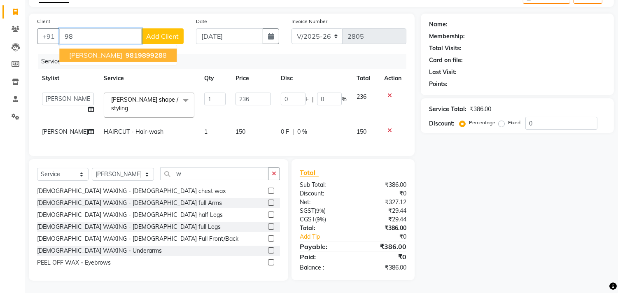
type input "9"
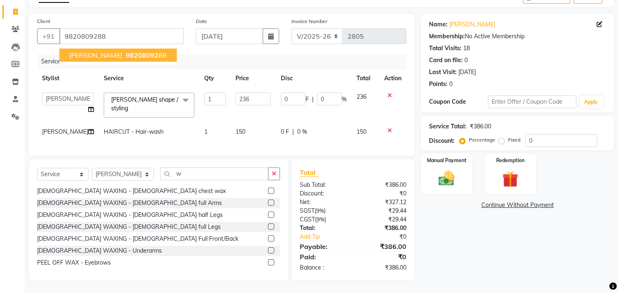
click at [126, 51] on span "98208092" at bounding box center [142, 55] width 33 height 8
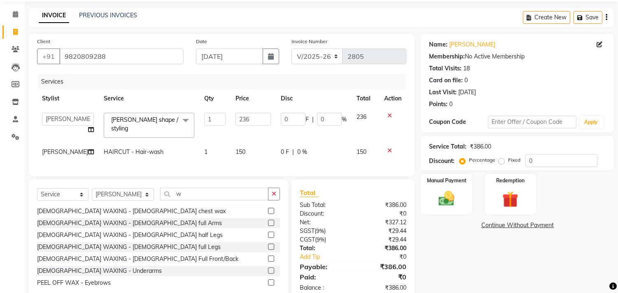
scroll to position [0, 0]
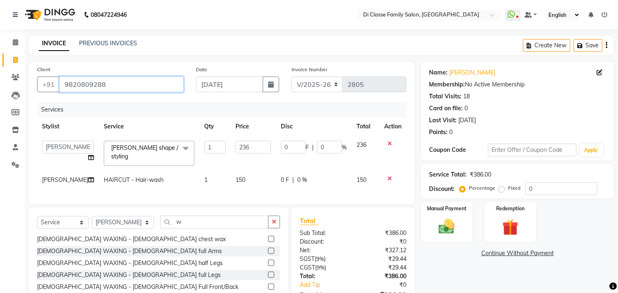
drag, startPoint x: 115, startPoint y: 85, endPoint x: 29, endPoint y: 106, distance: 87.8
click at [29, 106] on div "Client +91 9820809288 Date 03-09-2025 Invoice Number INV/2025 V/2025-26 2805 Se…" at bounding box center [222, 133] width 386 height 143
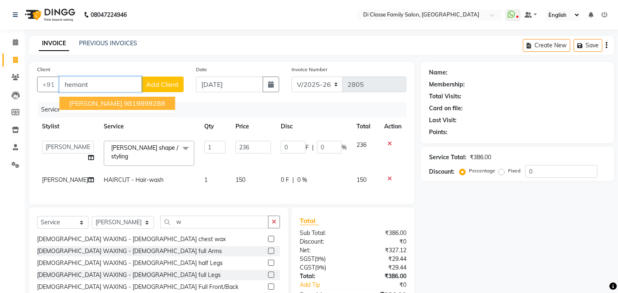
click at [97, 101] on span "hemant parab" at bounding box center [95, 103] width 53 height 8
type input "9819899288"
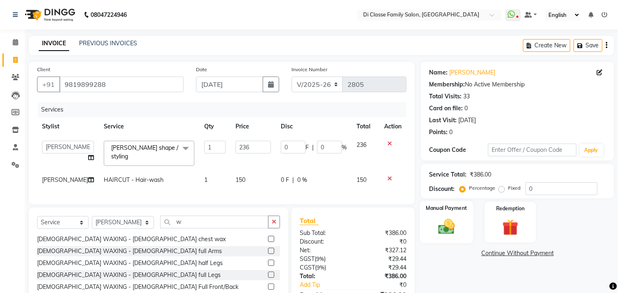
click at [445, 227] on img at bounding box center [446, 226] width 27 height 19
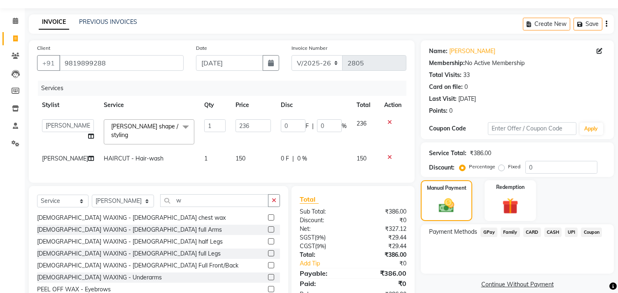
scroll to position [55, 0]
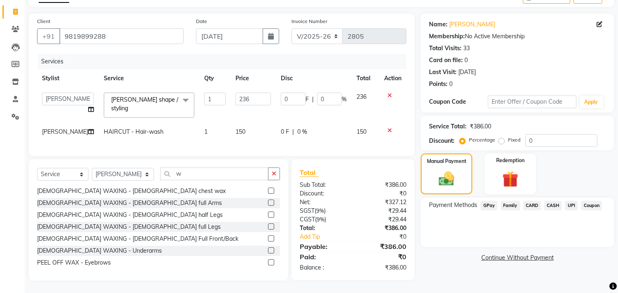
click at [570, 201] on span "UPI" at bounding box center [571, 205] width 13 height 9
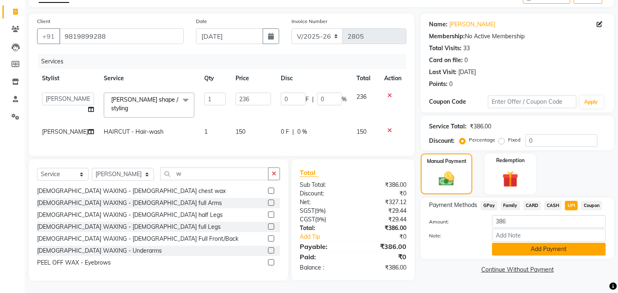
click at [545, 243] on button "Add Payment" at bounding box center [549, 249] width 114 height 13
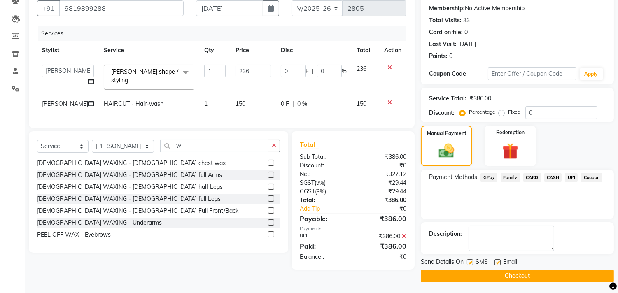
scroll to position [77, 0]
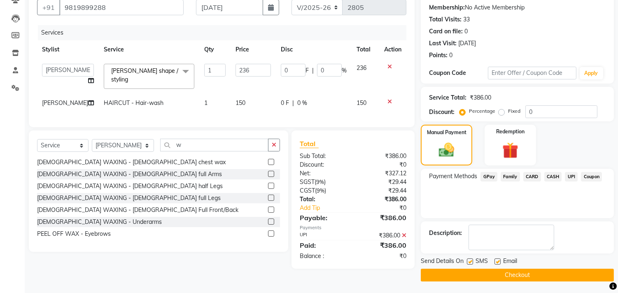
click at [506, 278] on button "Checkout" at bounding box center [517, 275] width 193 height 13
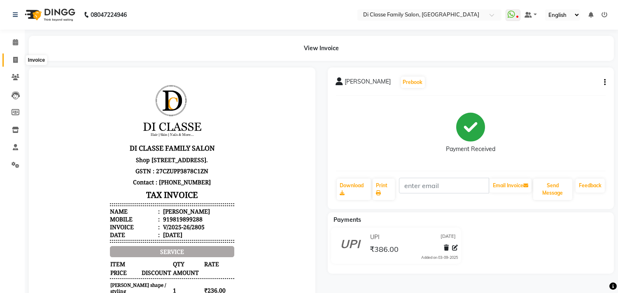
click at [17, 60] on icon at bounding box center [15, 60] width 5 height 6
select select "4704"
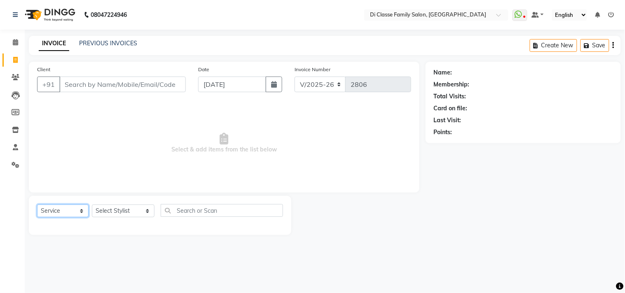
click at [44, 212] on select "Select Service Product Membership Package Voucher Prepaid Gift Card" at bounding box center [62, 211] width 51 height 13
select select "membership"
click at [37, 205] on select "Select Service Product Membership Package Voucher Prepaid Gift Card" at bounding box center [62, 211] width 51 height 13
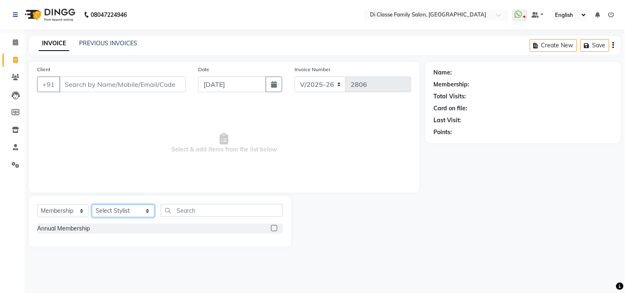
click at [110, 213] on select "Select Stylist aniket Anu AYAZ KADRI Front Desk Javed kapil KOMAL lalita Payal …" at bounding box center [123, 211] width 63 height 13
click at [216, 198] on div "Select Service Product Membership Package Voucher Prepaid Gift Card Select Styl…" at bounding box center [160, 221] width 262 height 51
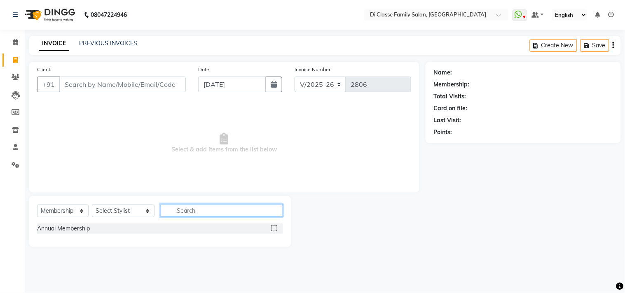
click at [203, 208] on input "text" at bounding box center [222, 210] width 122 height 13
click at [124, 235] on div "Annual Membership" at bounding box center [160, 230] width 246 height 12
click at [276, 229] on label at bounding box center [274, 228] width 6 height 6
click at [276, 229] on input "checkbox" at bounding box center [273, 228] width 5 height 5
checkbox input "false"
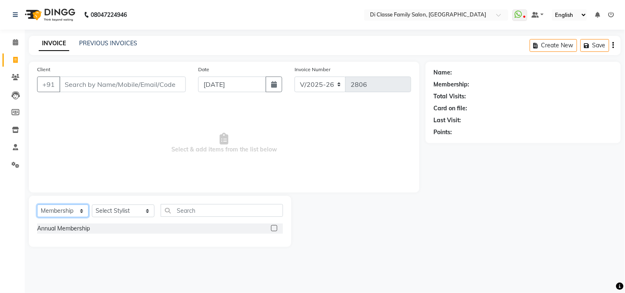
click at [47, 211] on select "Select Service Product Membership Package Voucher Prepaid Gift Card" at bounding box center [62, 211] width 51 height 13
click at [37, 205] on select "Select Service Product Membership Package Voucher Prepaid Gift Card" at bounding box center [62, 211] width 51 height 13
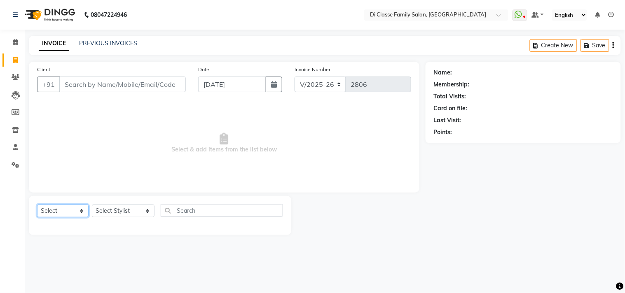
click at [60, 207] on select "Select Service Product Membership Package Voucher Prepaid Gift Card" at bounding box center [62, 211] width 51 height 13
select select "service"
click at [37, 205] on select "Select Service Product Membership Package Voucher Prepaid Gift Card" at bounding box center [62, 211] width 51 height 13
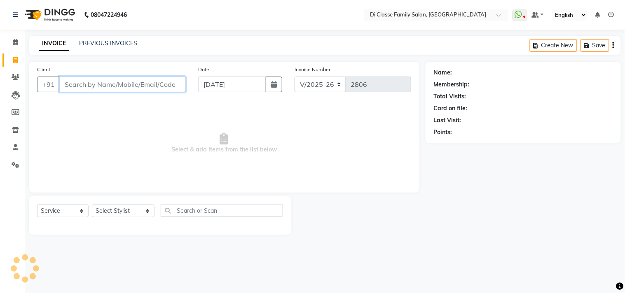
click at [98, 81] on input "Client" at bounding box center [122, 85] width 126 height 16
type input "7894561236"
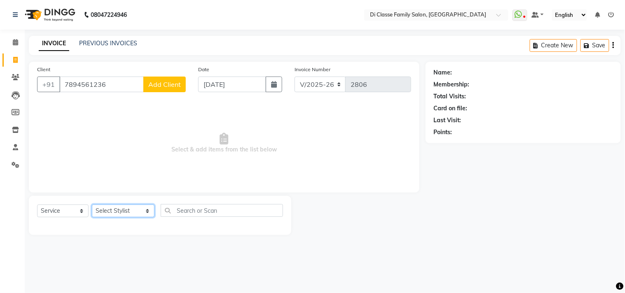
click at [118, 215] on select "Select Stylist aniket Anu AYAZ KADRI Front Desk Javed kapil KOMAL lalita Payal …" at bounding box center [123, 211] width 63 height 13
select select "49937"
click at [92, 205] on select "Select Stylist aniket Anu AYAZ KADRI Front Desk Javed kapil KOMAL lalita Payal …" at bounding box center [123, 211] width 63 height 13
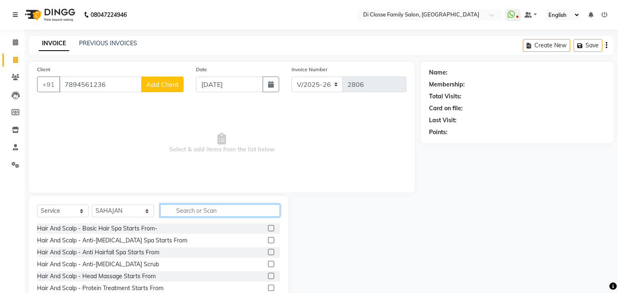
click at [195, 211] on input "text" at bounding box center [220, 210] width 120 height 13
click at [117, 87] on input "7894561236" at bounding box center [100, 85] width 82 height 16
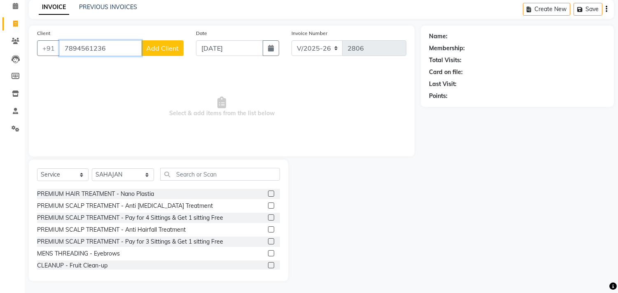
scroll to position [458, 0]
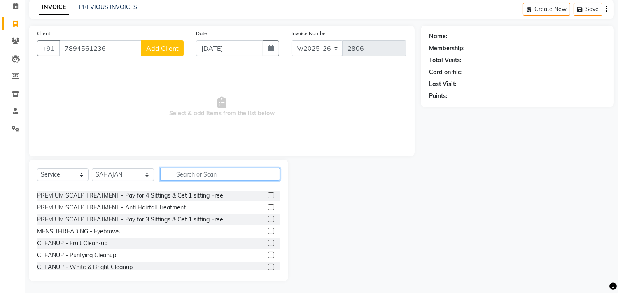
click at [189, 171] on input "text" at bounding box center [220, 174] width 120 height 13
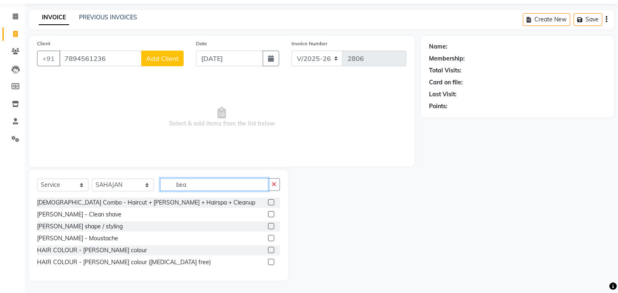
scroll to position [0, 0]
drag, startPoint x: 227, startPoint y: 187, endPoint x: 78, endPoint y: 232, distance: 154.7
click at [78, 232] on div "Select Service Product Membership Package Voucher Prepaid Gift Card Select Styl…" at bounding box center [159, 225] width 260 height 111
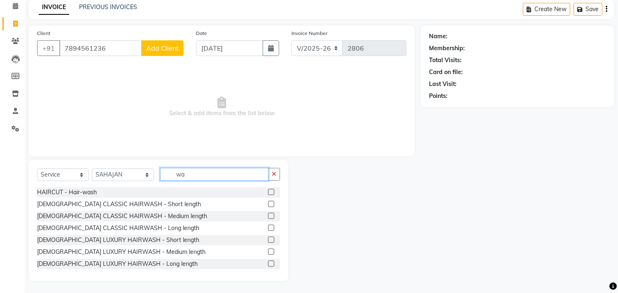
type input "w"
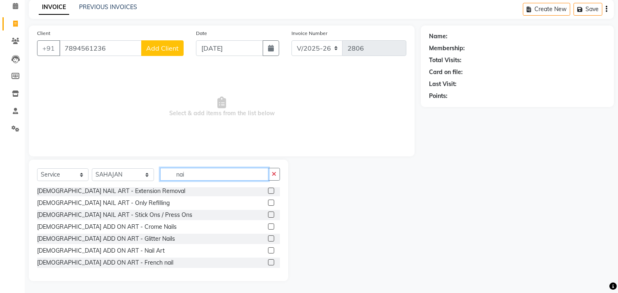
scroll to position [96, 0]
type input "nail"
drag, startPoint x: 185, startPoint y: 173, endPoint x: 155, endPoint y: 172, distance: 30.1
click at [160, 172] on input "nail" at bounding box center [214, 174] width 108 height 13
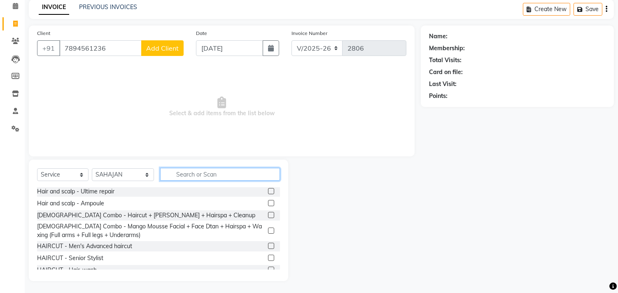
click at [200, 173] on input "text" at bounding box center [220, 174] width 120 height 13
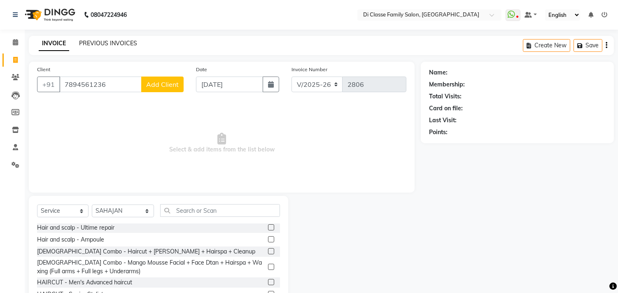
click at [121, 42] on link "PREVIOUS INVOICES" at bounding box center [108, 43] width 58 height 7
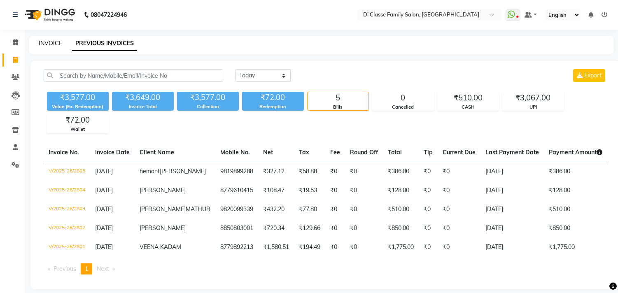
click at [58, 44] on link "INVOICE" at bounding box center [50, 43] width 23 height 7
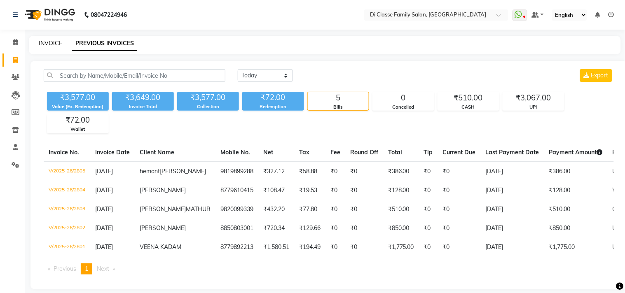
select select "4704"
select select "service"
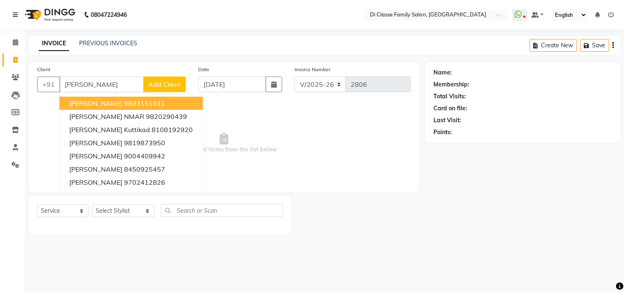
type input "akshata"
drag, startPoint x: 96, startPoint y: 84, endPoint x: 44, endPoint y: 102, distance: 55.5
click at [44, 102] on div "Client +91 akshata AKSHATA NMAR 9820290439 AKSHATA HINGE 8450925457 akshata 887…" at bounding box center [224, 127] width 391 height 131
type input "a"
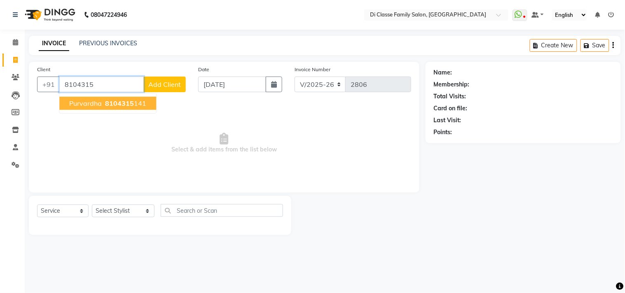
click at [122, 104] on span "8104315" at bounding box center [119, 103] width 29 height 8
type input "8104315141"
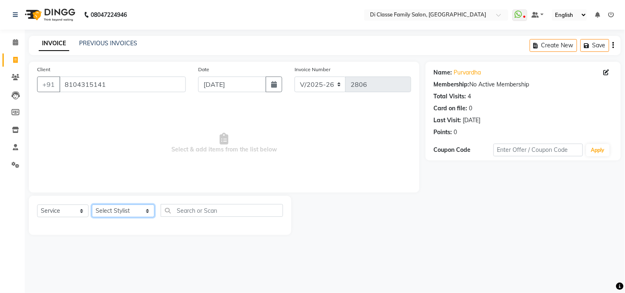
click at [111, 213] on select "Select Stylist aniket Anu AYAZ KADRI Front Desk Javed kapil KOMAL lalita Payal …" at bounding box center [123, 211] width 63 height 13
select select "60020"
click at [92, 205] on select "Select Stylist aniket Anu AYAZ KADRI Front Desk Javed kapil KOMAL lalita Payal …" at bounding box center [123, 211] width 63 height 13
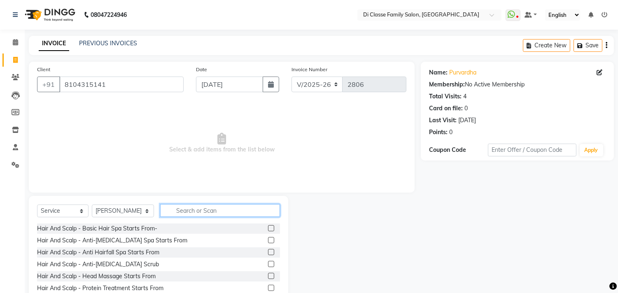
click at [173, 213] on input "text" at bounding box center [220, 210] width 120 height 13
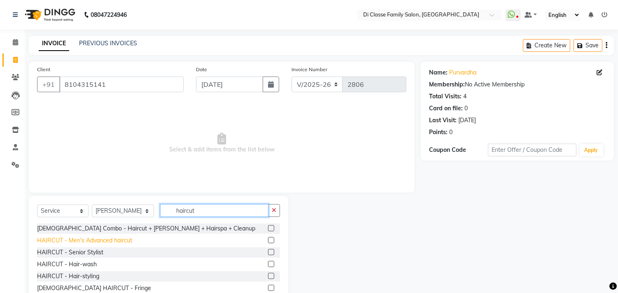
type input "haircut"
click at [76, 242] on div "HAIRCUT - Men's Advanced haircut" at bounding box center [84, 240] width 95 height 9
checkbox input "false"
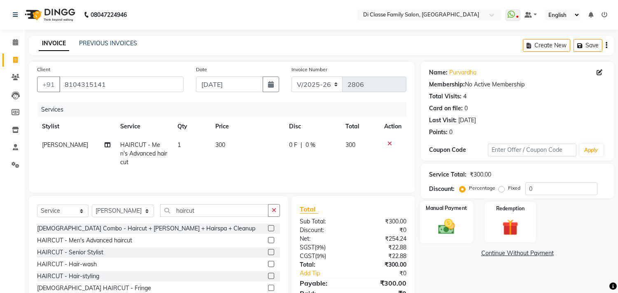
scroll to position [36, 0]
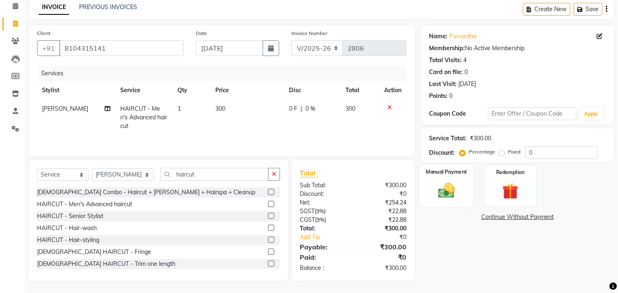
click at [456, 182] on img at bounding box center [446, 190] width 27 height 19
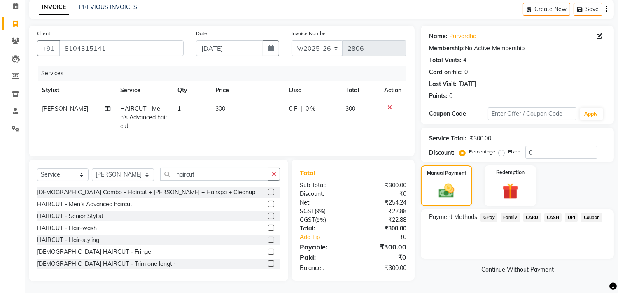
click at [557, 217] on span "CASH" at bounding box center [554, 217] width 18 height 9
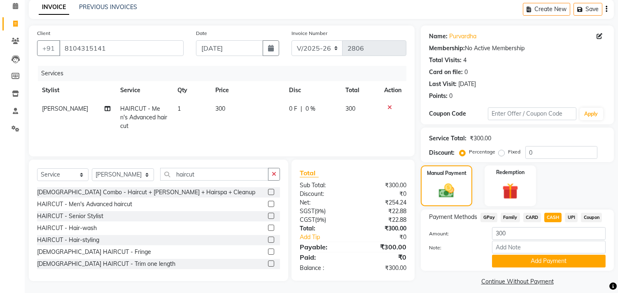
scroll to position [43, 0]
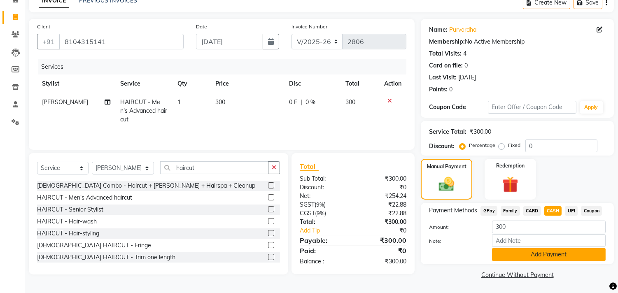
click at [534, 254] on button "Add Payment" at bounding box center [549, 254] width 114 height 13
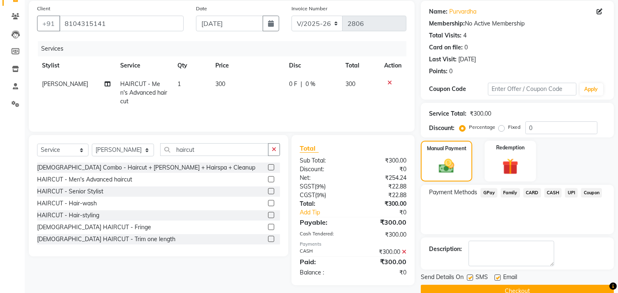
scroll to position [77, 0]
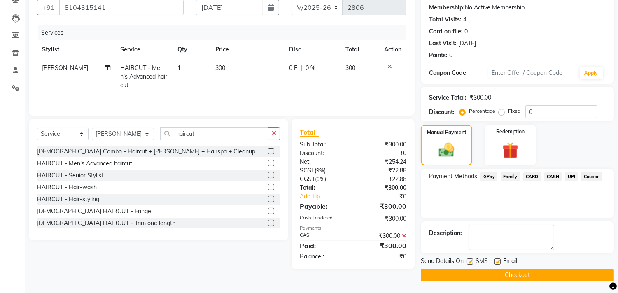
click at [524, 276] on button "Checkout" at bounding box center [517, 275] width 193 height 13
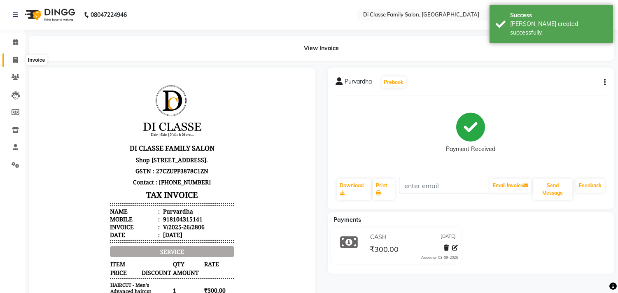
click at [17, 61] on icon at bounding box center [15, 60] width 5 height 6
select select "4704"
select select "service"
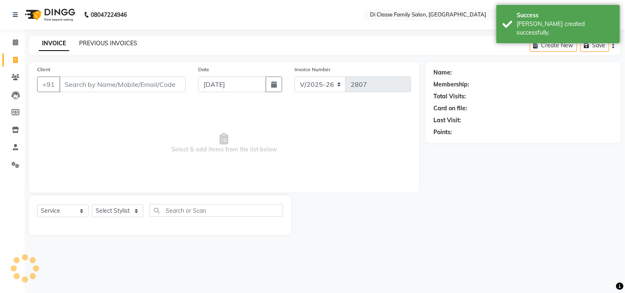
click at [116, 46] on link "PREVIOUS INVOICES" at bounding box center [108, 43] width 58 height 7
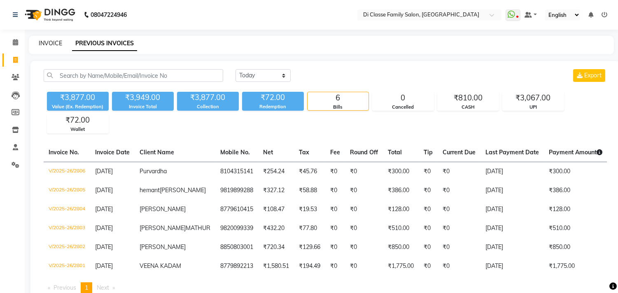
click at [54, 43] on link "INVOICE" at bounding box center [50, 43] width 23 height 7
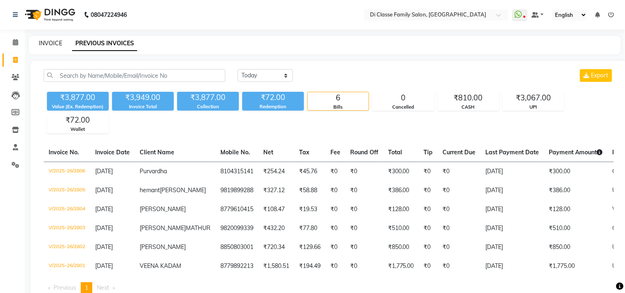
select select "4704"
select select "service"
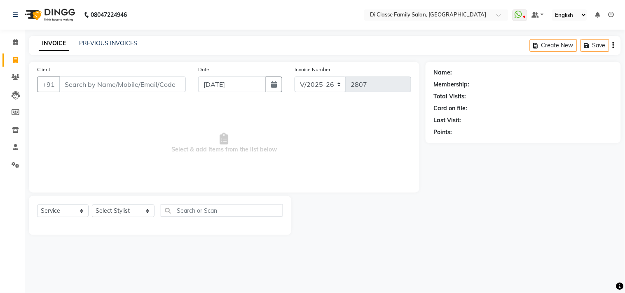
click at [120, 88] on input "Client" at bounding box center [122, 85] width 126 height 16
type input "9664586006"
select select "2: Object"
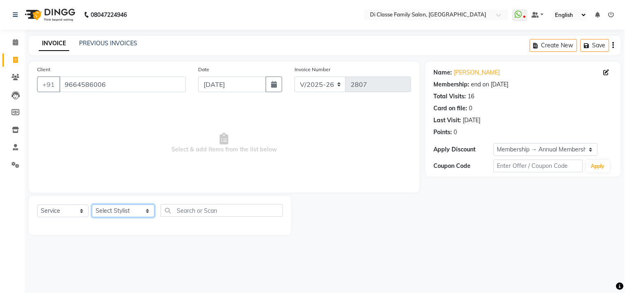
click at [136, 208] on select "Select Stylist aniket Anu AYAZ KADRI Front Desk Javed kapil KOMAL lalita Payal …" at bounding box center [123, 211] width 63 height 13
select select "51560"
click at [92, 205] on select "Select Stylist aniket Anu AYAZ KADRI Front Desk Javed kapil KOMAL lalita Payal …" at bounding box center [123, 211] width 63 height 13
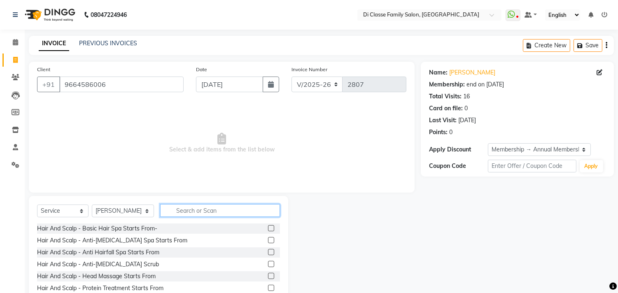
click at [183, 210] on input "text" at bounding box center [220, 210] width 120 height 13
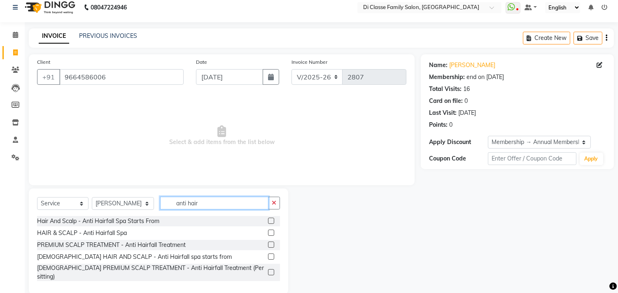
scroll to position [14, 0]
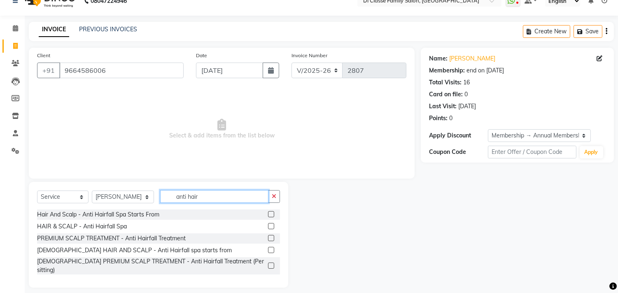
type input "anti hair"
click at [274, 236] on div at bounding box center [274, 239] width 12 height 10
click at [270, 237] on label at bounding box center [271, 238] width 6 height 6
click at [270, 237] on input "checkbox" at bounding box center [270, 238] width 5 height 5
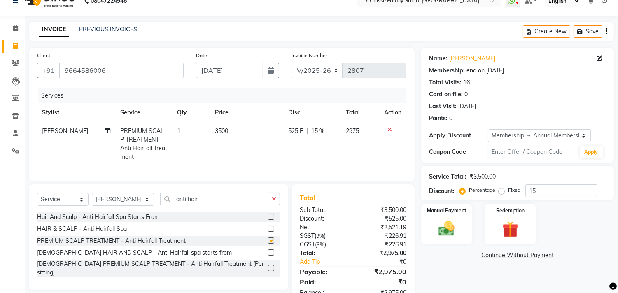
checkbox input "false"
click at [390, 128] on icon at bounding box center [390, 130] width 5 height 6
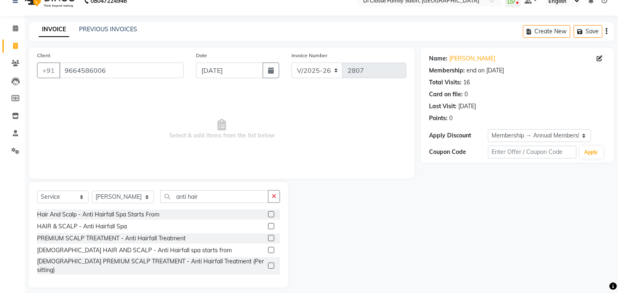
click at [272, 263] on label at bounding box center [271, 266] width 6 height 6
click at [272, 264] on input "checkbox" at bounding box center [270, 266] width 5 height 5
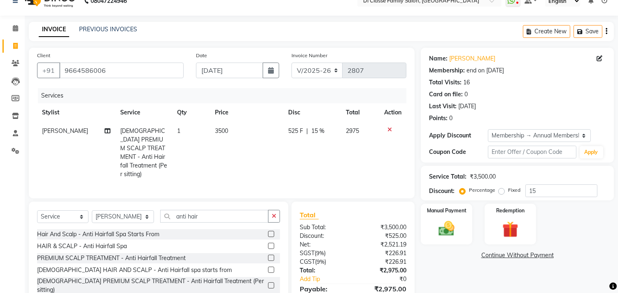
checkbox input "false"
click at [239, 136] on td "3500" at bounding box center [246, 153] width 73 height 62
select select "51560"
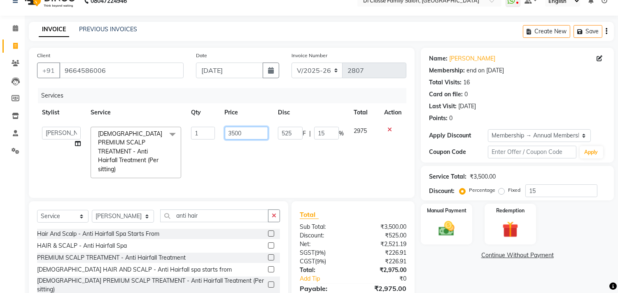
click at [238, 133] on input "3500" at bounding box center [246, 133] width 43 height 13
type input "7000"
click at [345, 155] on tr "aniket Anu AYAZ KADRI Front Desk Javed kapil KOMAL lalita Payal Pooja Jadhav Ra…" at bounding box center [221, 152] width 369 height 61
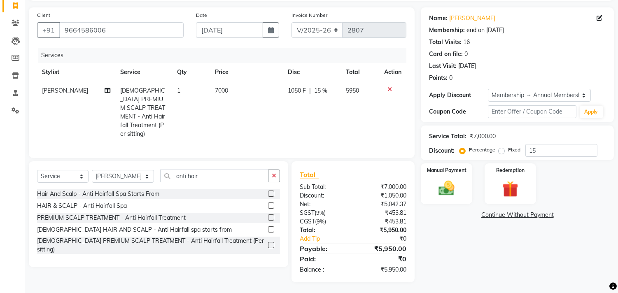
click at [353, 109] on td "5950" at bounding box center [360, 113] width 38 height 62
select select "51560"
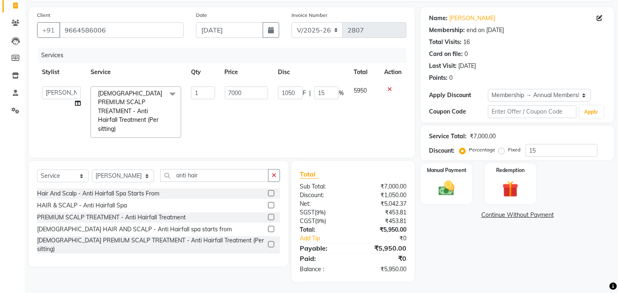
scroll to position [54, 0]
click at [320, 93] on input "15" at bounding box center [326, 93] width 25 height 13
click at [330, 110] on td "1050 F | %" at bounding box center [311, 112] width 76 height 61
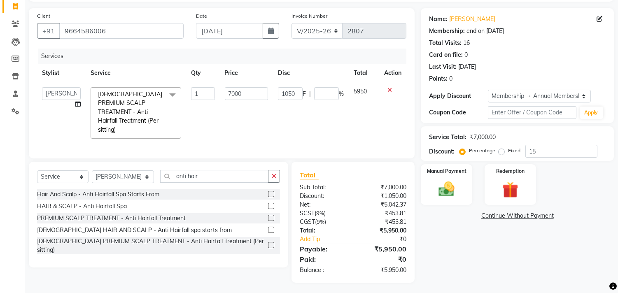
select select "51560"
click at [278, 174] on button "button" at bounding box center [274, 176] width 12 height 13
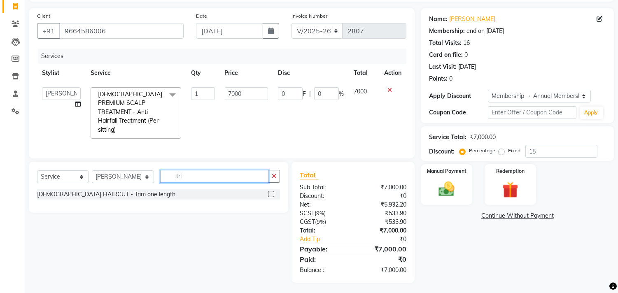
type input "tri"
click at [133, 194] on div "FEMALE HAIRCUT - Trim one length" at bounding box center [158, 194] width 243 height 10
click at [130, 192] on div "FEMALE HAIRCUT - Trim one length" at bounding box center [106, 194] width 138 height 9
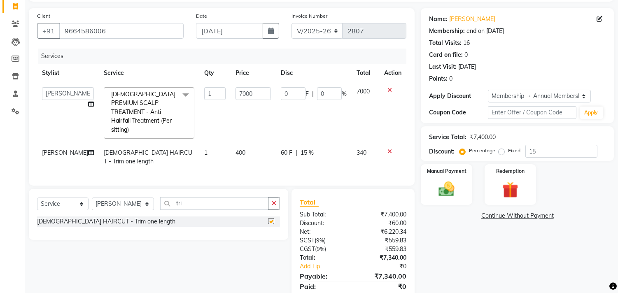
checkbox input "false"
click at [280, 201] on div "Select Service Product Membership Package Voucher Prepaid Gift Card Select Styl…" at bounding box center [159, 214] width 260 height 51
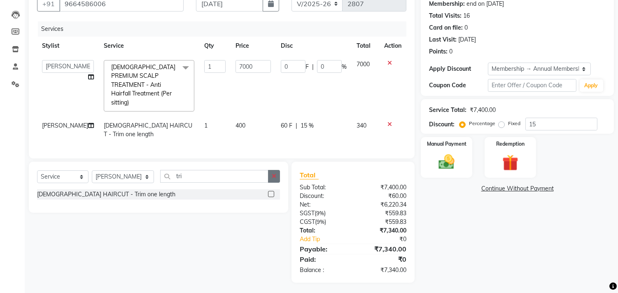
click at [279, 174] on button "button" at bounding box center [274, 176] width 12 height 13
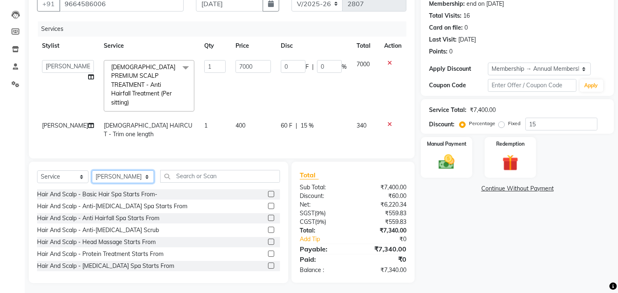
click at [123, 176] on select "Select Stylist aniket Anu AYAZ KADRI Front Desk Javed kapil KOMAL lalita Payal …" at bounding box center [123, 177] width 62 height 13
select select "87852"
click at [92, 171] on select "Select Stylist aniket Anu AYAZ KADRI Front Desk Javed kapil KOMAL lalita Payal …" at bounding box center [123, 177] width 62 height 13
click at [189, 170] on input "text" at bounding box center [220, 176] width 120 height 13
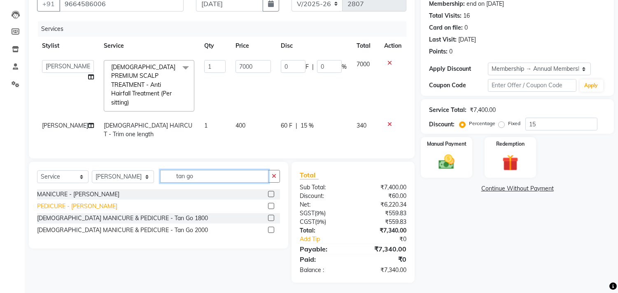
type input "tan go"
click at [80, 202] on div "PEDICURE - Tan Go" at bounding box center [77, 206] width 80 height 9
checkbox input "false"
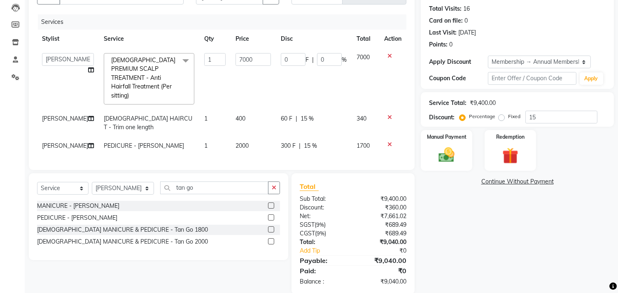
scroll to position [99, 0]
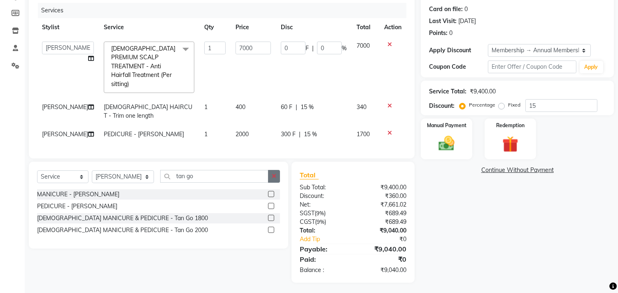
click at [276, 170] on button "button" at bounding box center [274, 176] width 12 height 13
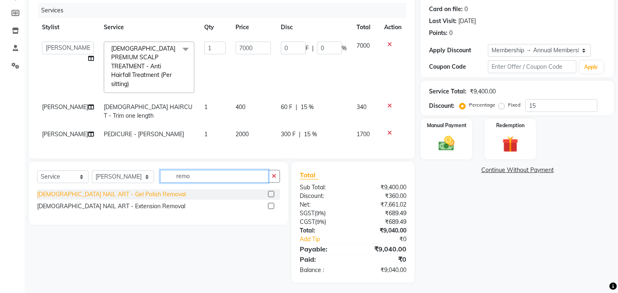
type input "remo"
click at [134, 191] on div "FEMALE NAIL ART - Gel Polish Removal" at bounding box center [111, 194] width 149 height 9
checkbox input "false"
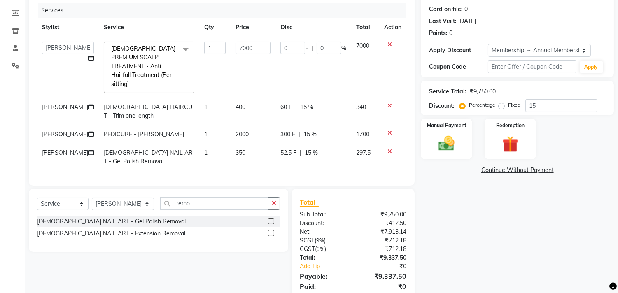
click at [289, 155] on td "52.5 F | 15 %" at bounding box center [314, 157] width 76 height 27
select select "87852"
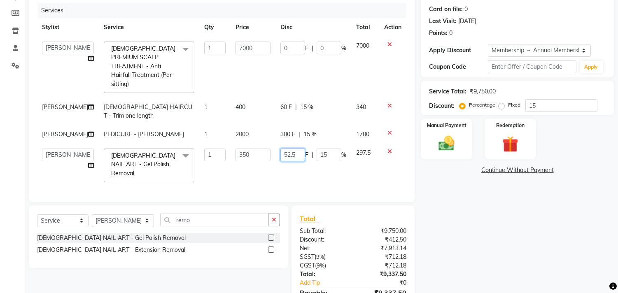
click at [294, 149] on input "52.5" at bounding box center [293, 155] width 25 height 13
type input "52"
click at [299, 164] on div "Services Stylist Service Qty Price Disc Total Action aniket Anu AYAZ KADRI Fron…" at bounding box center [221, 98] width 369 height 191
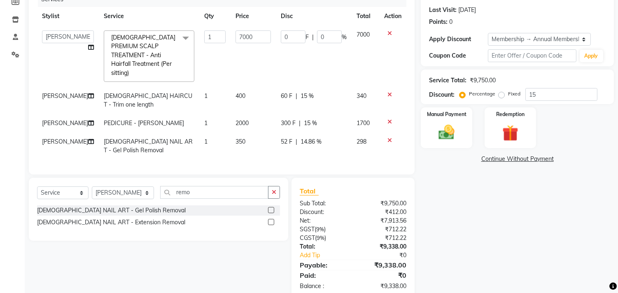
scroll to position [126, 0]
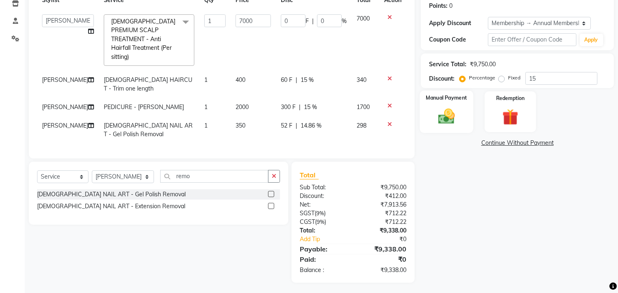
click at [440, 110] on img at bounding box center [446, 116] width 27 height 19
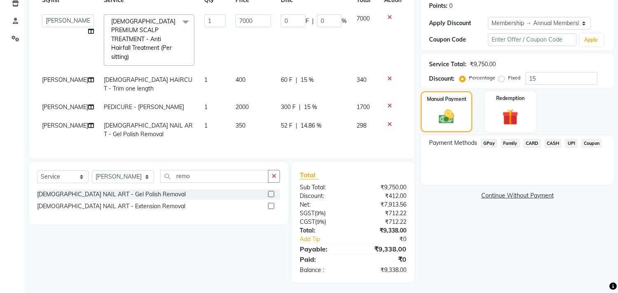
click at [569, 143] on span "UPI" at bounding box center [571, 143] width 13 height 9
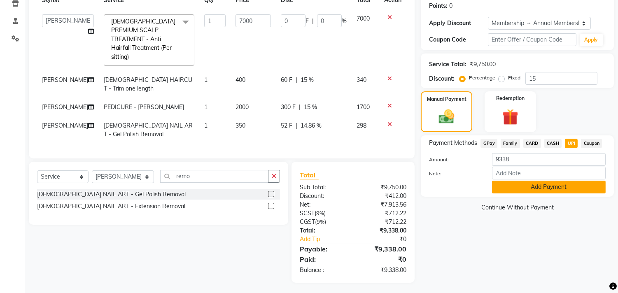
click at [554, 185] on button "Add Payment" at bounding box center [549, 187] width 114 height 13
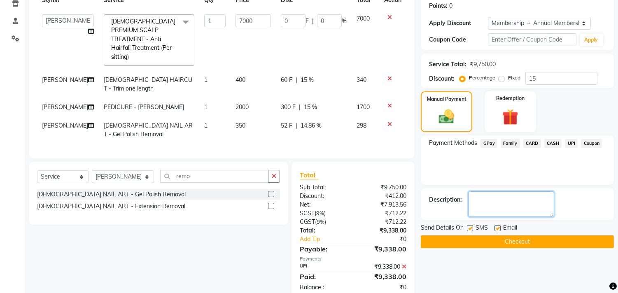
click at [514, 204] on textarea at bounding box center [512, 205] width 86 height 26
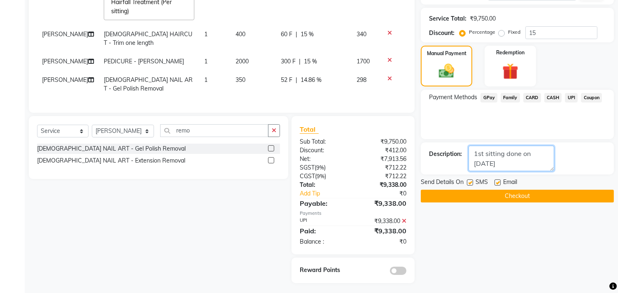
scroll to position [35, 0]
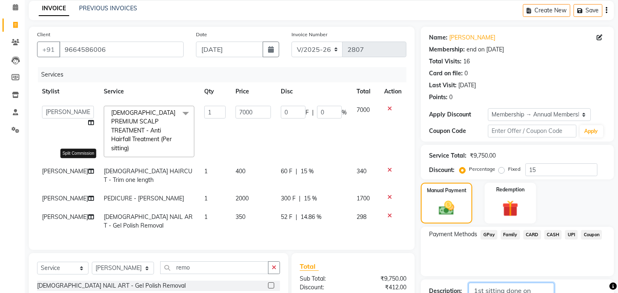
type textarea "1st sitting done on 12th july"
click at [88, 168] on icon at bounding box center [91, 171] width 6 height 6
select select "51560"
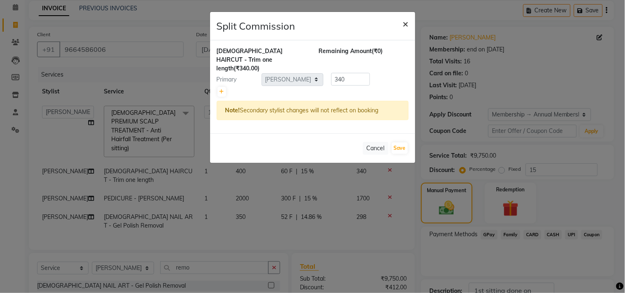
click at [408, 22] on span "×" at bounding box center [406, 23] width 6 height 12
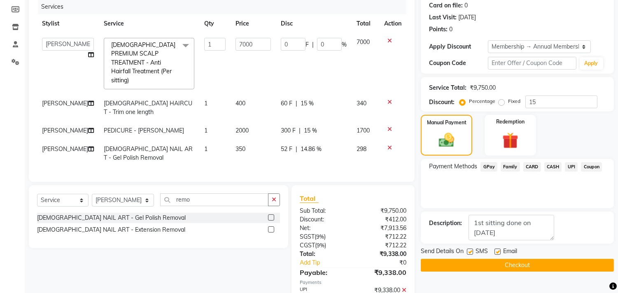
scroll to position [172, 0]
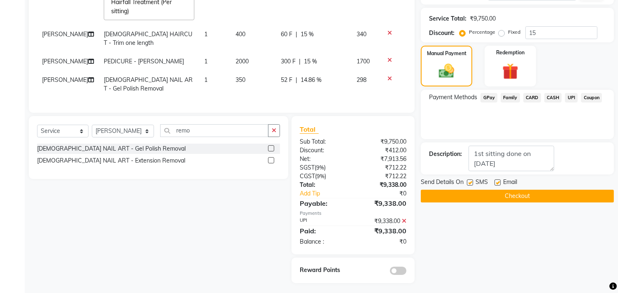
click at [519, 203] on div "Name: Akshata Patil Membership: end on 17-11-2025 Total Visits: 16 Card on file…" at bounding box center [520, 87] width 199 height 394
click at [522, 199] on button "Checkout" at bounding box center [517, 196] width 193 height 13
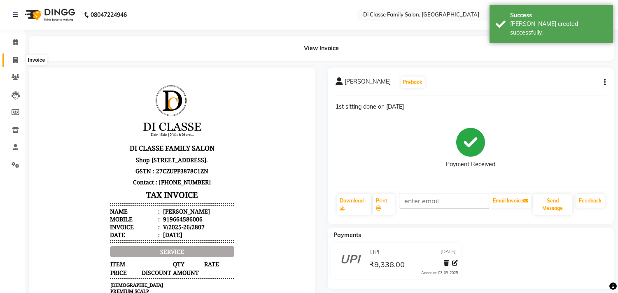
click at [9, 61] on span at bounding box center [15, 60] width 14 height 9
select select "service"
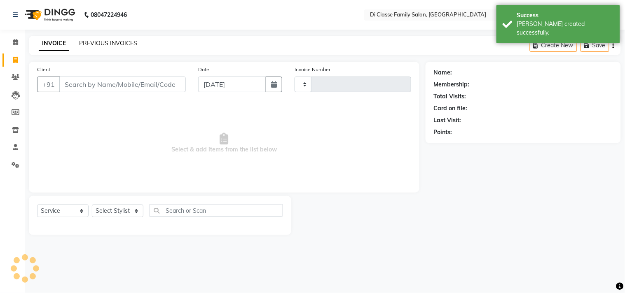
click at [92, 44] on link "PREVIOUS INVOICES" at bounding box center [108, 43] width 58 height 7
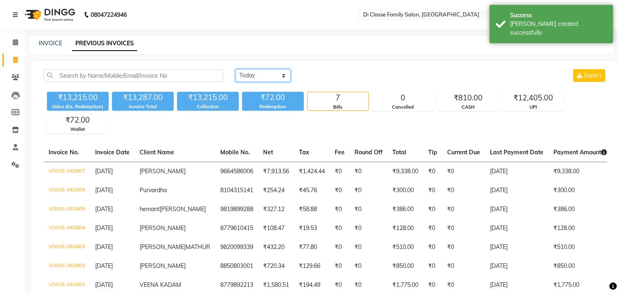
click at [240, 76] on select "Today Yesterday Custom Range" at bounding box center [263, 75] width 55 height 13
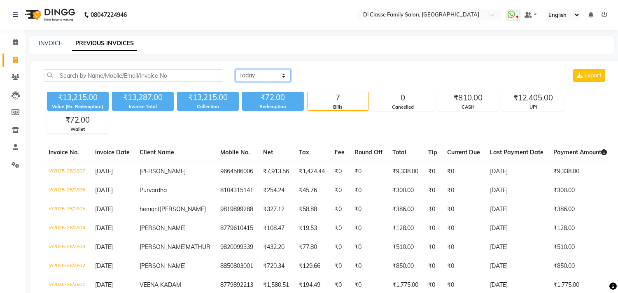
select select "range"
click at [236, 69] on select "Today Yesterday Custom Range" at bounding box center [263, 75] width 55 height 13
click at [316, 83] on div "Today Yesterday Custom Range 03-09-2025 - 03-09-2025 Export" at bounding box center [421, 78] width 384 height 19
click at [321, 80] on input "[DATE]" at bounding box center [331, 76] width 58 height 12
select select "9"
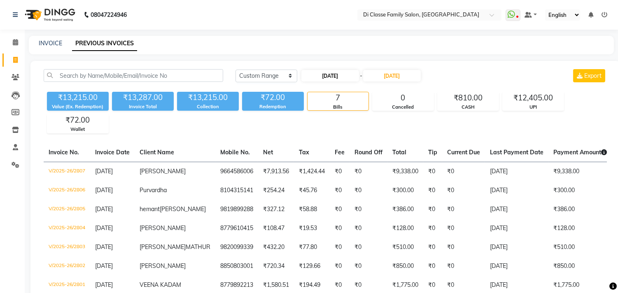
select select "2025"
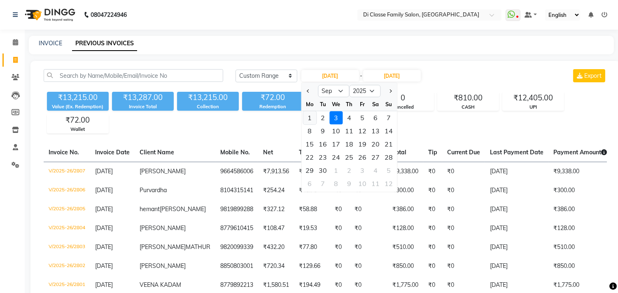
click at [310, 120] on div "1" at bounding box center [309, 117] width 13 height 13
type input "[DATE]"
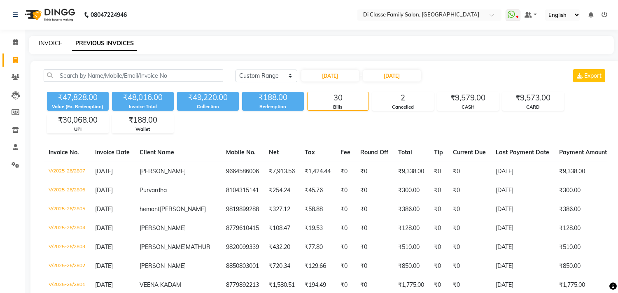
click at [52, 44] on link "INVOICE" at bounding box center [50, 43] width 23 height 7
select select "4704"
select select "service"
